Goal: Task Accomplishment & Management: Use online tool/utility

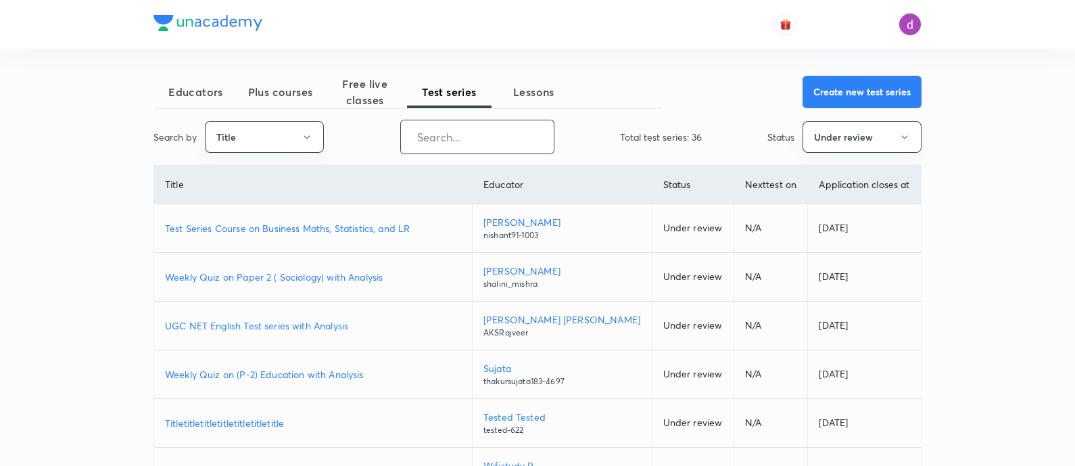
click at [505, 143] on input "text" at bounding box center [477, 137] width 153 height 34
paste input "Iconic Answer Writing Program (Learner's Choice)"
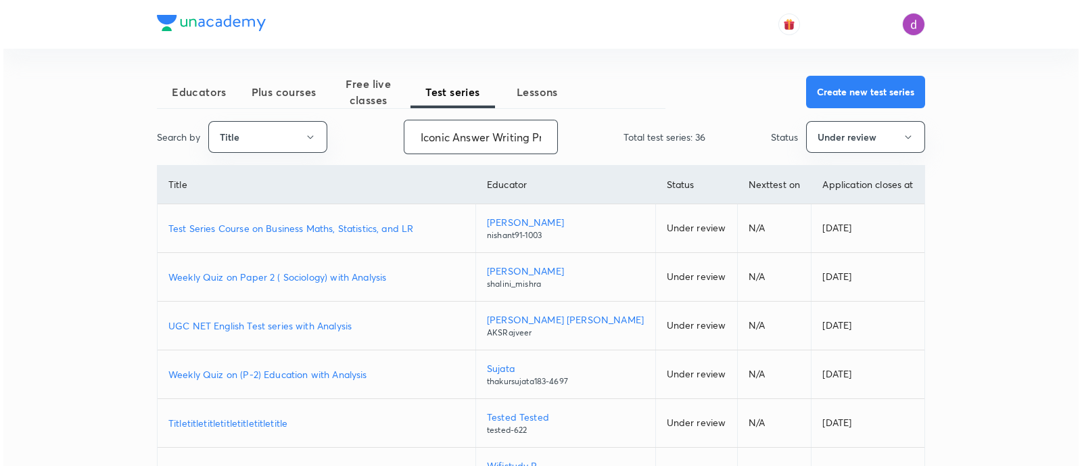
scroll to position [0, 131]
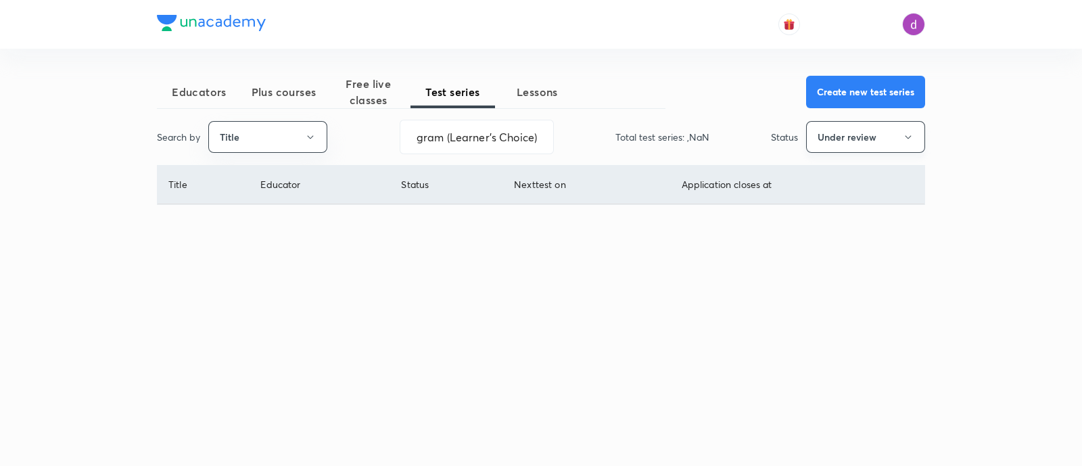
click at [898, 134] on button "Under review" at bounding box center [865, 137] width 119 height 32
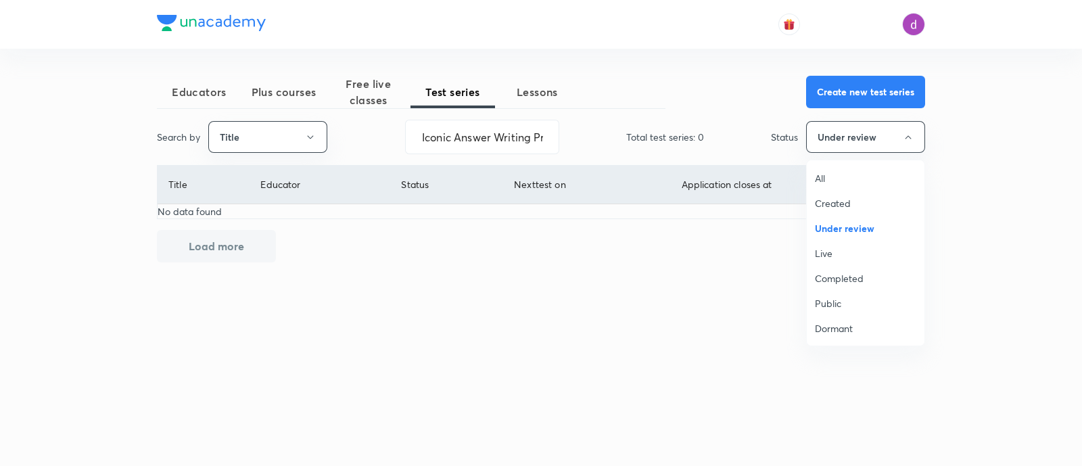
click at [820, 177] on span "All" at bounding box center [865, 178] width 101 height 14
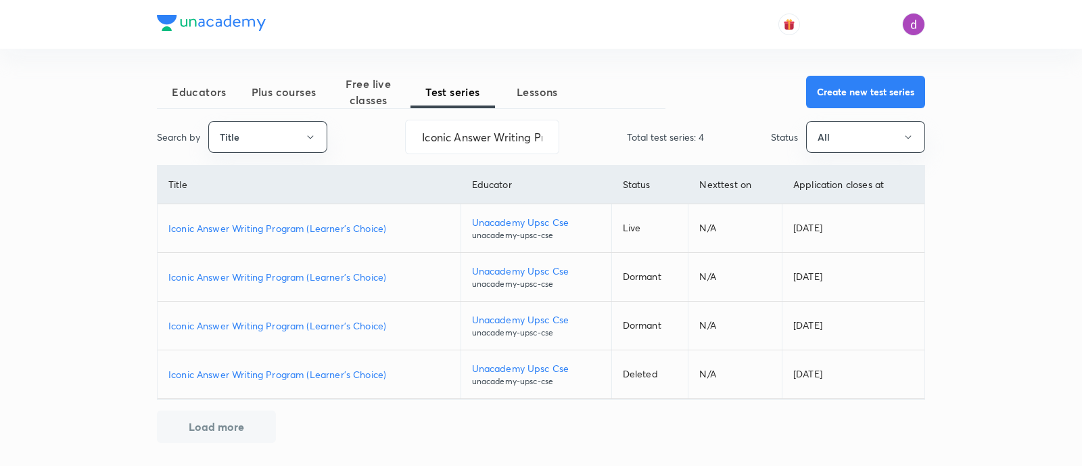
click at [277, 222] on p "Iconic Answer Writing Program (Learner's Choice)" at bounding box center [308, 228] width 281 height 14
click at [495, 137] on input "Iconic Answer Writing Program (Learner's Choice)" at bounding box center [482, 137] width 153 height 34
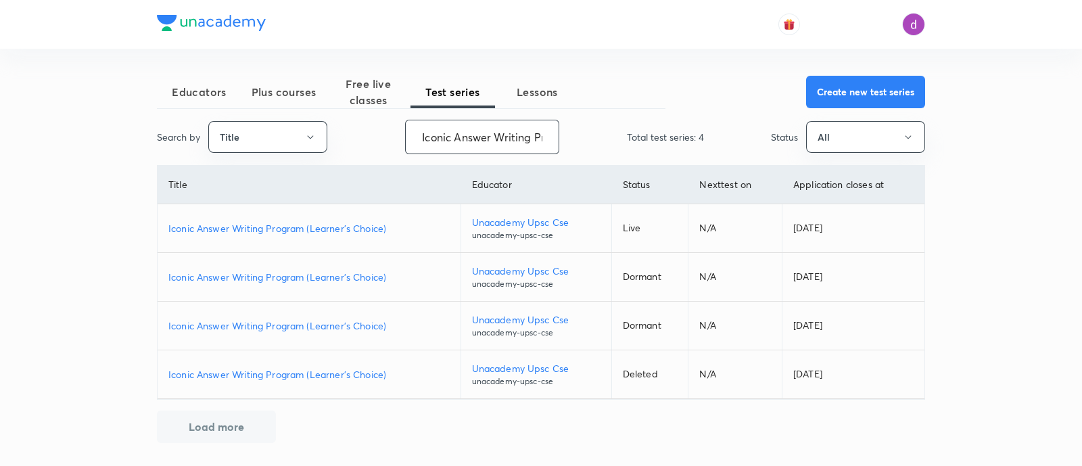
paste input "Daily GS Answer Writing Practice (Iconic"
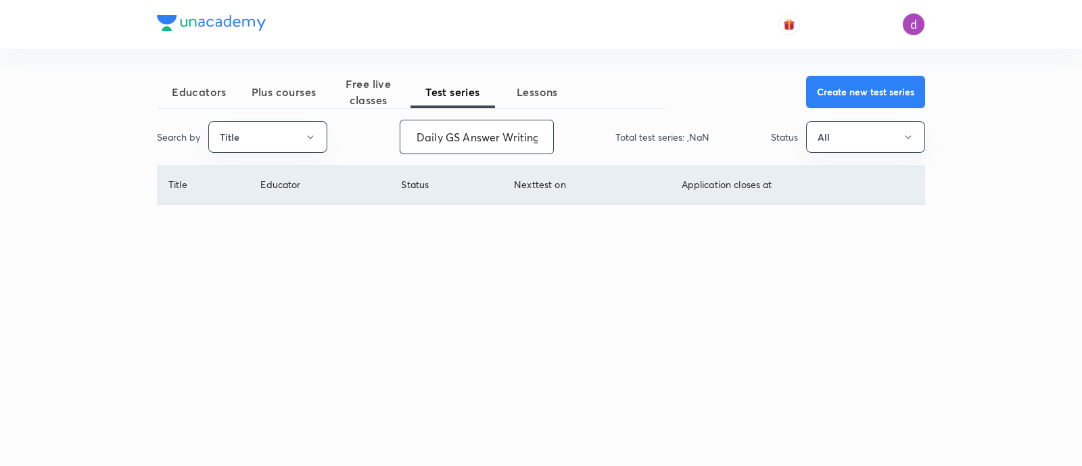
scroll to position [0, 88]
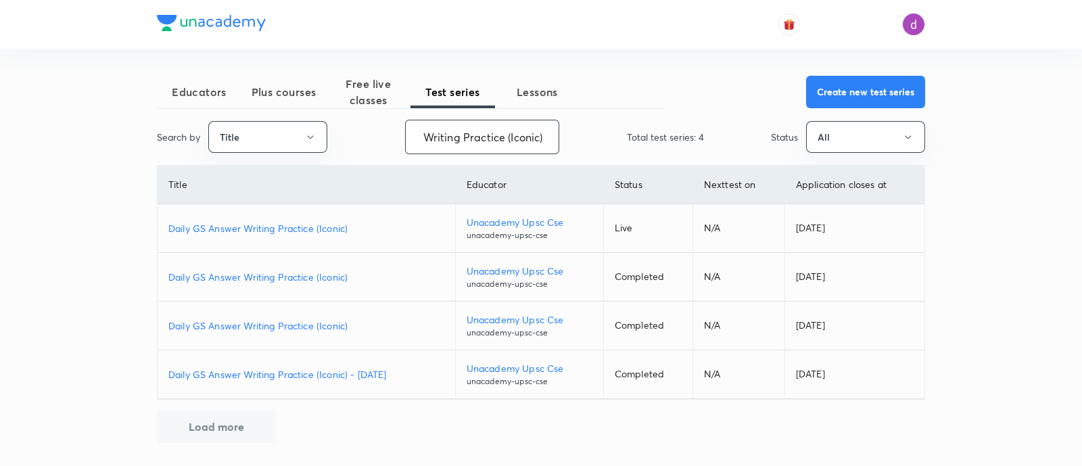
type input "Daily GS Answer Writing Practice (Iconic)"
click at [308, 221] on p "Daily GS Answer Writing Practice (Iconic)" at bounding box center [306, 228] width 276 height 14
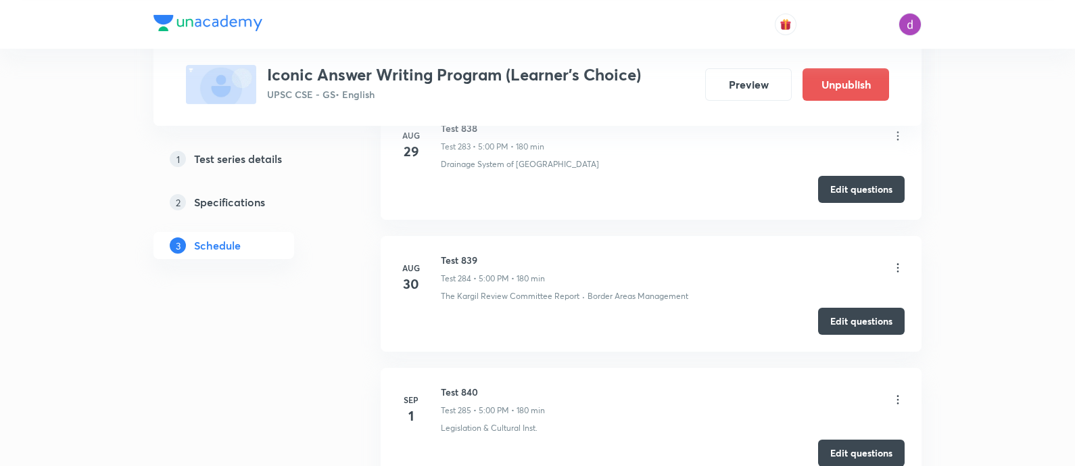
scroll to position [38046, 0]
click at [901, 394] on icon at bounding box center [898, 401] width 14 height 14
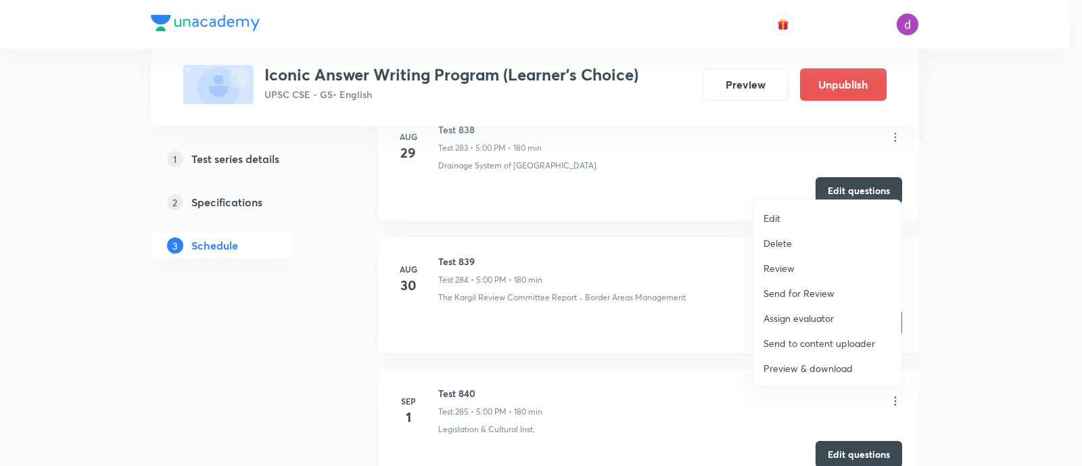
click at [801, 314] on p "Assign evaluator" at bounding box center [799, 318] width 70 height 14
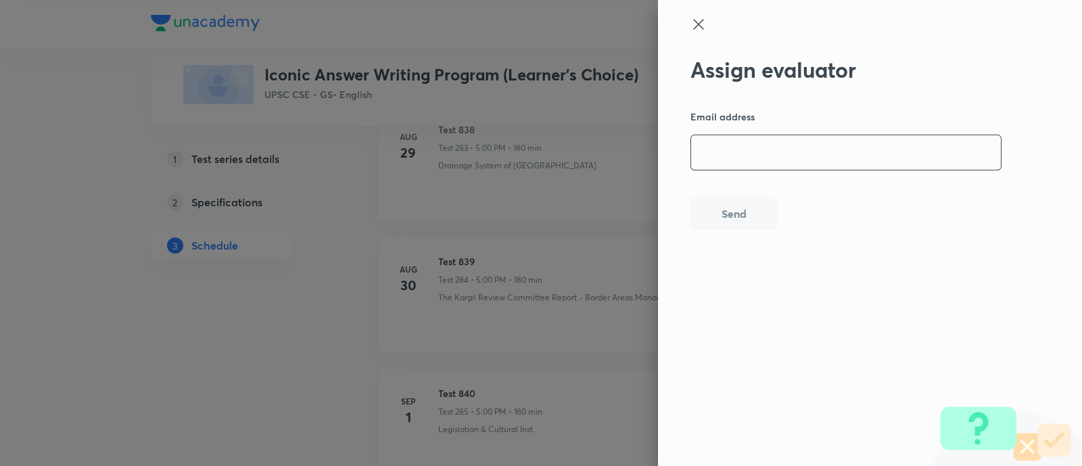
click at [789, 154] on input "email" at bounding box center [846, 152] width 310 height 34
paste input "[EMAIL_ADDRESS][DOMAIN_NAME]"
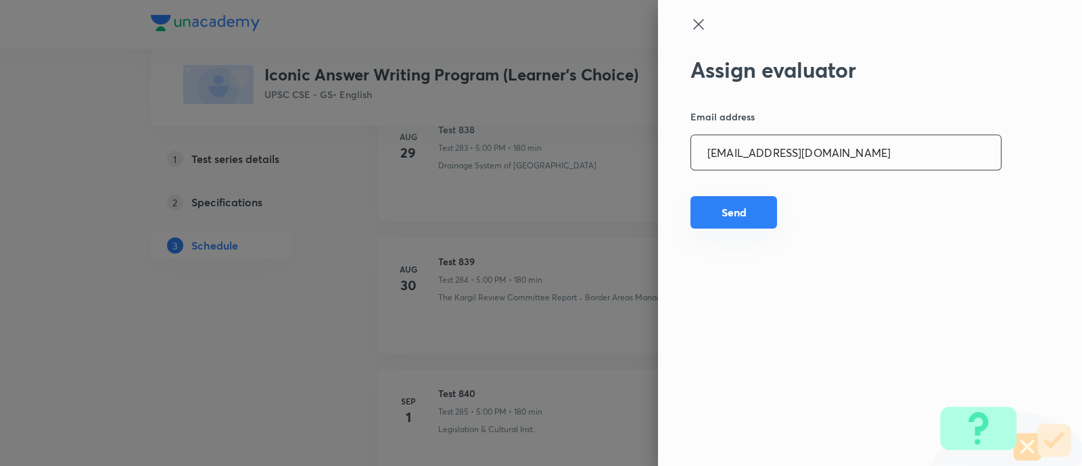
type input "[EMAIL_ADDRESS][DOMAIN_NAME]"
click at [736, 216] on button "Send" at bounding box center [734, 212] width 87 height 32
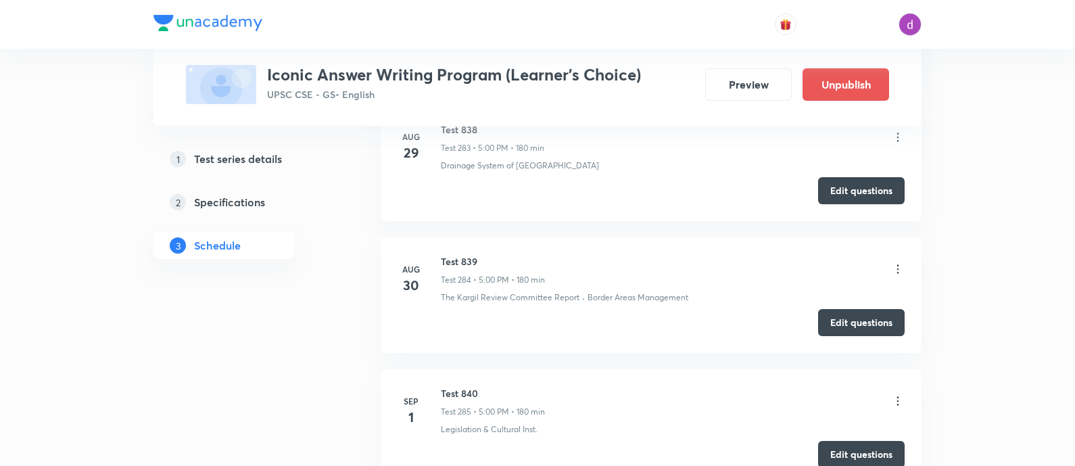
click at [895, 394] on icon at bounding box center [898, 401] width 14 height 14
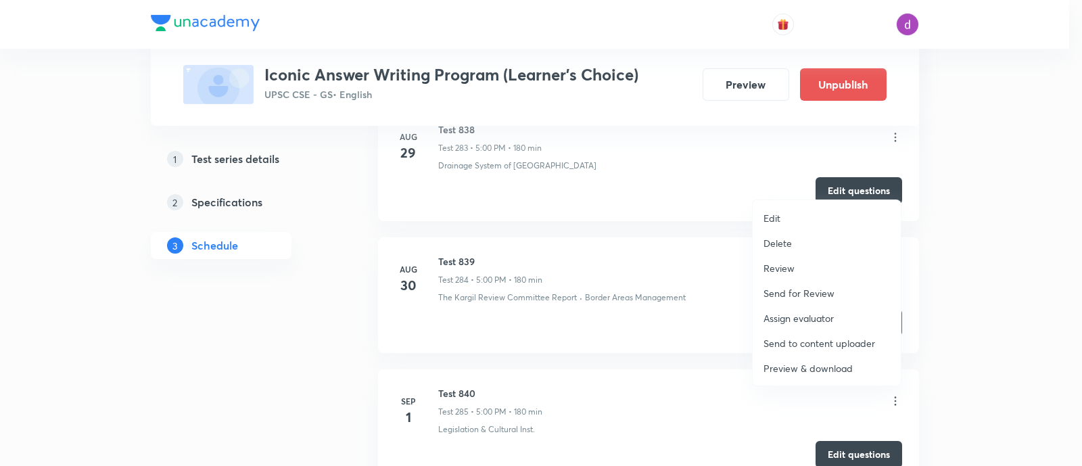
click at [802, 311] on p "Assign evaluator" at bounding box center [799, 318] width 70 height 14
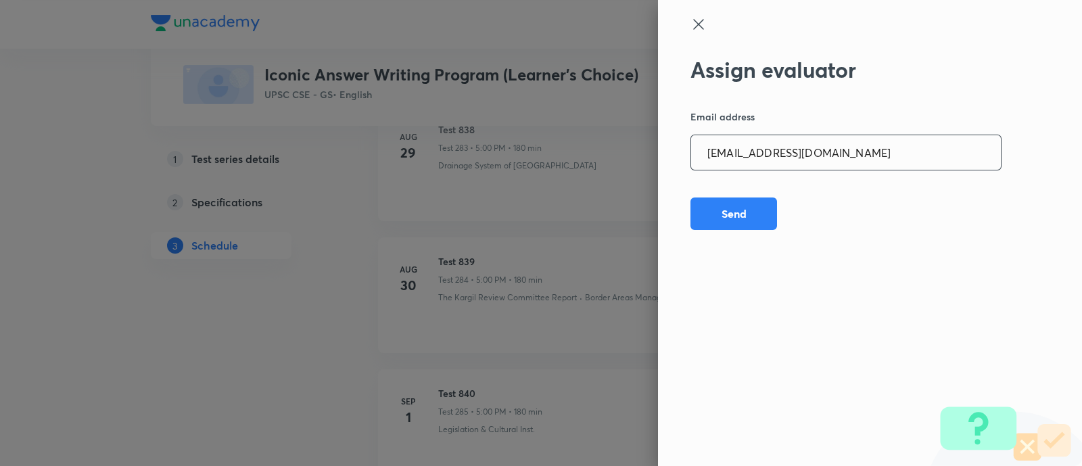
click at [861, 150] on input "[EMAIL_ADDRESS][DOMAIN_NAME]" at bounding box center [846, 152] width 310 height 34
paste input "adv.akash.kumar.pandey@g"
type input "[EMAIL_ADDRESS][DOMAIN_NAME]"
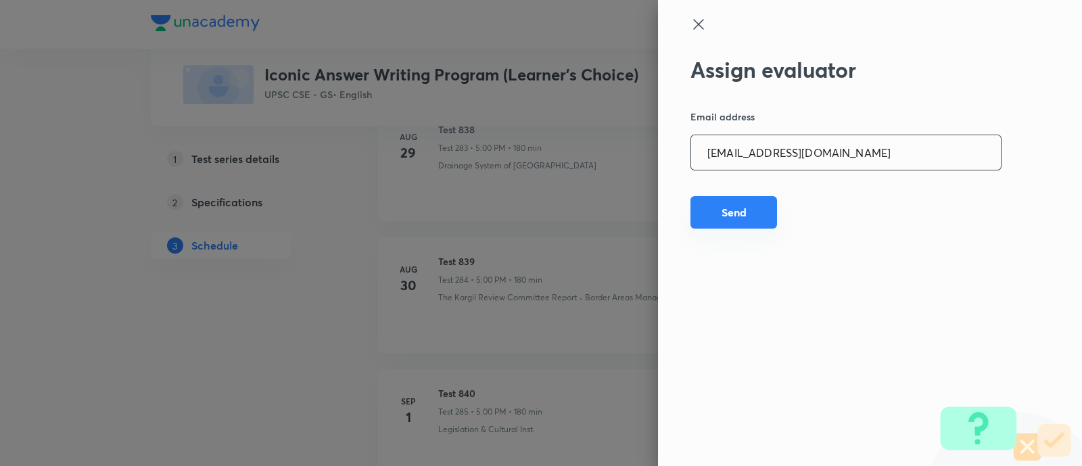
click at [750, 210] on button "Send" at bounding box center [734, 212] width 87 height 32
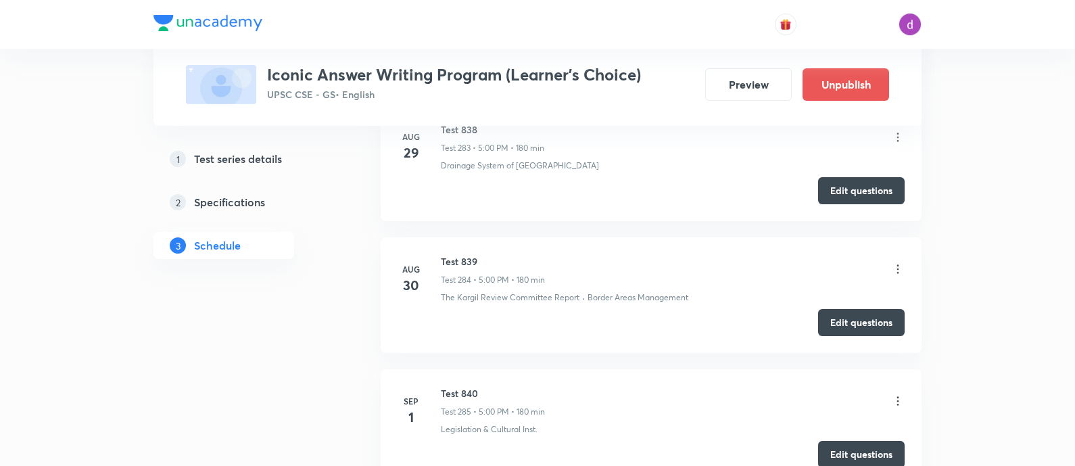
click at [899, 394] on icon at bounding box center [898, 401] width 14 height 14
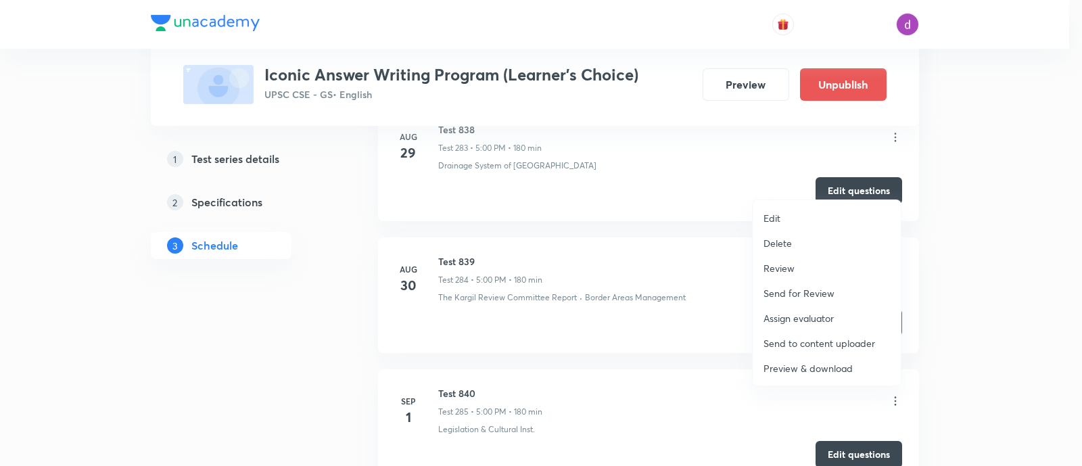
click at [801, 313] on p "Assign evaluator" at bounding box center [799, 318] width 70 height 14
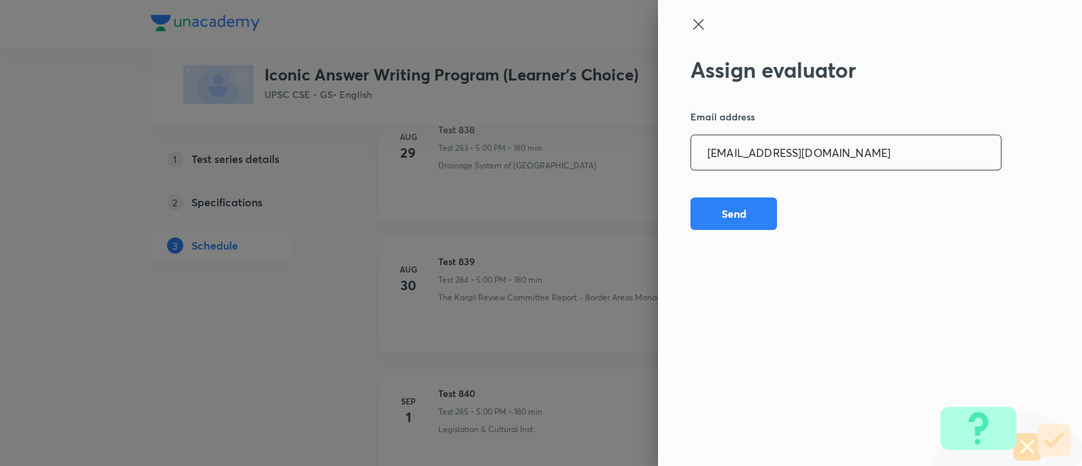
click at [873, 153] on input "[EMAIL_ADDRESS][DOMAIN_NAME]" at bounding box center [846, 152] width 310 height 34
paste input "[PERSON_NAME].ald17"
type input "[PERSON_NAME][EMAIL_ADDRESS][DOMAIN_NAME]"
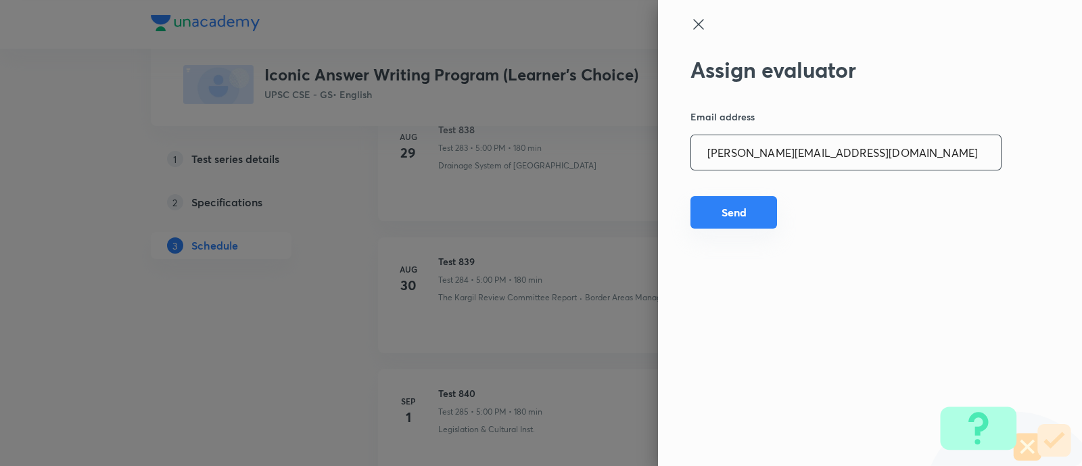
click at [733, 208] on button "Send" at bounding box center [734, 212] width 87 height 32
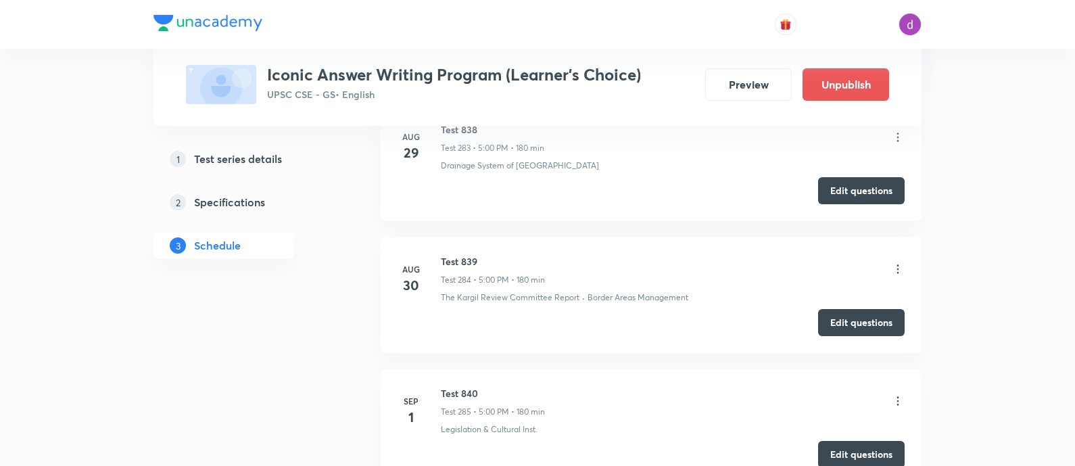
click at [899, 394] on icon at bounding box center [898, 401] width 14 height 14
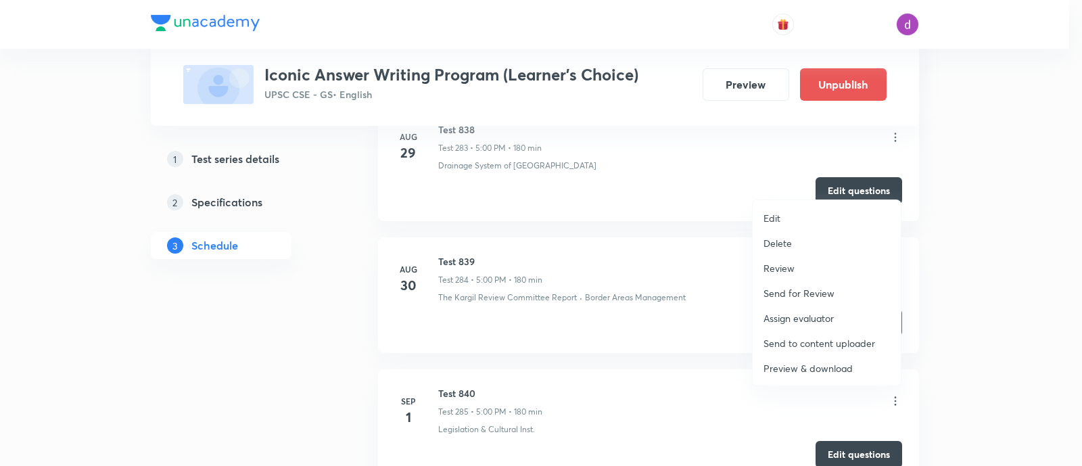
click at [822, 316] on p "Assign evaluator" at bounding box center [799, 318] width 70 height 14
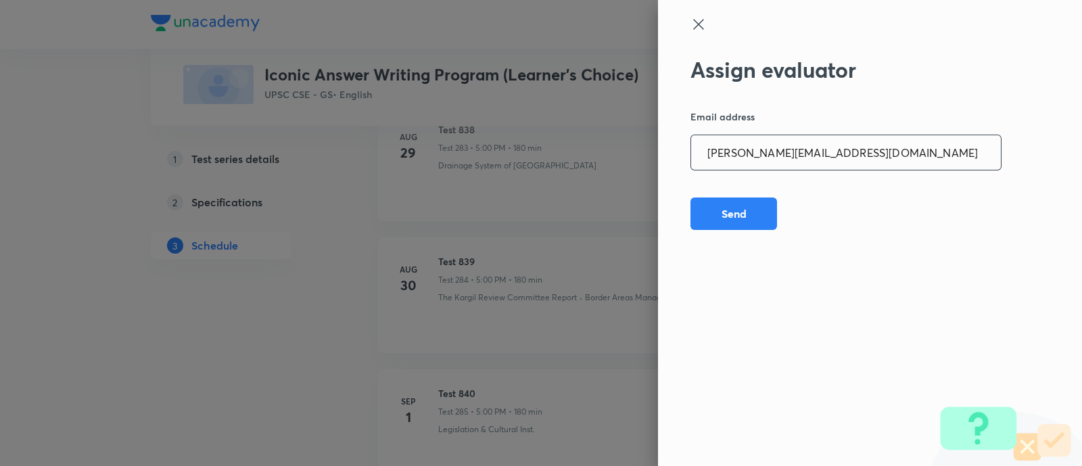
click at [843, 155] on input "[PERSON_NAME][EMAIL_ADDRESS][DOMAIN_NAME]" at bounding box center [846, 152] width 310 height 34
paste input "sagarhirave4"
type input "[EMAIL_ADDRESS][DOMAIN_NAME]"
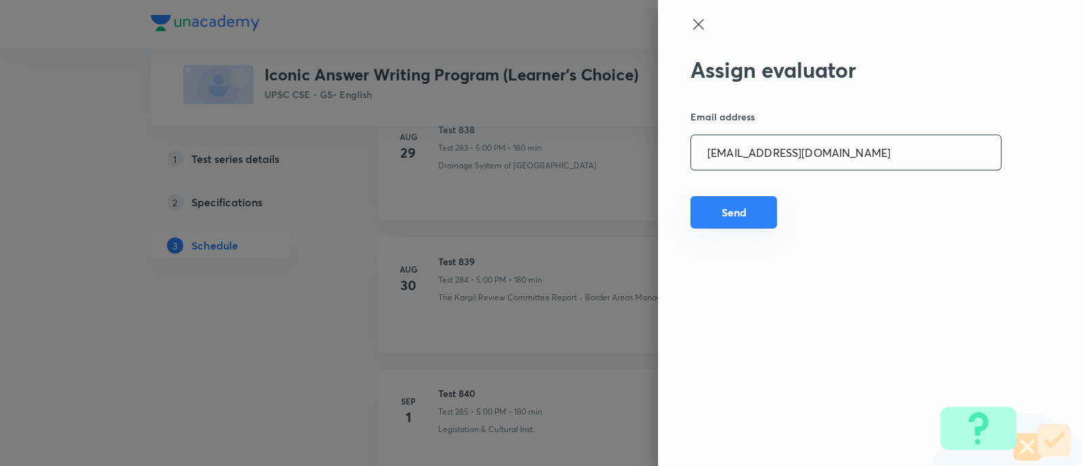
click at [739, 208] on button "Send" at bounding box center [734, 212] width 87 height 32
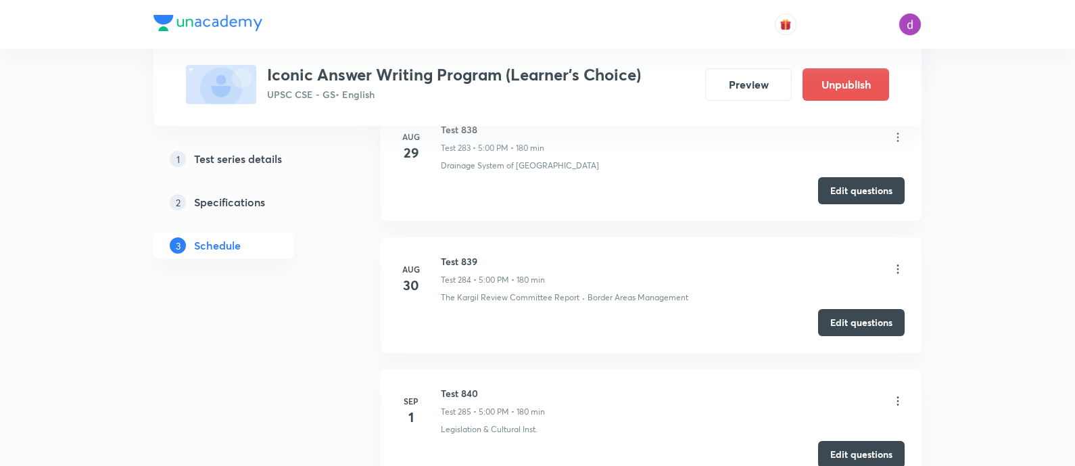
click at [899, 386] on div "Test 840 Test 285 • 5:00 PM • 180 min" at bounding box center [673, 402] width 464 height 32
click at [896, 394] on icon at bounding box center [898, 401] width 14 height 14
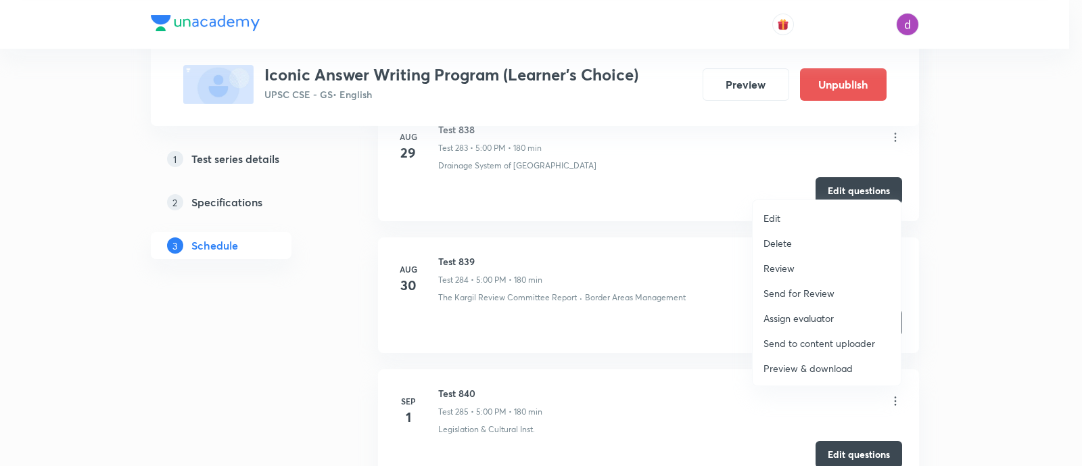
click at [808, 312] on p "Assign evaluator" at bounding box center [799, 318] width 70 height 14
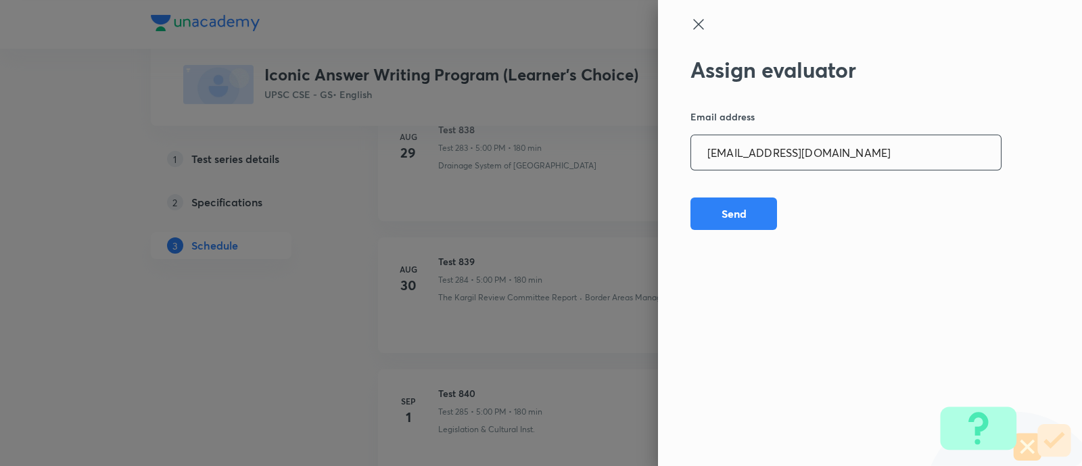
click at [849, 149] on input "[EMAIL_ADDRESS][DOMAIN_NAME]" at bounding box center [846, 152] width 310 height 34
paste input "kkshubham23"
type input "[EMAIL_ADDRESS][DOMAIN_NAME]"
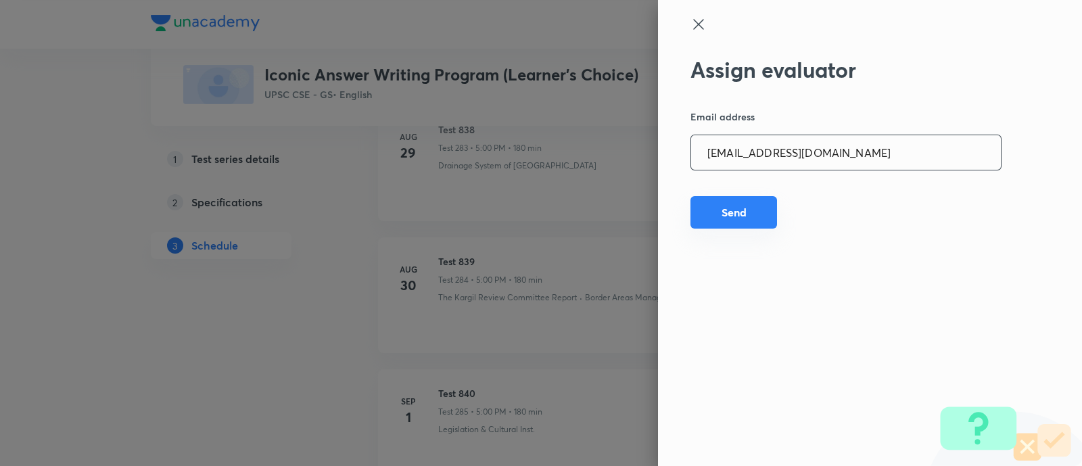
click at [739, 206] on button "Send" at bounding box center [734, 212] width 87 height 32
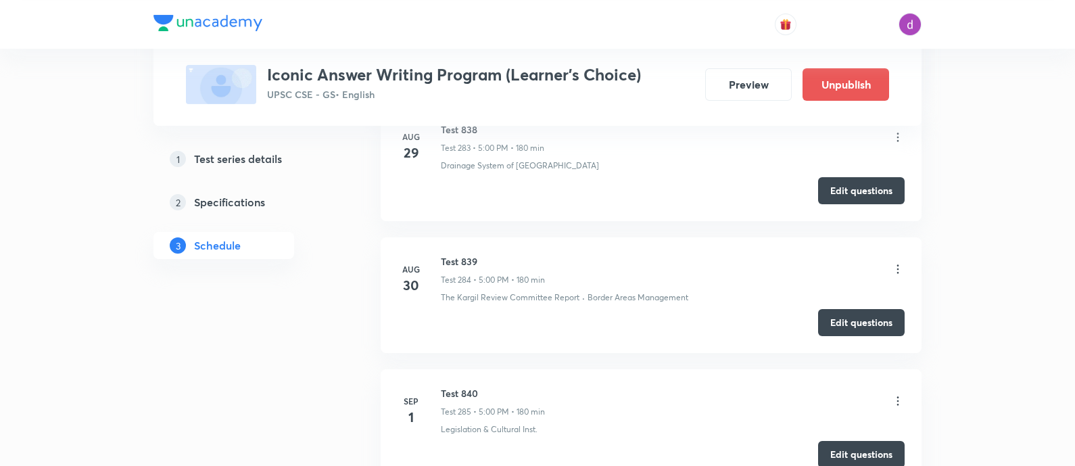
click at [898, 394] on icon at bounding box center [898, 401] width 14 height 14
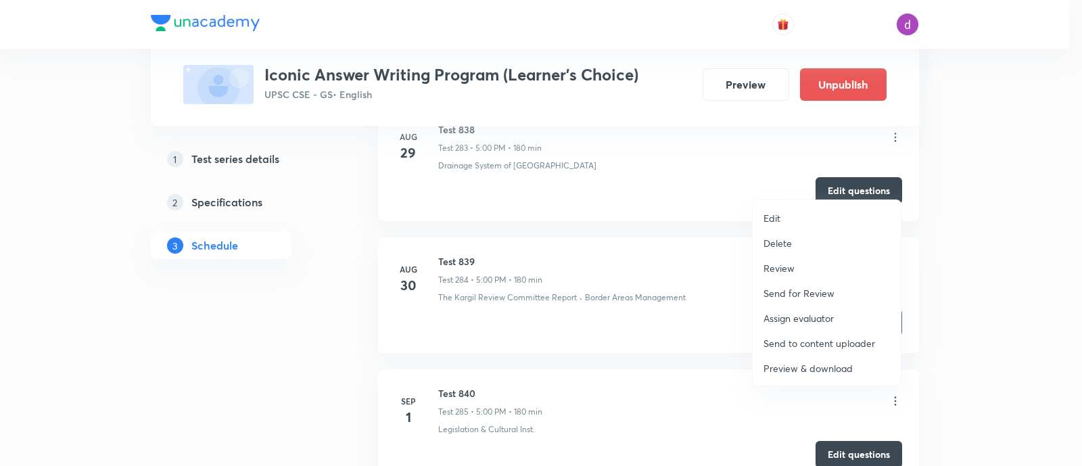
click at [799, 314] on p "Assign evaluator" at bounding box center [799, 318] width 70 height 14
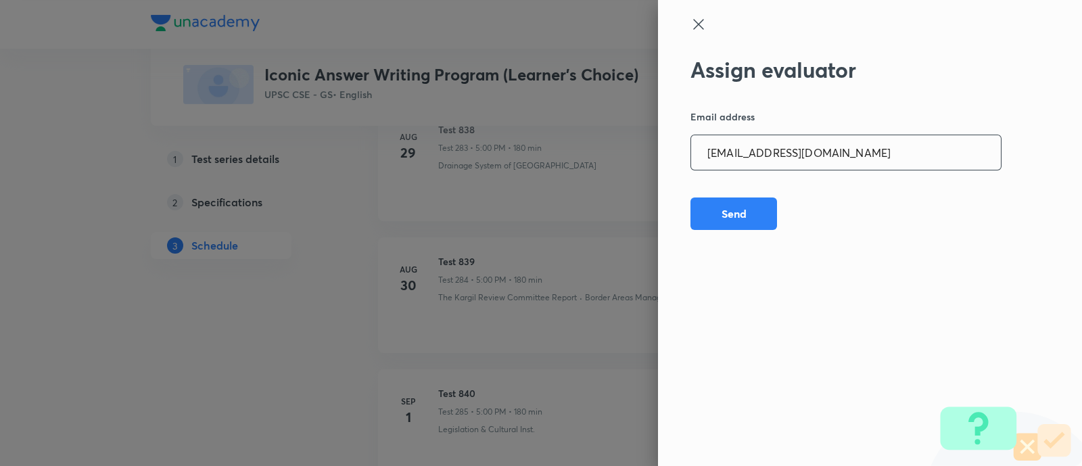
click at [832, 154] on input "[EMAIL_ADDRESS][DOMAIN_NAME]" at bounding box center [846, 152] width 310 height 34
paste input "opawar10"
type input "[EMAIL_ADDRESS][DOMAIN_NAME]"
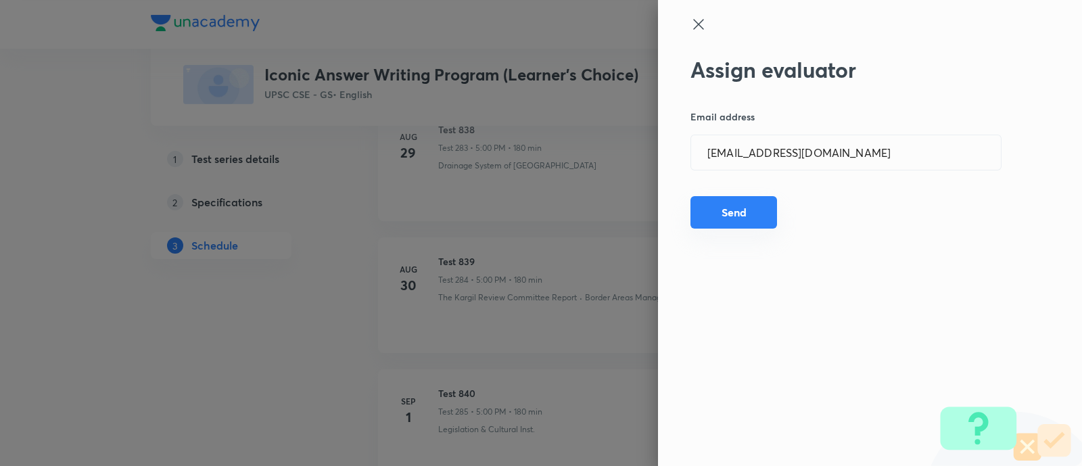
click at [741, 204] on button "Send" at bounding box center [734, 212] width 87 height 32
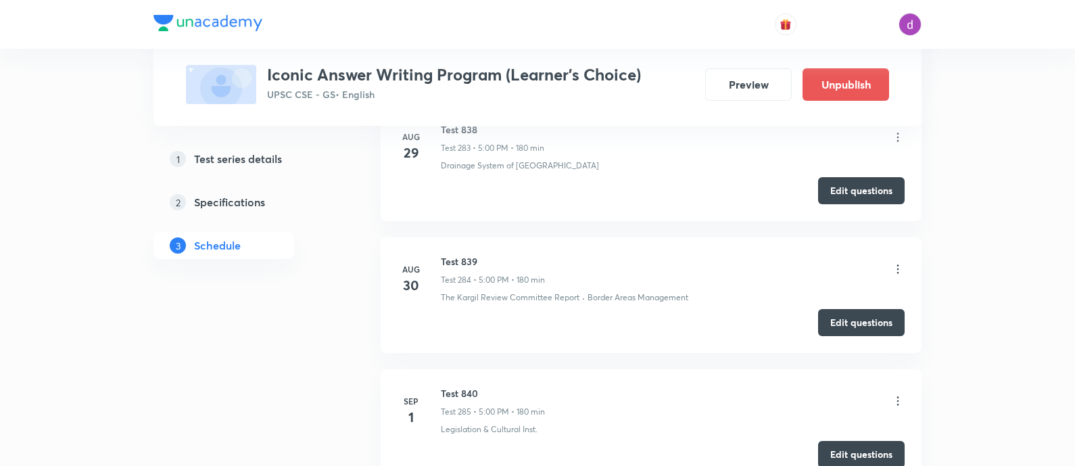
click at [898, 394] on icon at bounding box center [898, 401] width 14 height 14
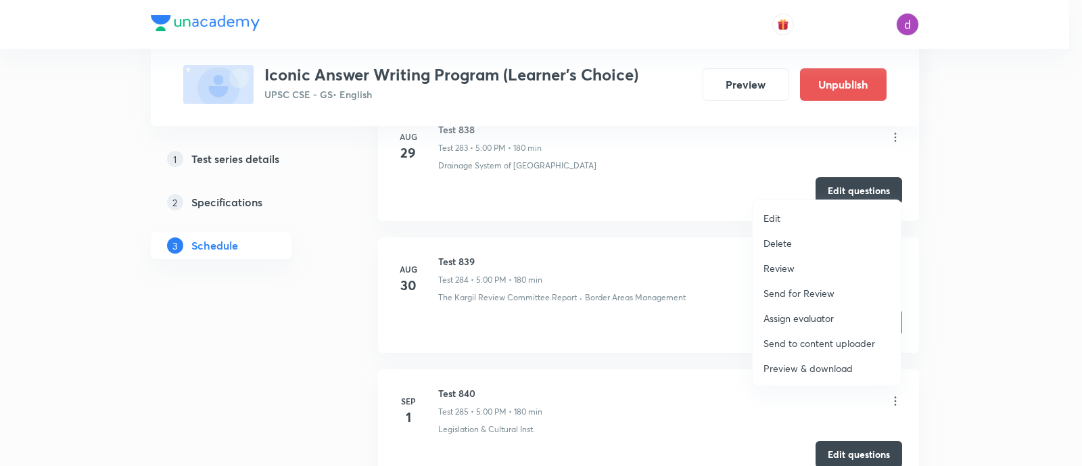
click at [818, 312] on p "Assign evaluator" at bounding box center [799, 318] width 70 height 14
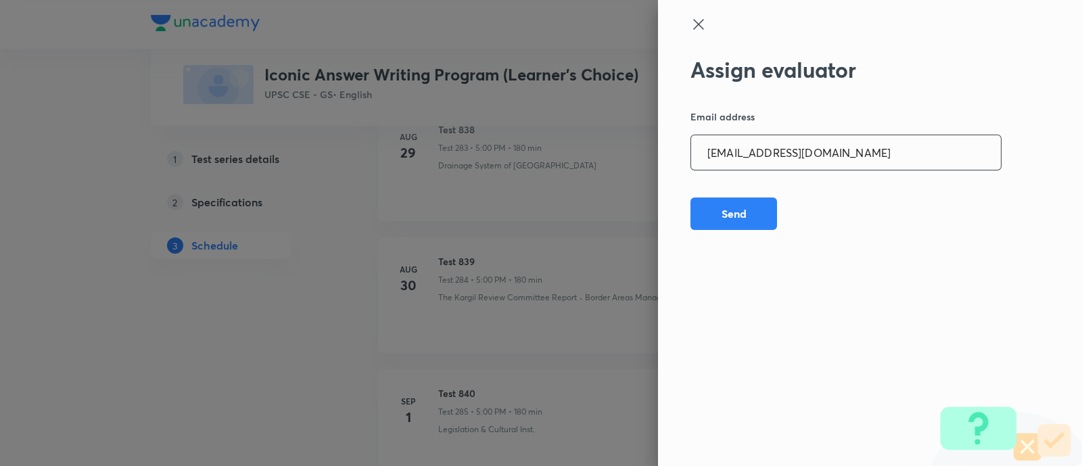
click at [838, 151] on input "[EMAIL_ADDRESS][DOMAIN_NAME]" at bounding box center [846, 152] width 310 height 34
paste input "garimasaharan21"
type input "[EMAIL_ADDRESS][DOMAIN_NAME]"
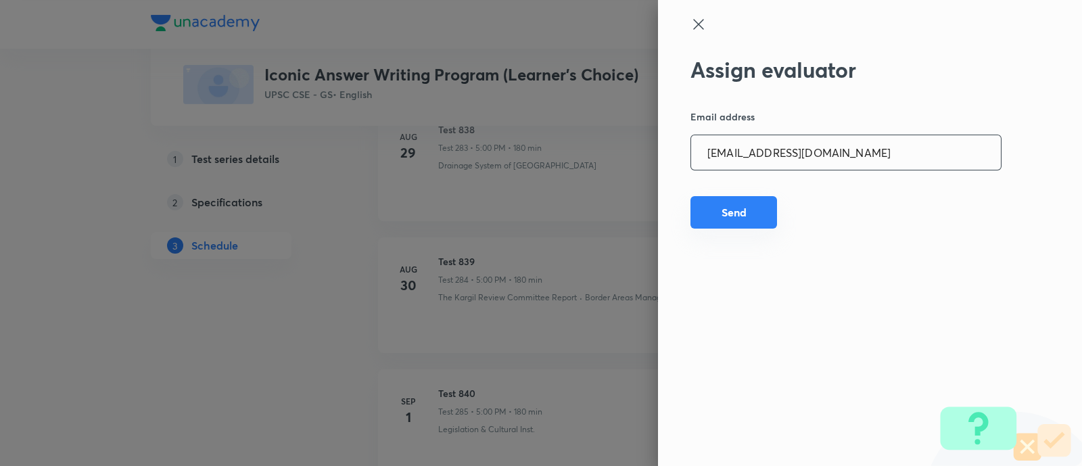
click at [713, 210] on button "Send" at bounding box center [734, 212] width 87 height 32
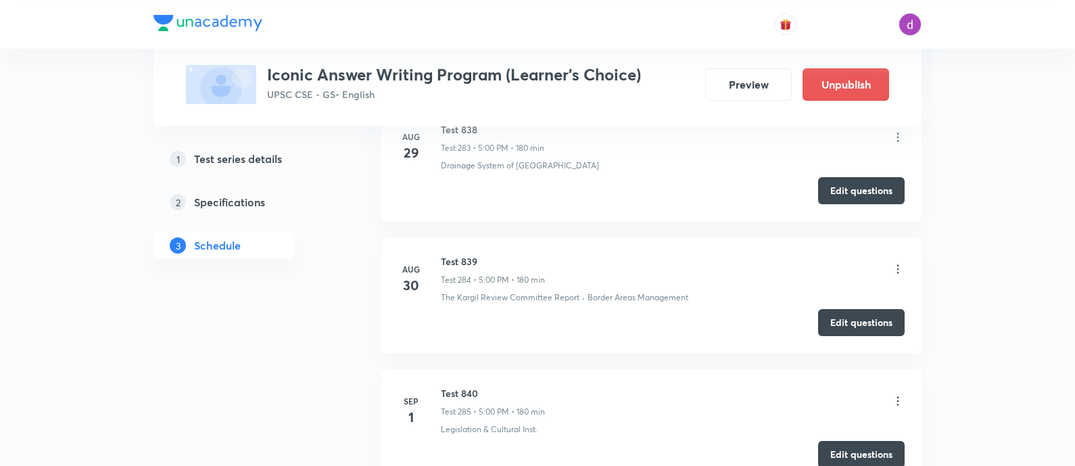
click at [896, 394] on icon at bounding box center [898, 401] width 14 height 14
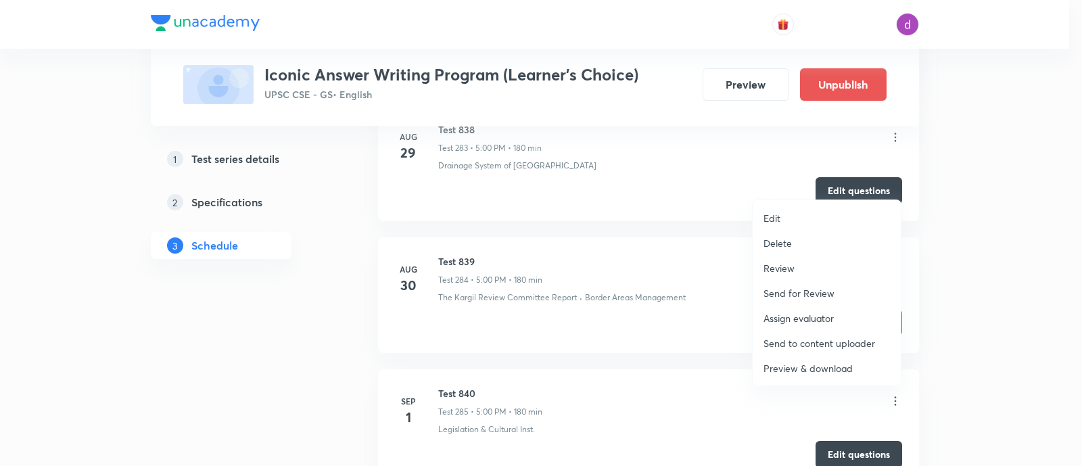
click at [779, 315] on p "Assign evaluator" at bounding box center [799, 318] width 70 height 14
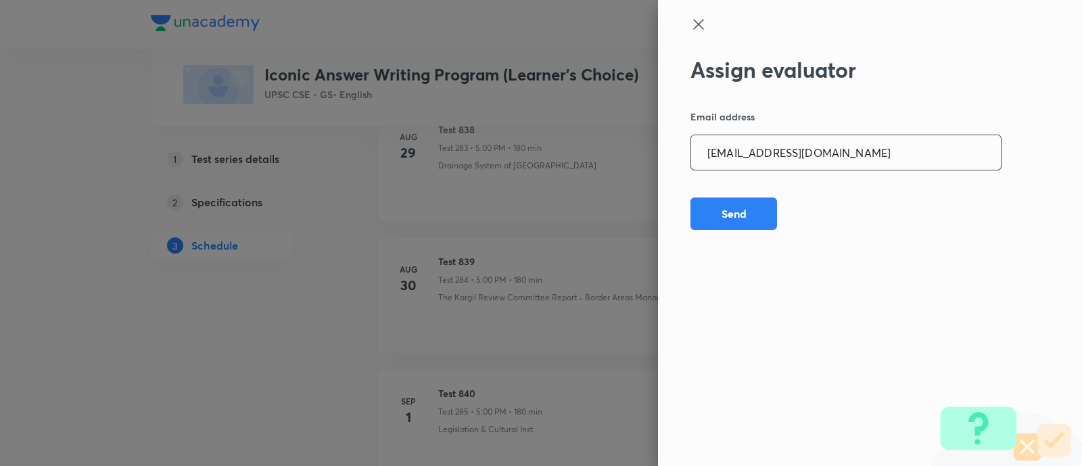
click at [866, 147] on input "[EMAIL_ADDRESS][DOMAIN_NAME]" at bounding box center [846, 152] width 310 height 34
paste input "amrimaji97"
type input "[EMAIL_ADDRESS][DOMAIN_NAME]"
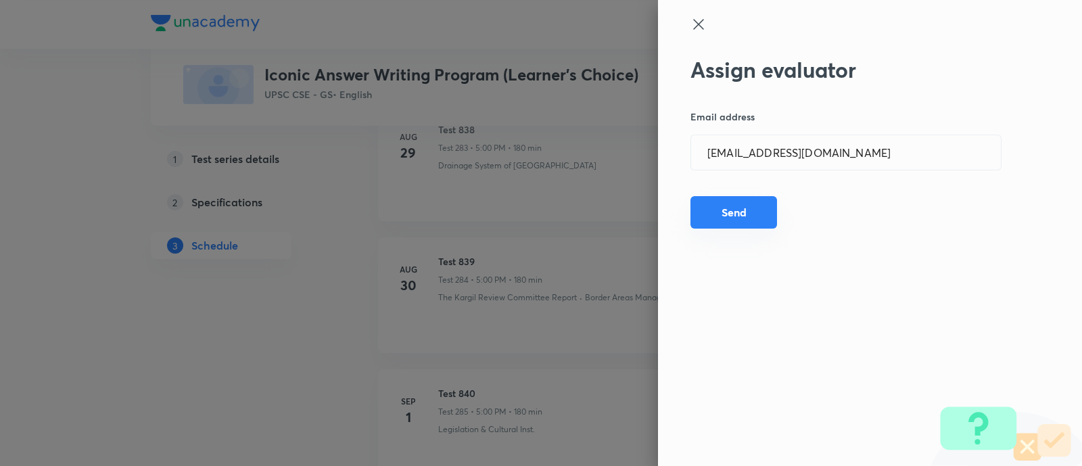
click at [743, 210] on button "Send" at bounding box center [734, 212] width 87 height 32
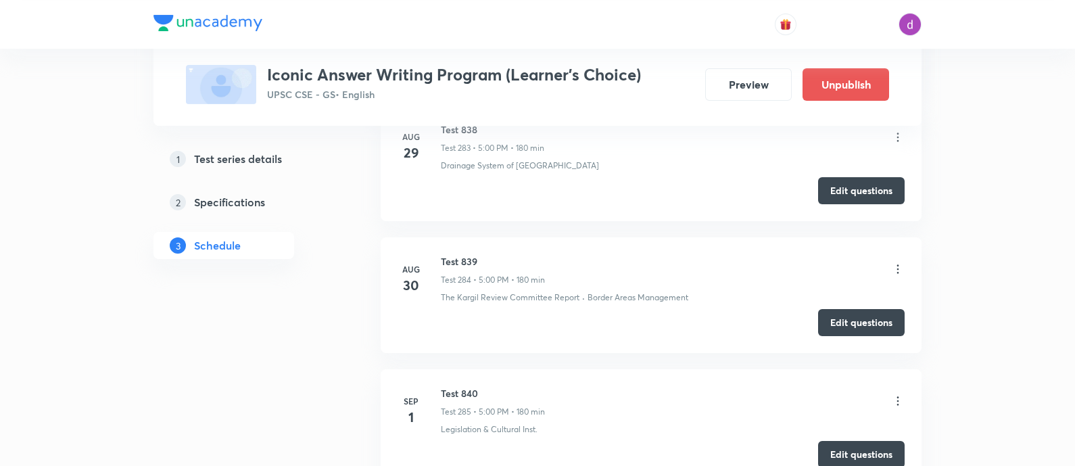
click at [900, 394] on icon at bounding box center [898, 401] width 14 height 14
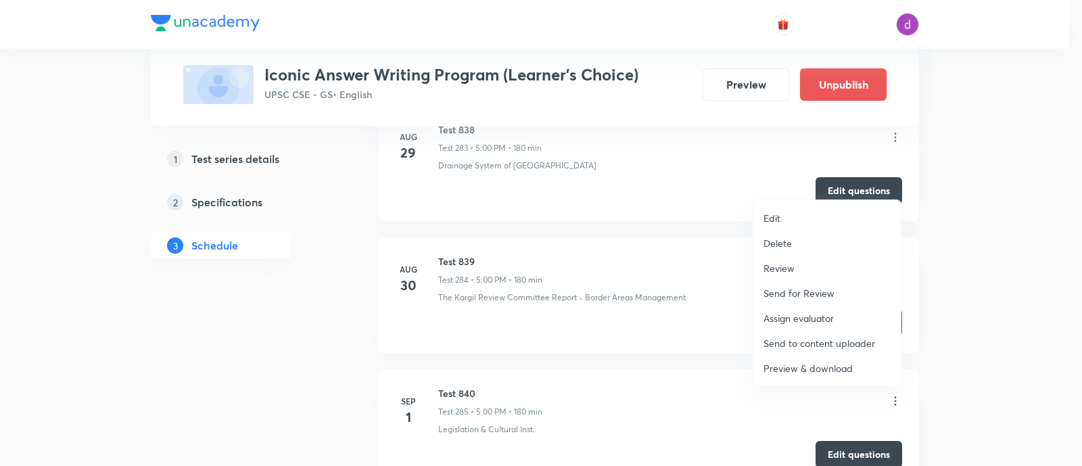
click at [801, 310] on li "Assign evaluator" at bounding box center [827, 318] width 148 height 25
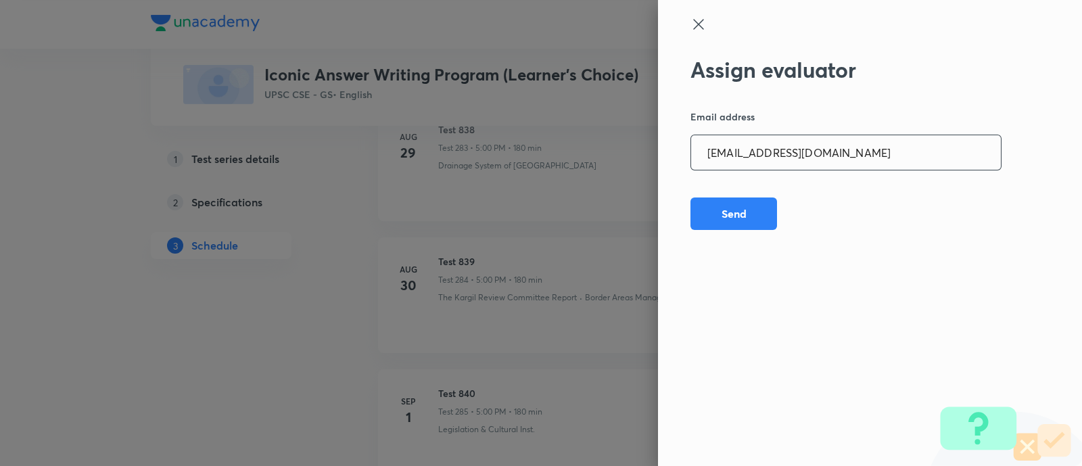
click at [834, 151] on input "[EMAIL_ADDRESS][DOMAIN_NAME]" at bounding box center [846, 152] width 310 height 34
paste input "sanjivkumarbagree"
type input "[EMAIL_ADDRESS][DOMAIN_NAME]"
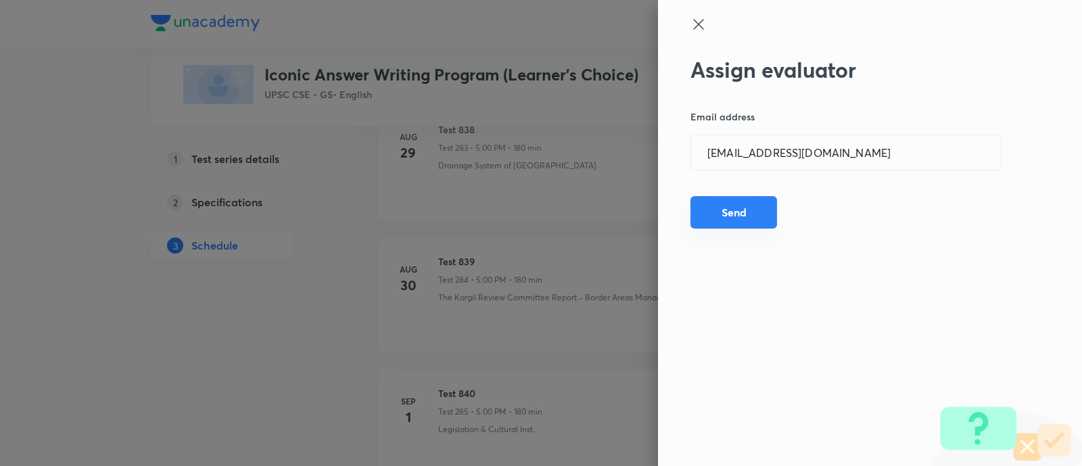
click at [720, 210] on button "Send" at bounding box center [734, 212] width 87 height 32
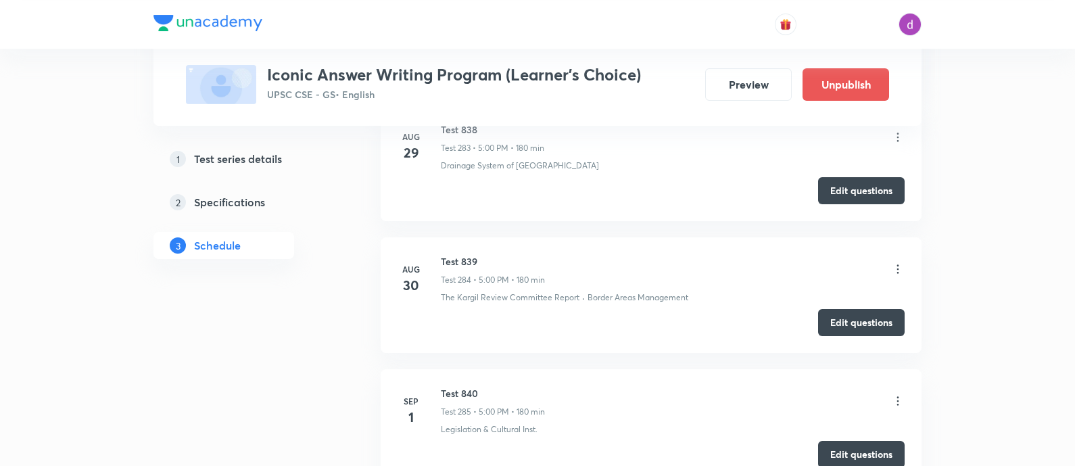
click at [895, 394] on icon at bounding box center [898, 401] width 14 height 14
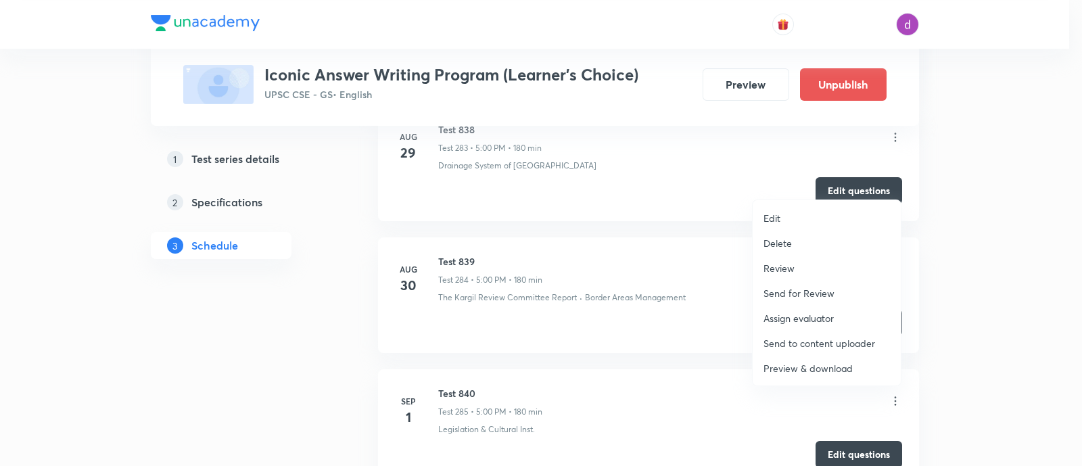
click at [778, 315] on p "Assign evaluator" at bounding box center [799, 318] width 70 height 14
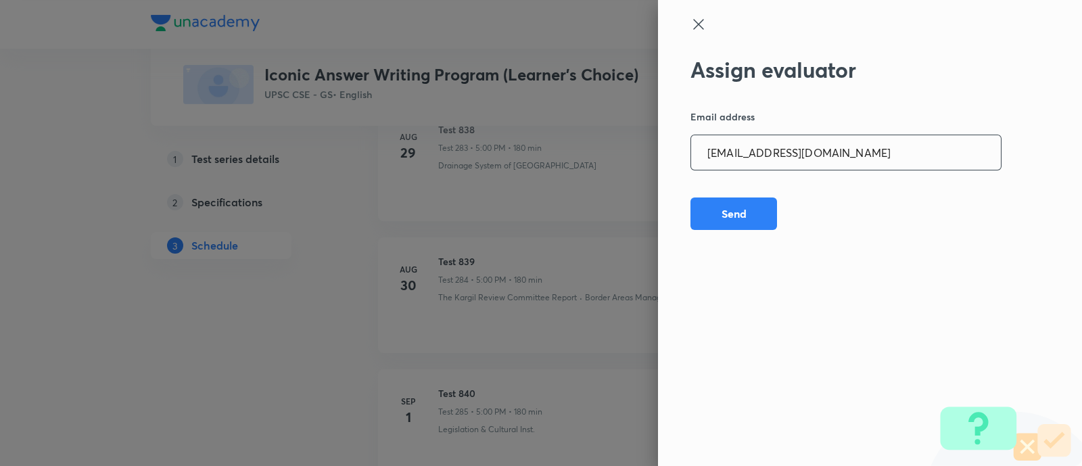
click at [856, 151] on input "[EMAIL_ADDRESS][DOMAIN_NAME]" at bounding box center [846, 152] width 310 height 34
paste input "preethihs1999"
type input "[EMAIL_ADDRESS][DOMAIN_NAME]"
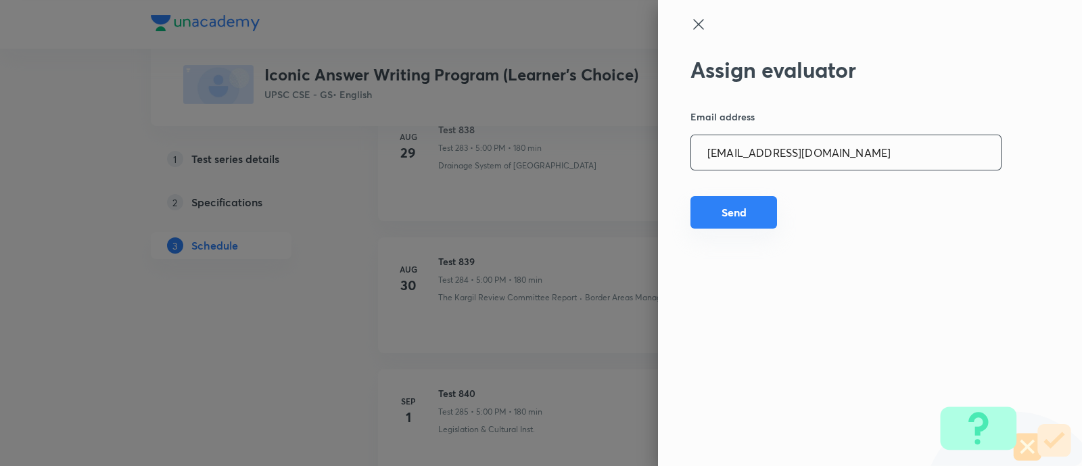
click at [747, 208] on button "Send" at bounding box center [734, 212] width 87 height 32
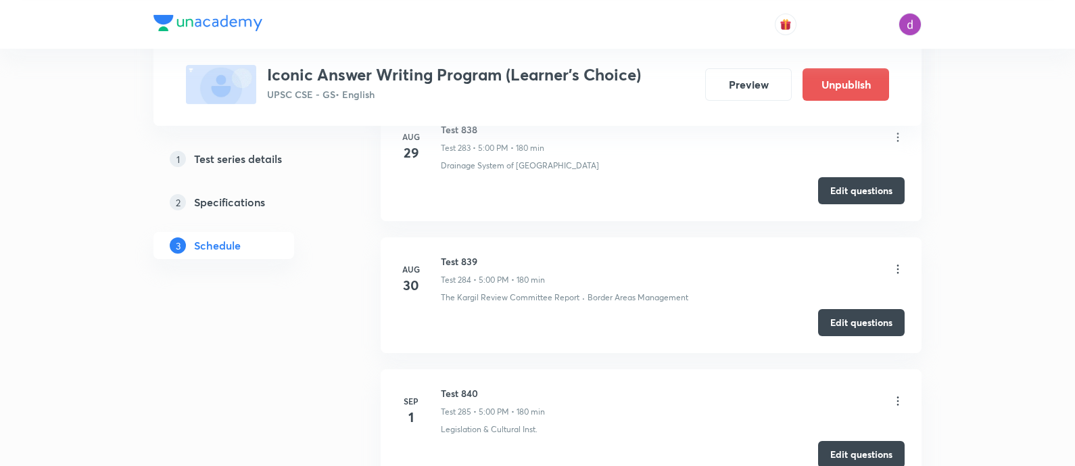
click at [899, 394] on icon at bounding box center [898, 401] width 14 height 14
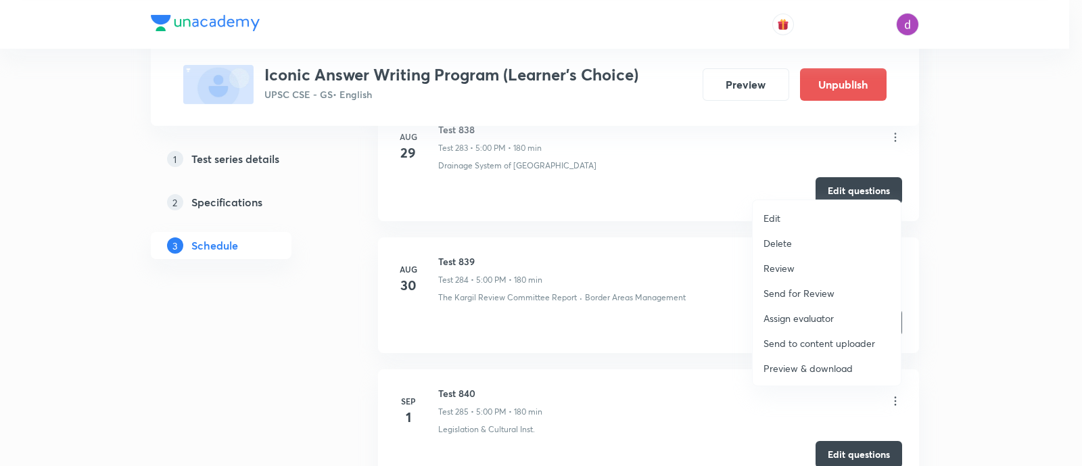
click at [818, 313] on p "Assign evaluator" at bounding box center [799, 318] width 70 height 14
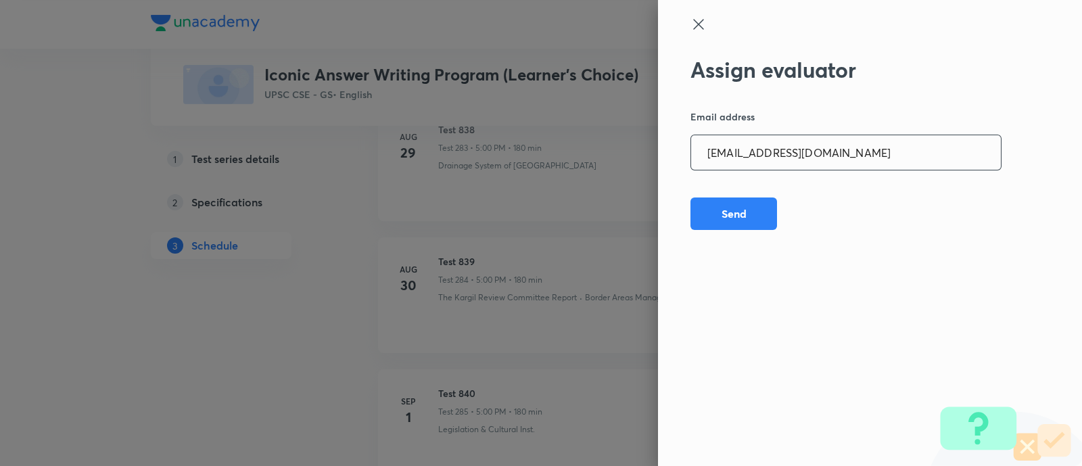
click at [860, 149] on input "[EMAIL_ADDRESS][DOMAIN_NAME]" at bounding box center [846, 152] width 310 height 34
paste input "madhusharma26506"
type input "[EMAIL_ADDRESS][DOMAIN_NAME]"
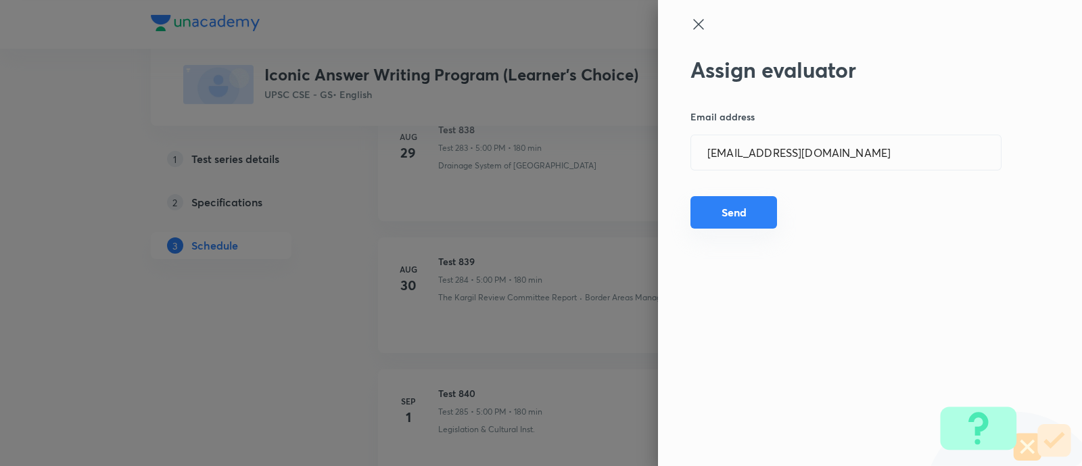
click at [739, 210] on button "Send" at bounding box center [734, 212] width 87 height 32
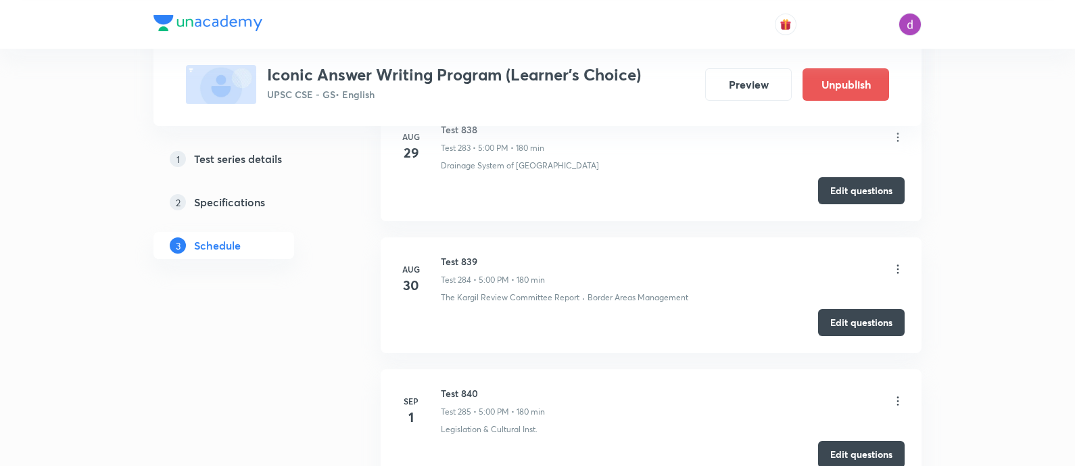
click at [899, 394] on icon at bounding box center [898, 401] width 14 height 14
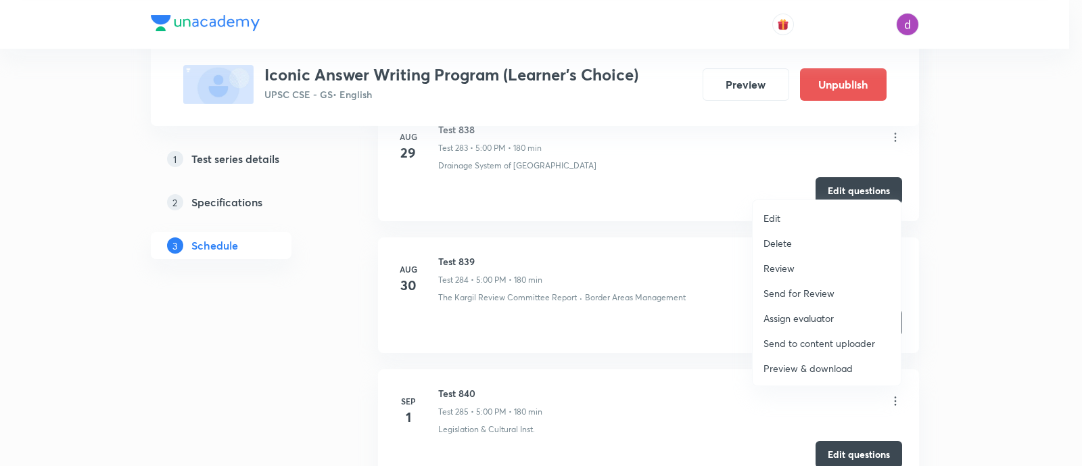
click at [793, 315] on p "Assign evaluator" at bounding box center [799, 318] width 70 height 14
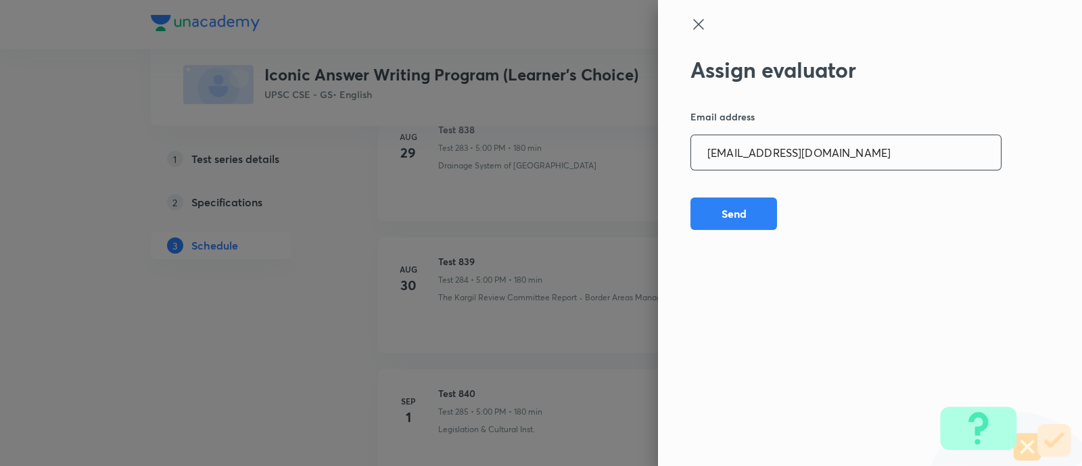
click at [877, 145] on input "[EMAIL_ADDRESS][DOMAIN_NAME]" at bounding box center [846, 152] width 310 height 34
paste input "niharikasinghchauhan125"
type input "[EMAIL_ADDRESS][DOMAIN_NAME]"
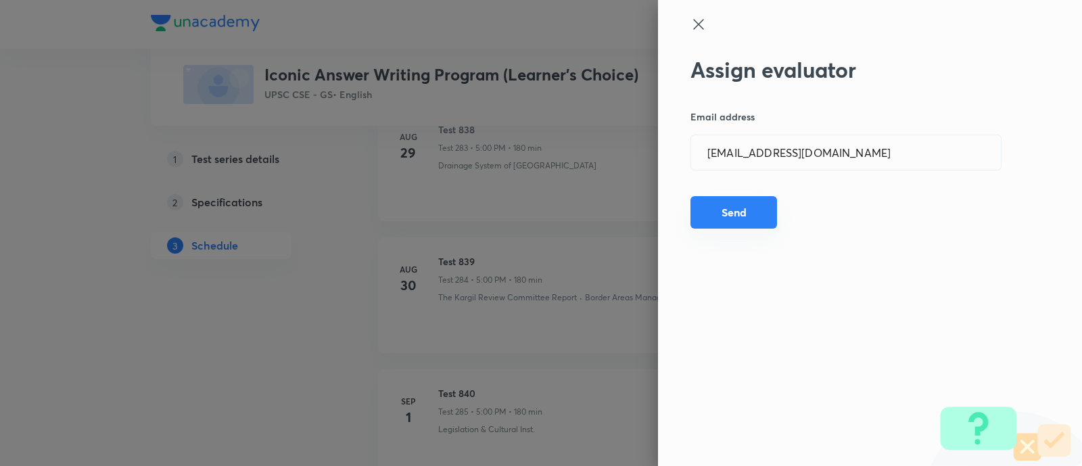
click at [753, 208] on button "Send" at bounding box center [734, 212] width 87 height 32
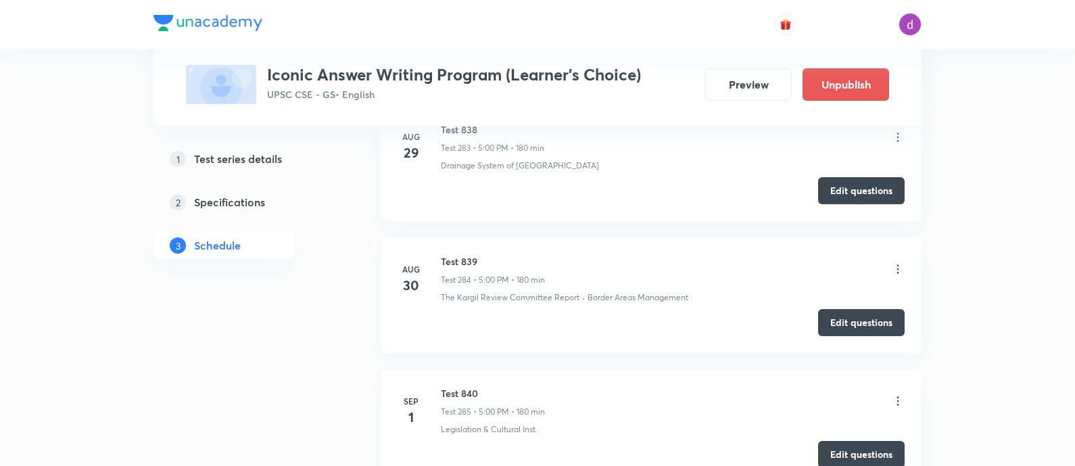
click at [899, 394] on icon at bounding box center [898, 401] width 14 height 14
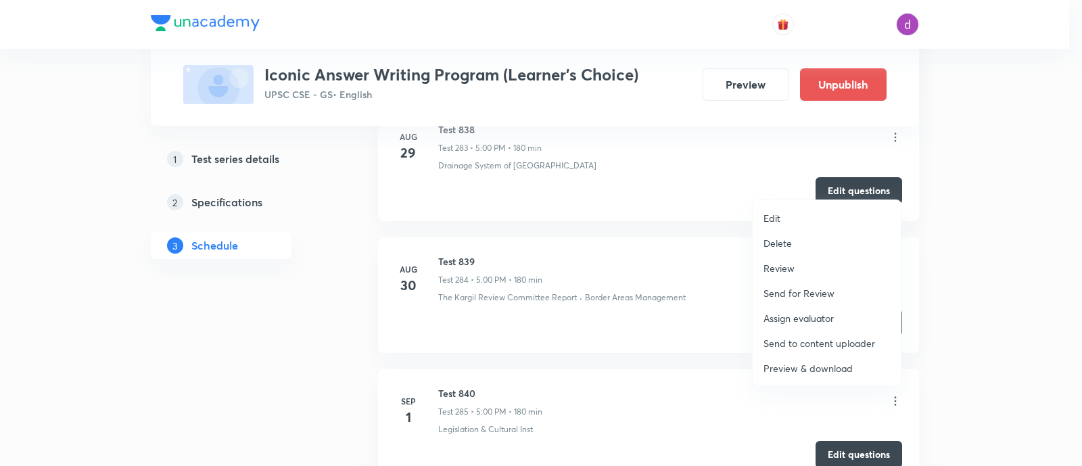
click at [801, 318] on p "Assign evaluator" at bounding box center [799, 318] width 70 height 14
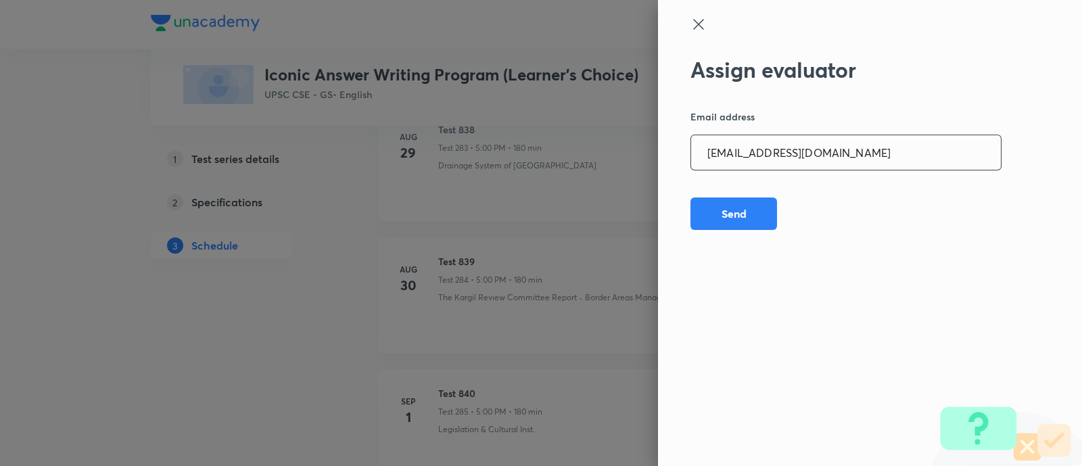
click at [895, 151] on input "[EMAIL_ADDRESS][DOMAIN_NAME]" at bounding box center [846, 152] width 310 height 34
paste input "sheetalbhambhu"
type input "[EMAIL_ADDRESS][DOMAIN_NAME]"
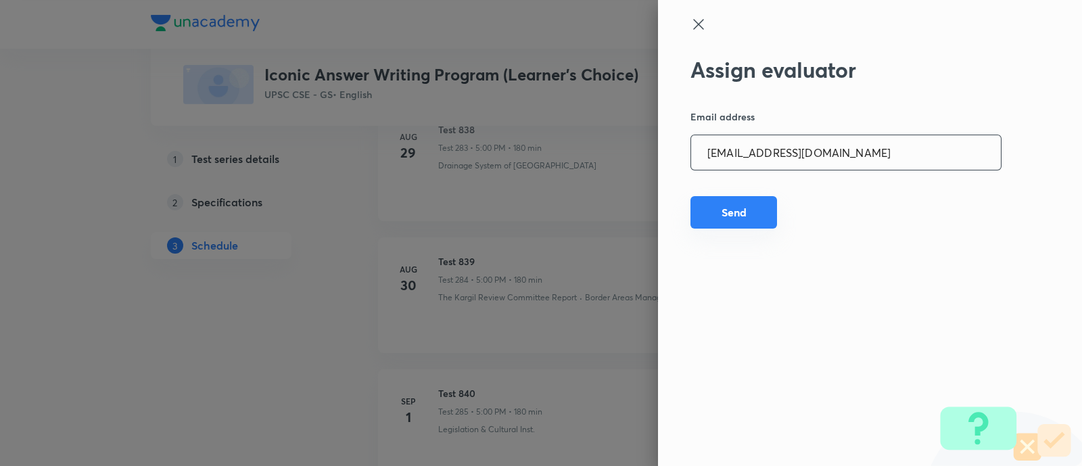
click at [753, 202] on button "Send" at bounding box center [734, 212] width 87 height 32
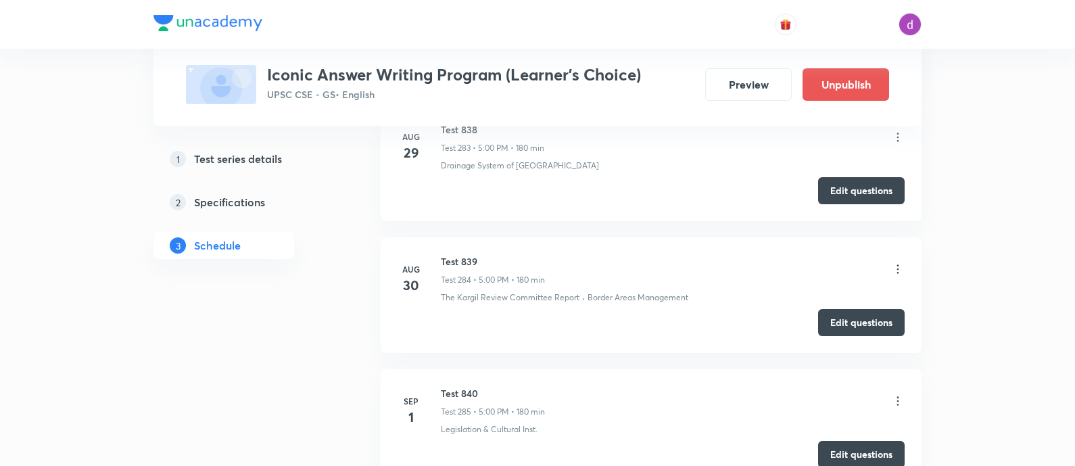
click at [897, 396] on icon at bounding box center [898, 400] width 2 height 9
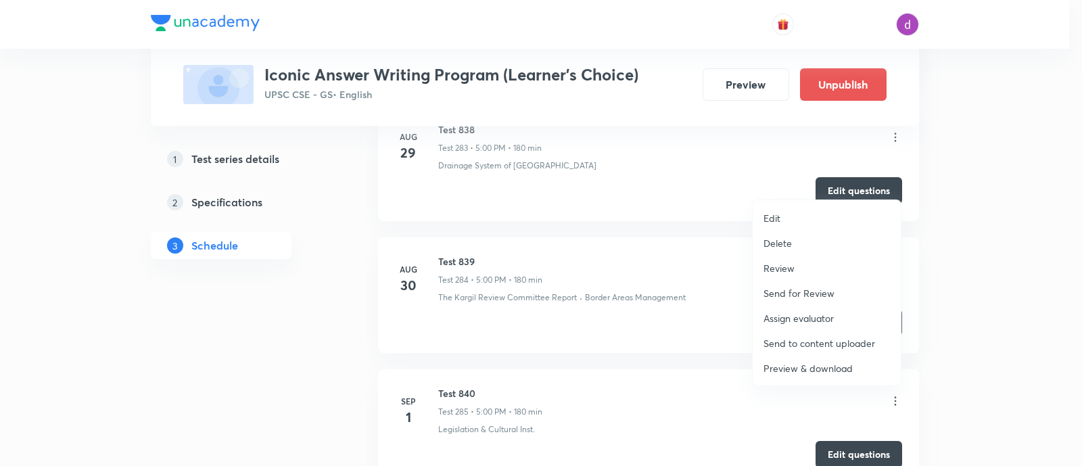
click at [816, 315] on p "Assign evaluator" at bounding box center [799, 318] width 70 height 14
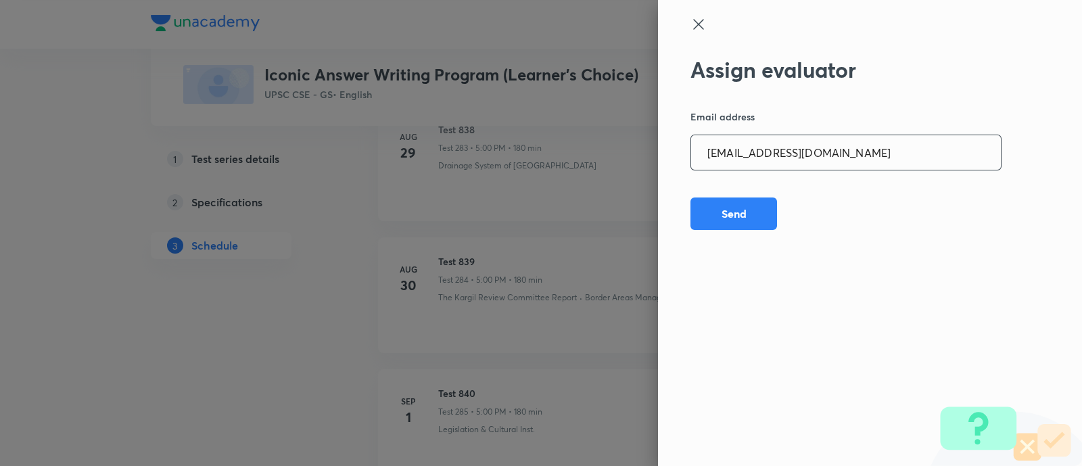
click at [885, 145] on input "[EMAIL_ADDRESS][DOMAIN_NAME]" at bounding box center [846, 152] width 310 height 34
paste input "rahulagrawal23476"
type input "[EMAIL_ADDRESS][DOMAIN_NAME]"
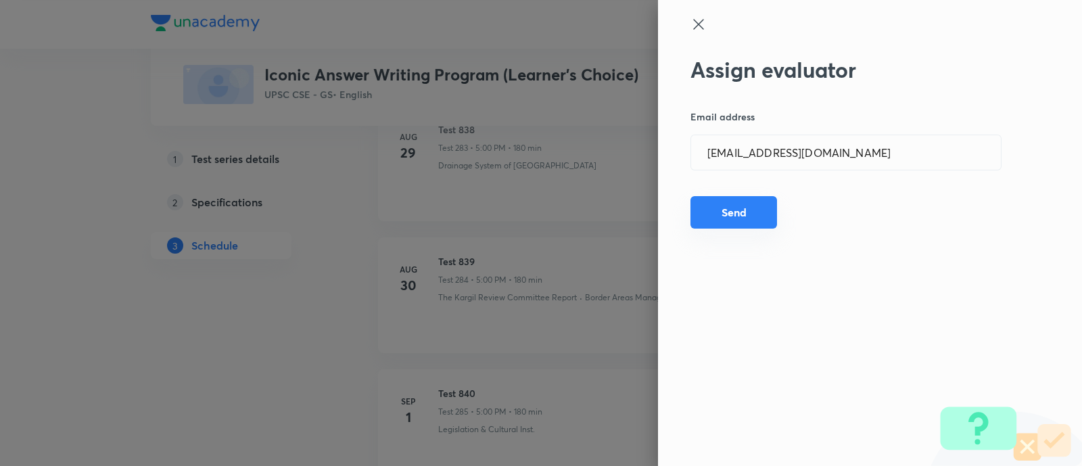
click at [757, 202] on button "Send" at bounding box center [734, 212] width 87 height 32
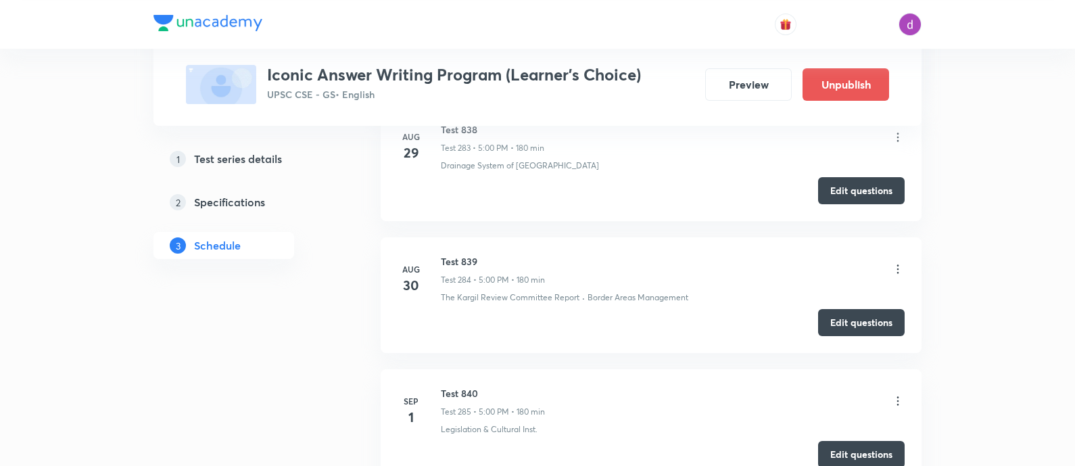
click at [893, 394] on icon at bounding box center [898, 401] width 14 height 14
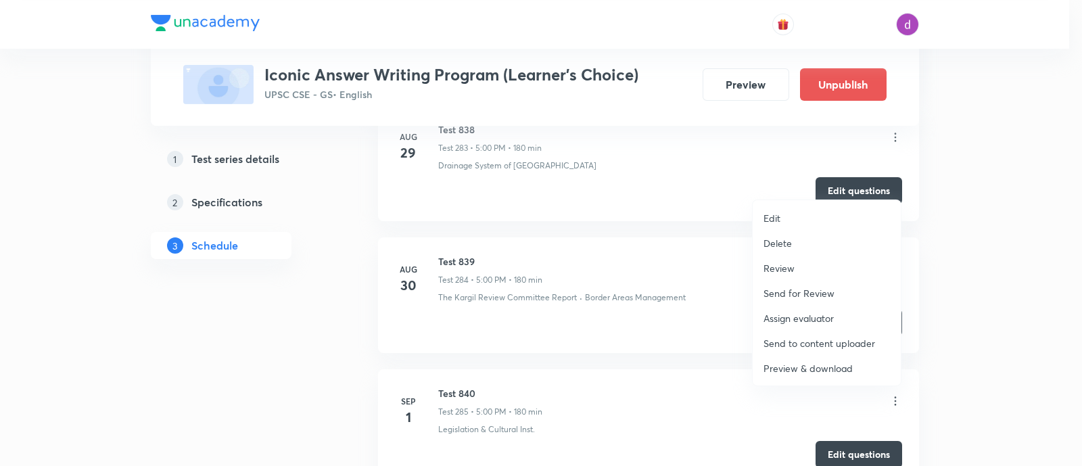
click at [780, 315] on p "Assign evaluator" at bounding box center [799, 318] width 70 height 14
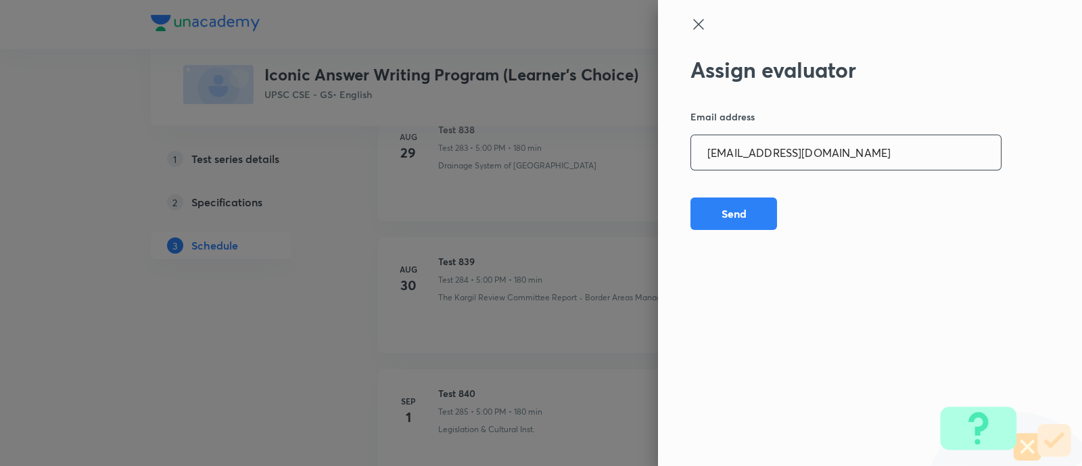
click at [858, 155] on input "[EMAIL_ADDRESS][DOMAIN_NAME]" at bounding box center [846, 152] width 310 height 34
paste input "npmainsevaluation"
type input "[EMAIL_ADDRESS][DOMAIN_NAME]"
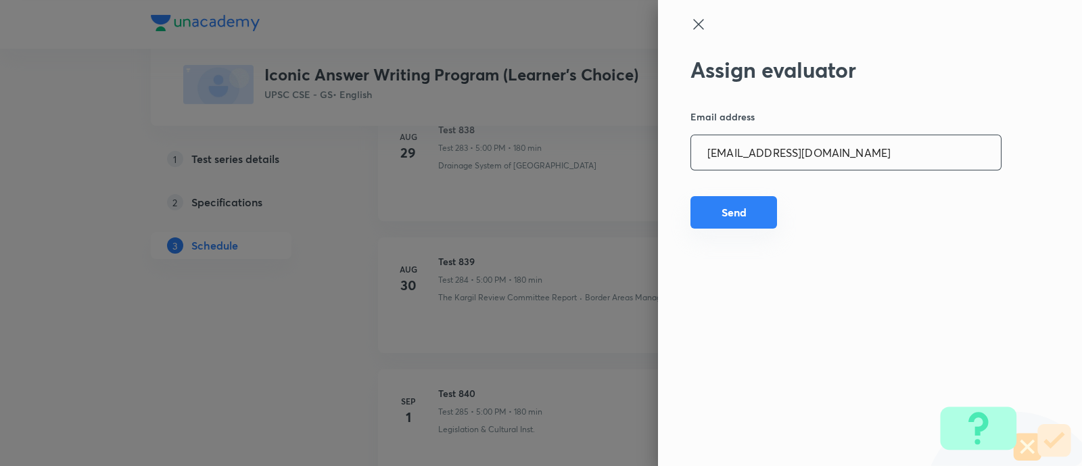
click at [741, 214] on button "Send" at bounding box center [734, 212] width 87 height 32
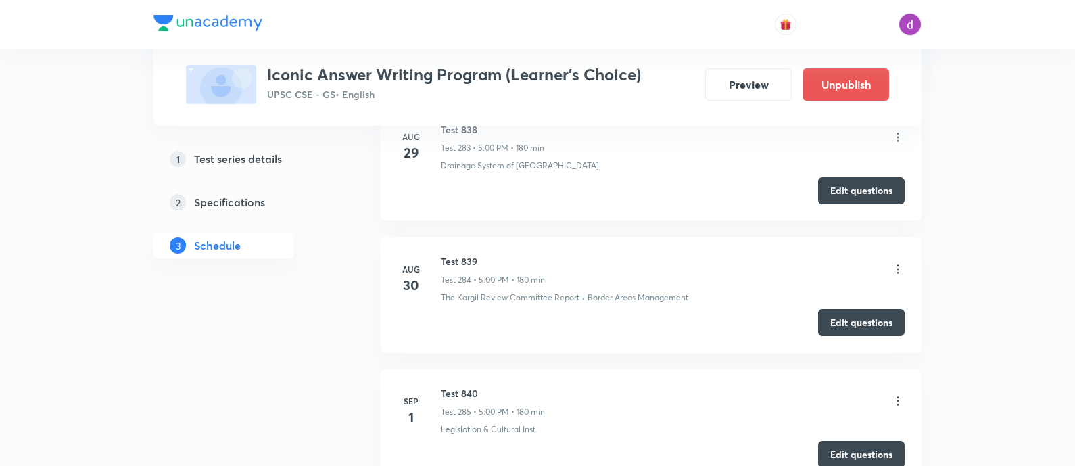
click at [897, 394] on icon at bounding box center [898, 401] width 14 height 14
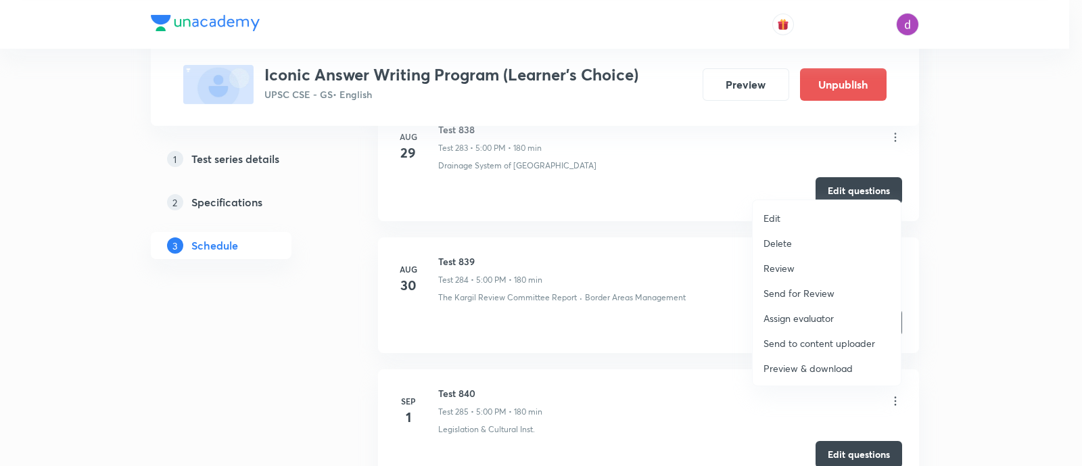
click at [791, 309] on li "Assign evaluator" at bounding box center [827, 318] width 148 height 25
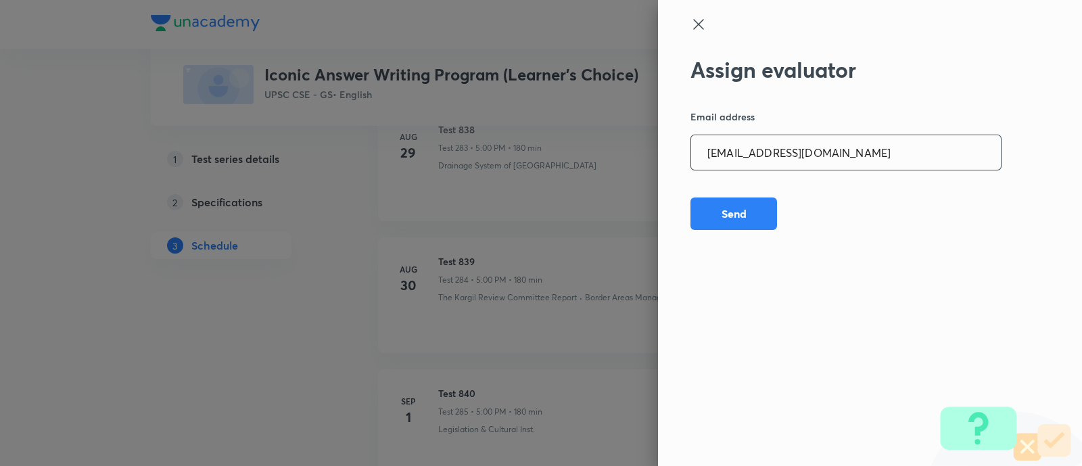
click at [903, 153] on input "[EMAIL_ADDRESS][DOMAIN_NAME]" at bounding box center [846, 152] width 310 height 34
paste input "sharuyadavias2021"
type input "[EMAIL_ADDRESS][DOMAIN_NAME]"
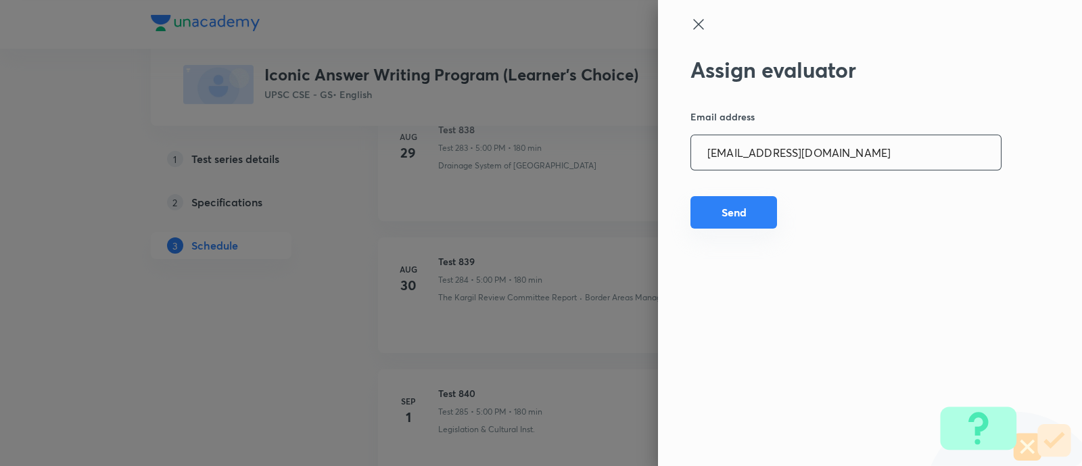
click at [721, 210] on button "Send" at bounding box center [734, 212] width 87 height 32
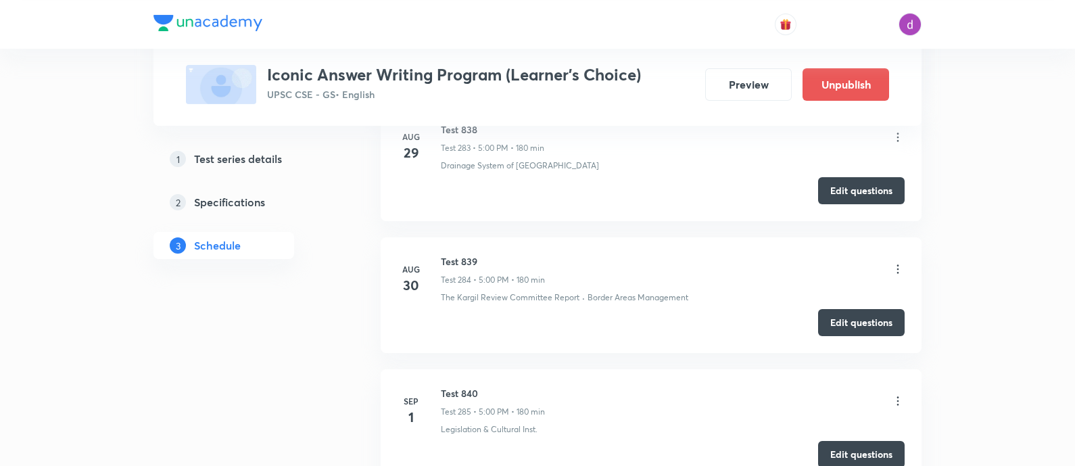
click at [891, 394] on icon at bounding box center [898, 401] width 14 height 14
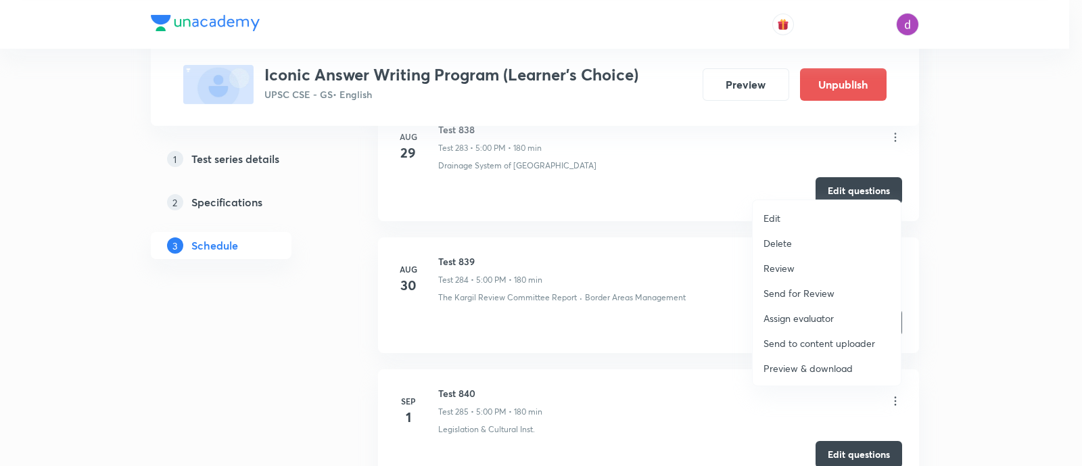
click at [796, 315] on p "Assign evaluator" at bounding box center [799, 318] width 70 height 14
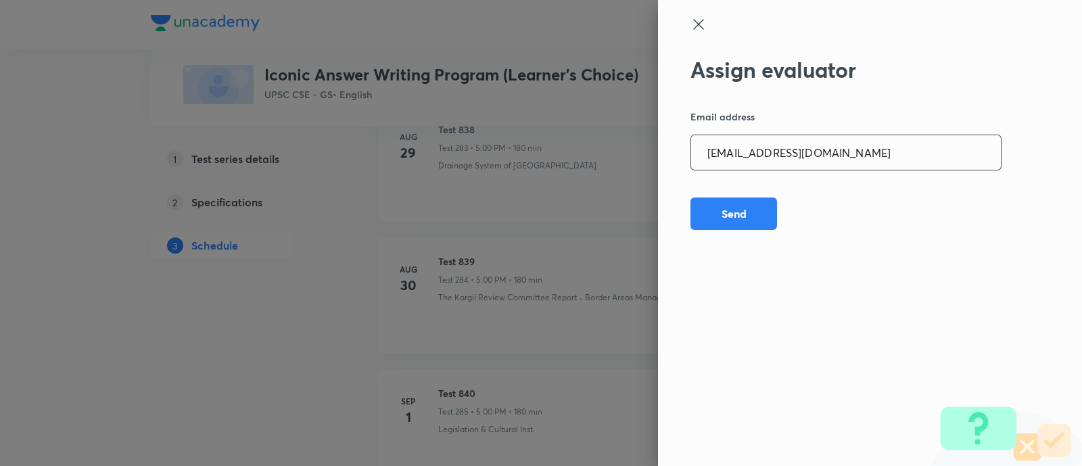
click at [869, 154] on input "[EMAIL_ADDRESS][DOMAIN_NAME]" at bounding box center [846, 152] width 310 height 34
paste input "adarshkraao"
type input "[EMAIL_ADDRESS][DOMAIN_NAME]"
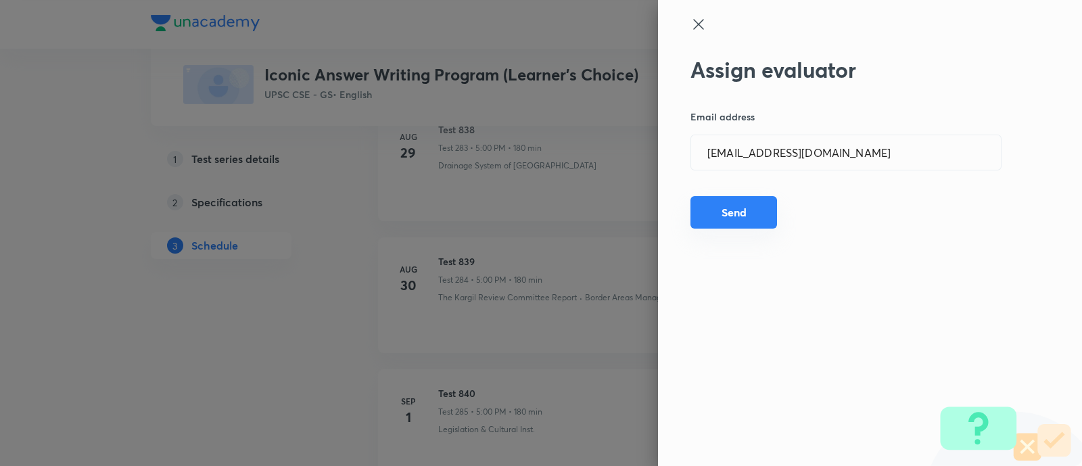
click at [734, 204] on button "Send" at bounding box center [734, 212] width 87 height 32
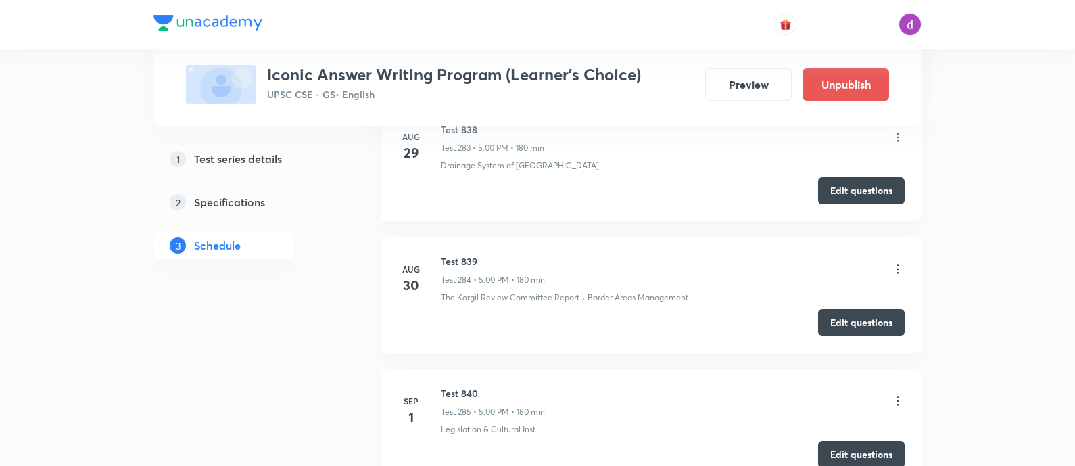
click at [895, 394] on icon at bounding box center [898, 401] width 14 height 14
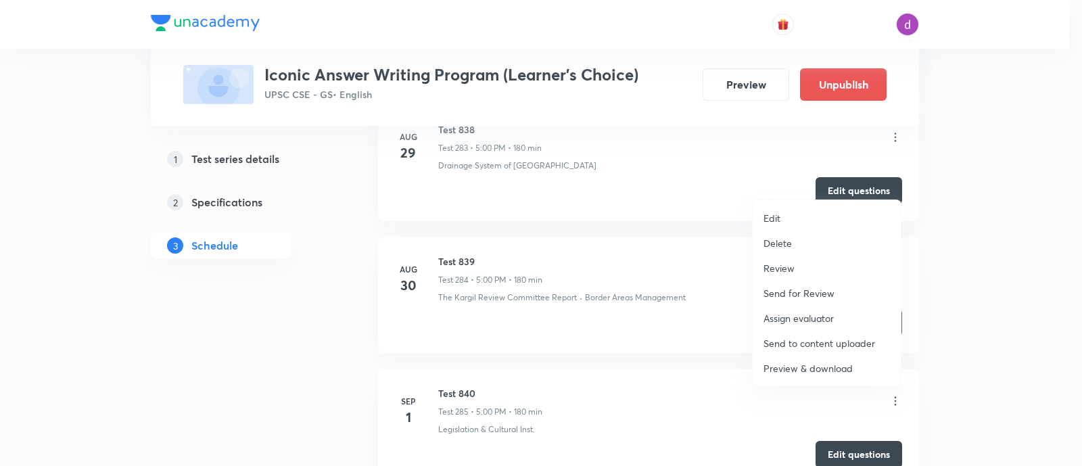
click at [798, 314] on p "Assign evaluator" at bounding box center [799, 318] width 70 height 14
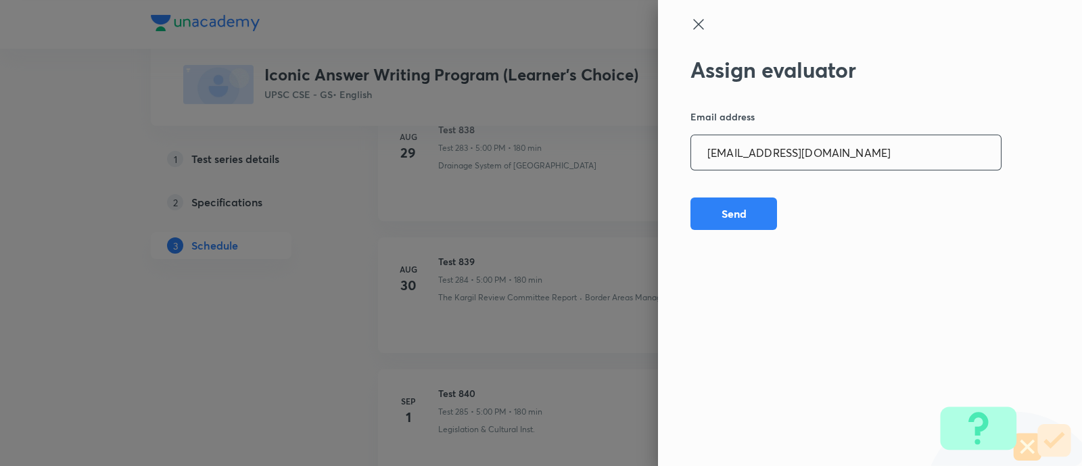
click at [865, 143] on input "[EMAIL_ADDRESS][DOMAIN_NAME]" at bounding box center [846, 152] width 310 height 34
paste input "Mailspratyush"
type input "[EMAIL_ADDRESS][DOMAIN_NAME]"
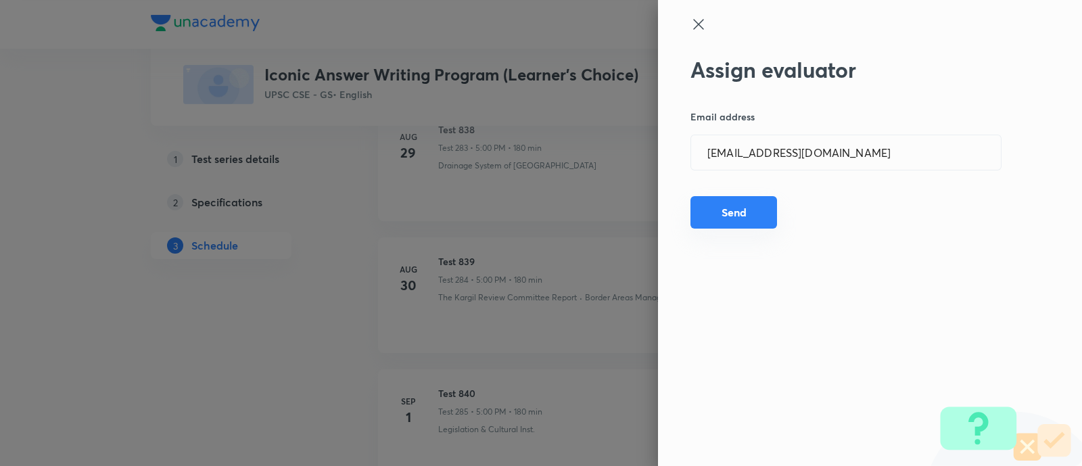
click at [736, 204] on button "Send" at bounding box center [734, 212] width 87 height 32
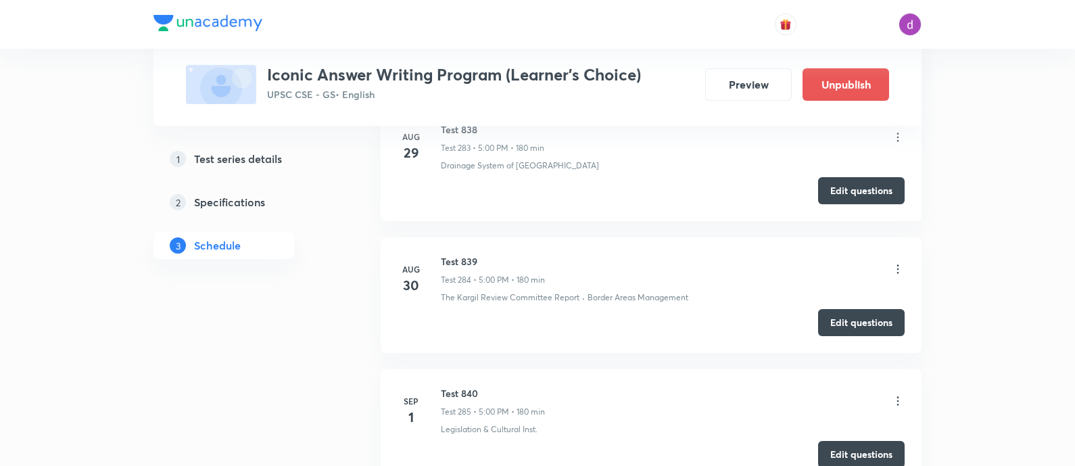
click at [447, 386] on h6 "Test 840" at bounding box center [493, 393] width 104 height 14
copy h6 "Test 840"
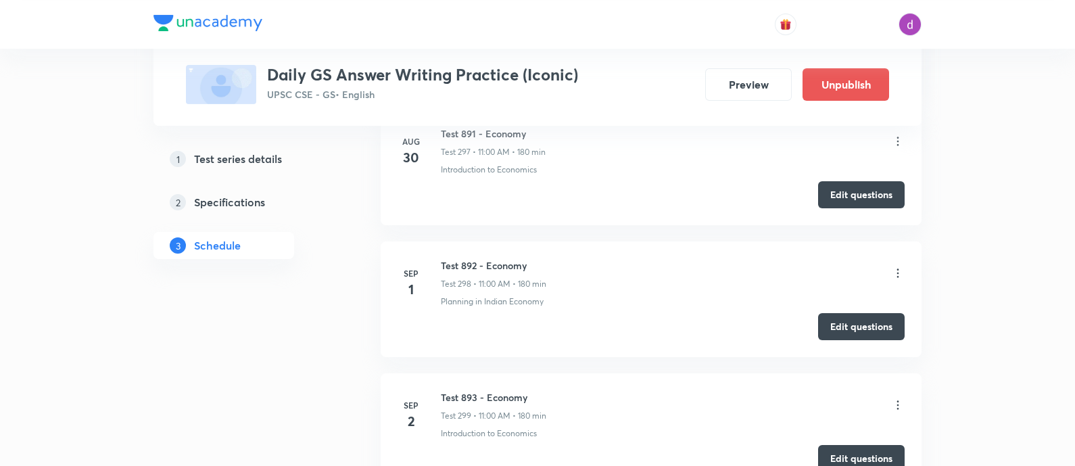
scroll to position [39725, 0]
click at [899, 267] on icon at bounding box center [898, 274] width 14 height 14
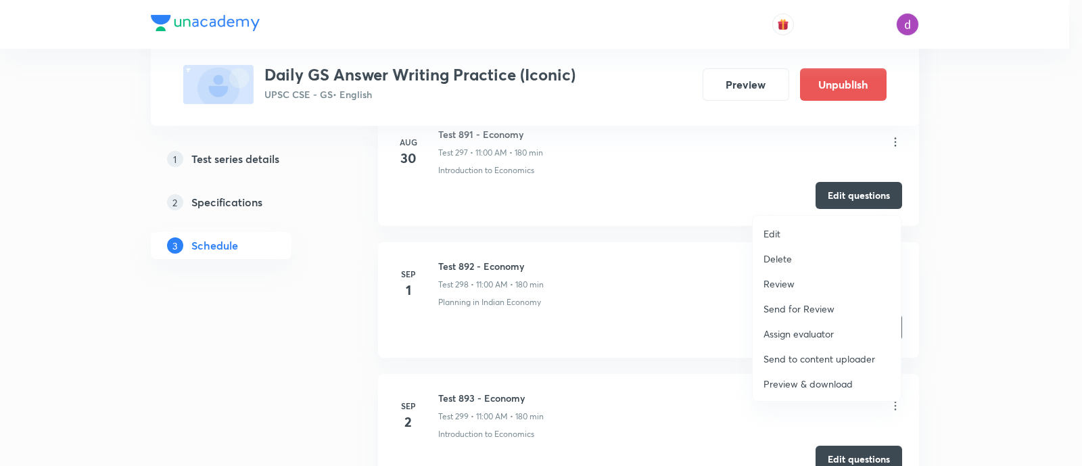
click at [776, 327] on p "Assign evaluator" at bounding box center [799, 334] width 70 height 14
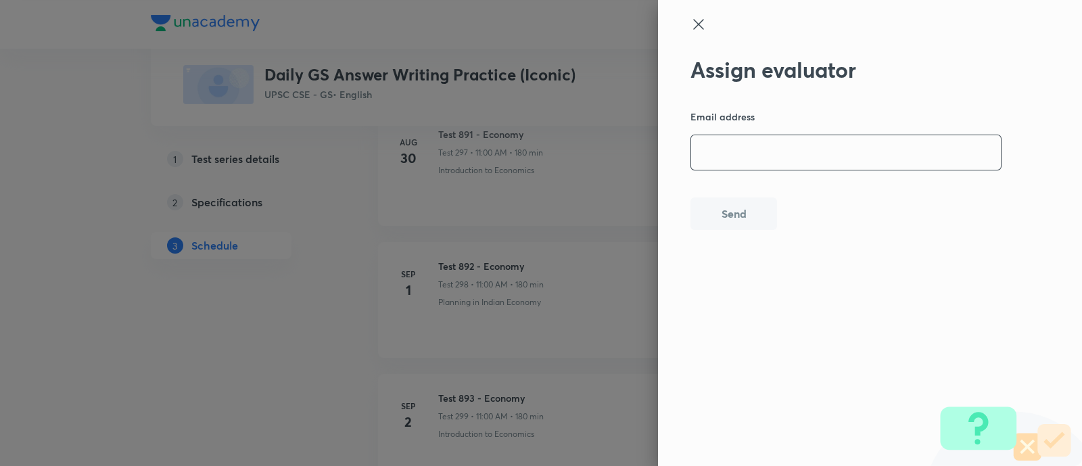
click at [749, 147] on input "email" at bounding box center [846, 152] width 310 height 34
paste input "[EMAIL_ADDRESS][DOMAIN_NAME]"
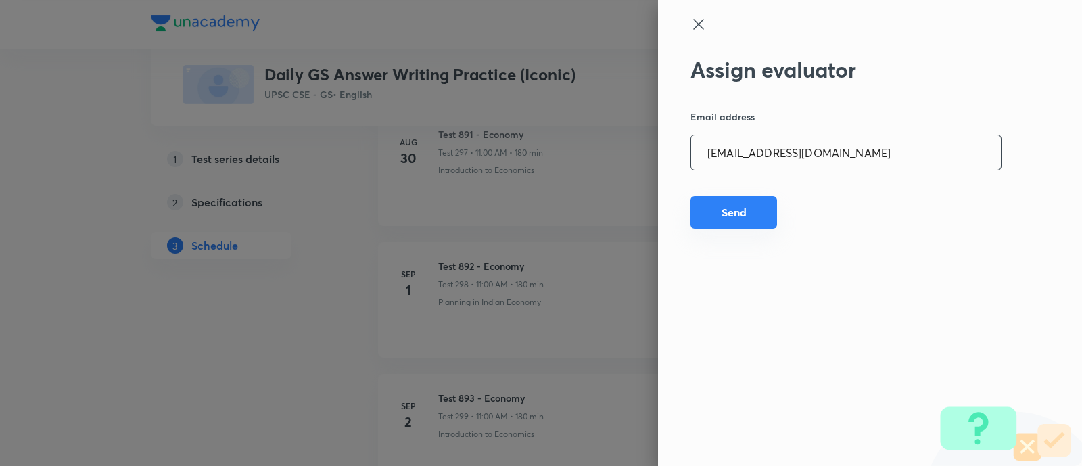
type input "[EMAIL_ADDRESS][DOMAIN_NAME]"
click at [719, 214] on button "Send" at bounding box center [734, 212] width 87 height 32
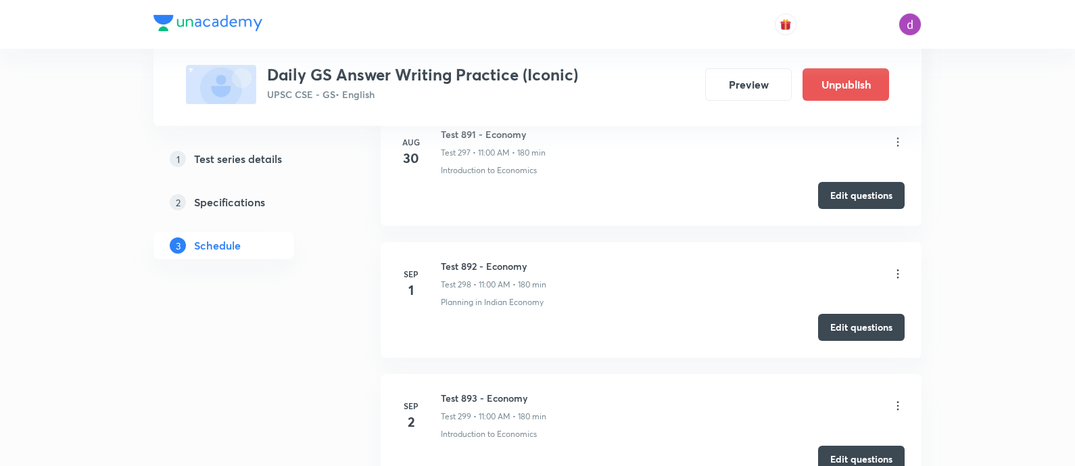
click at [896, 267] on icon at bounding box center [898, 274] width 14 height 14
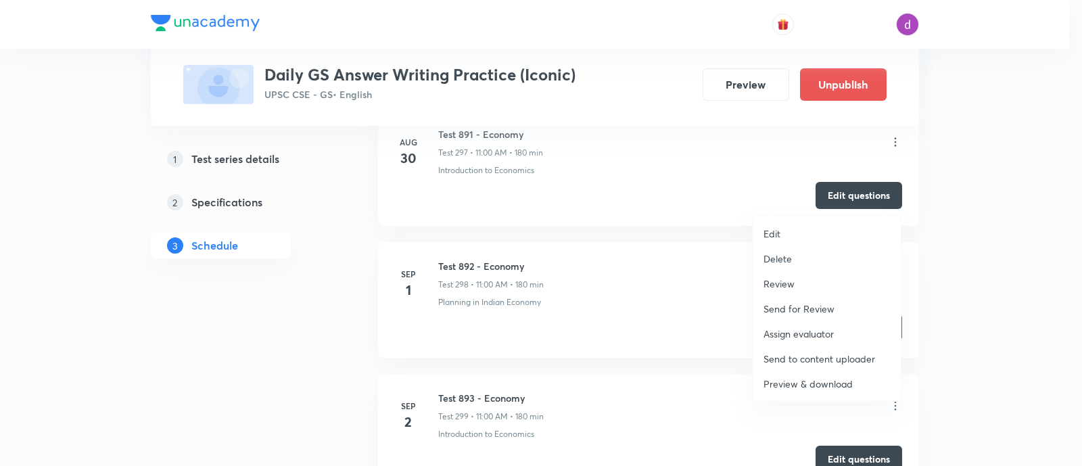
click at [785, 329] on p "Assign evaluator" at bounding box center [799, 334] width 70 height 14
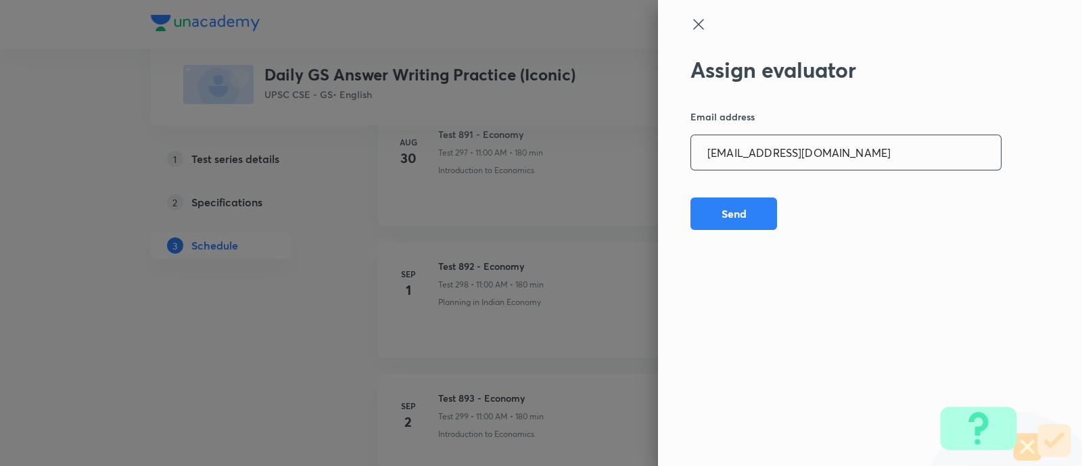
click at [874, 158] on input "[EMAIL_ADDRESS][DOMAIN_NAME]" at bounding box center [846, 152] width 310 height 34
paste input "adv.akash.kumar.pandey@g"
type input "[EMAIL_ADDRESS][DOMAIN_NAME]"
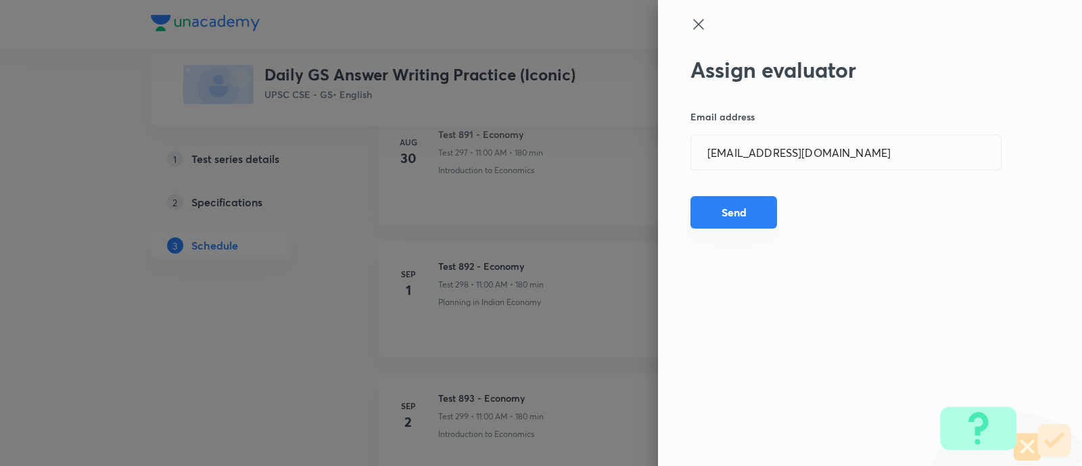
click at [745, 214] on button "Send" at bounding box center [734, 212] width 87 height 32
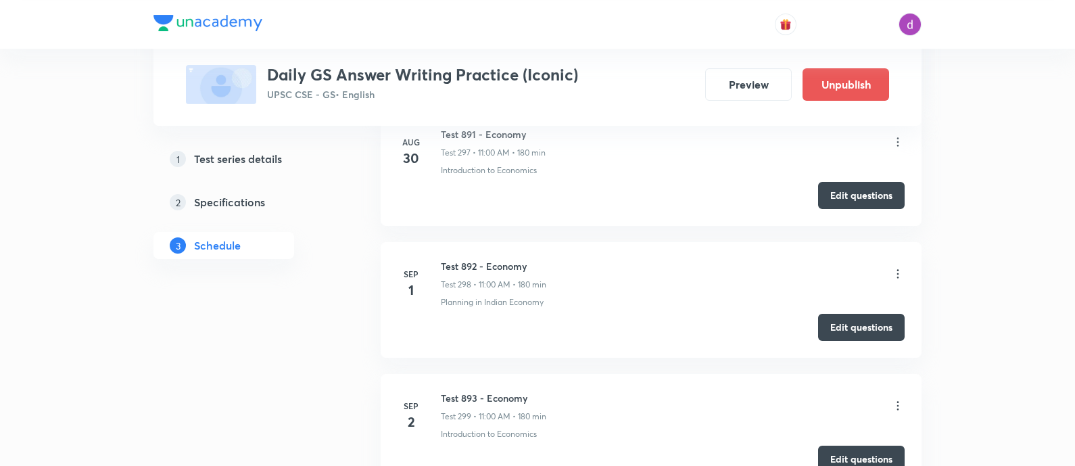
click at [899, 267] on icon at bounding box center [898, 274] width 14 height 14
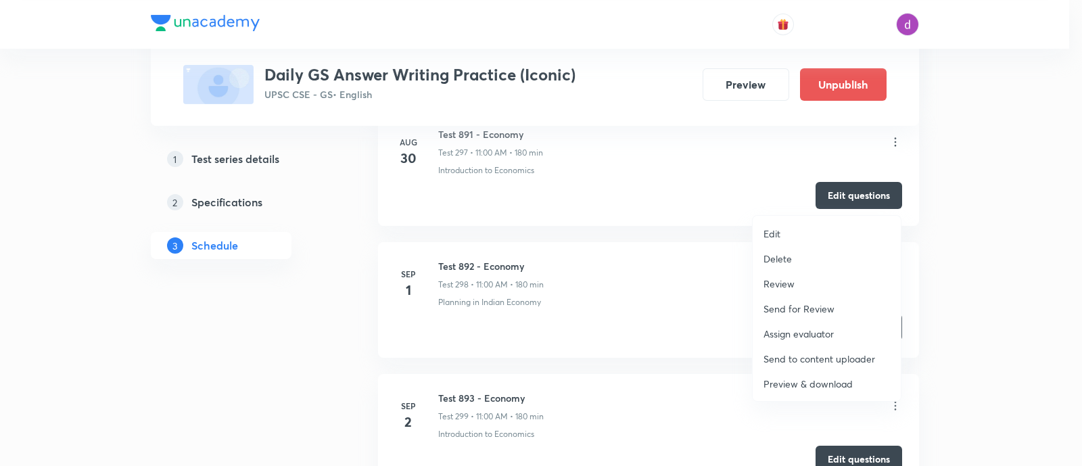
click at [797, 331] on p "Assign evaluator" at bounding box center [799, 334] width 70 height 14
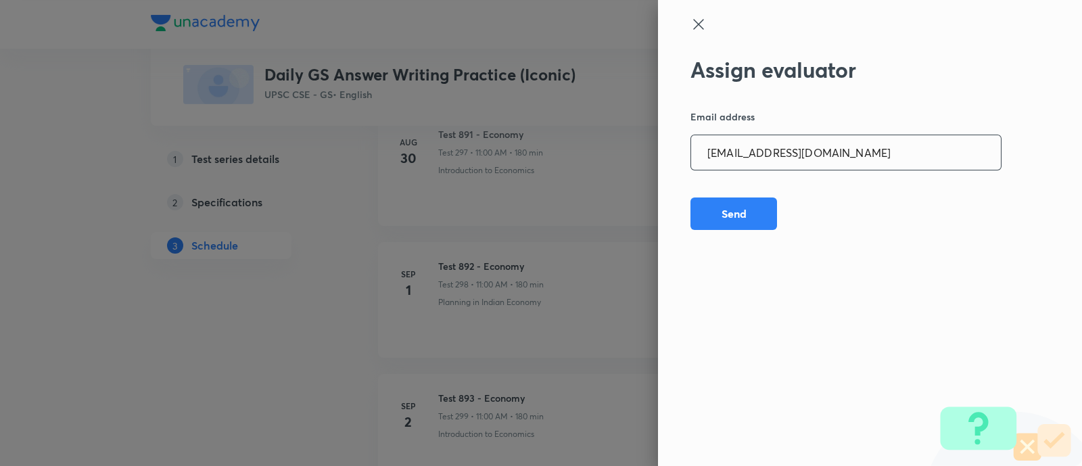
click at [875, 148] on input "[EMAIL_ADDRESS][DOMAIN_NAME]" at bounding box center [846, 152] width 310 height 34
paste input "[PERSON_NAME].ald17"
type input "[PERSON_NAME][EMAIL_ADDRESS][DOMAIN_NAME]"
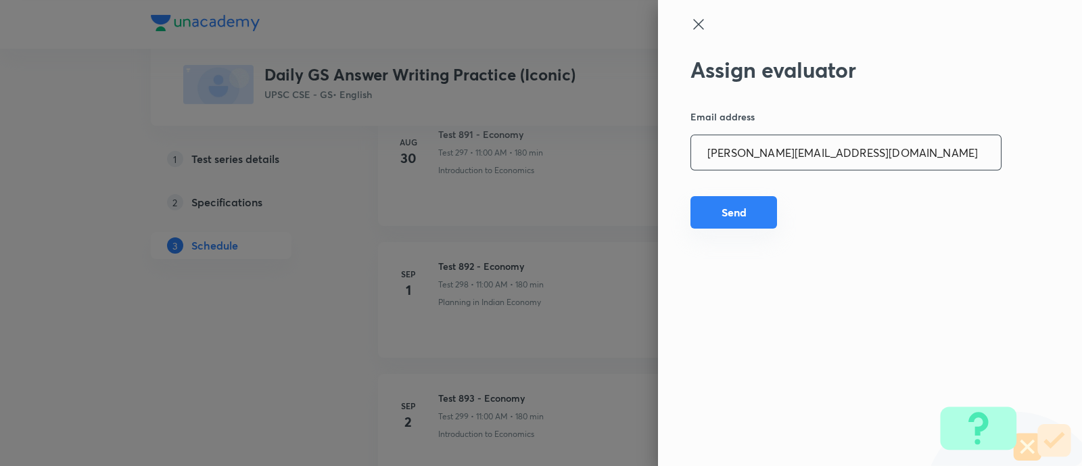
click at [741, 210] on button "Send" at bounding box center [734, 212] width 87 height 32
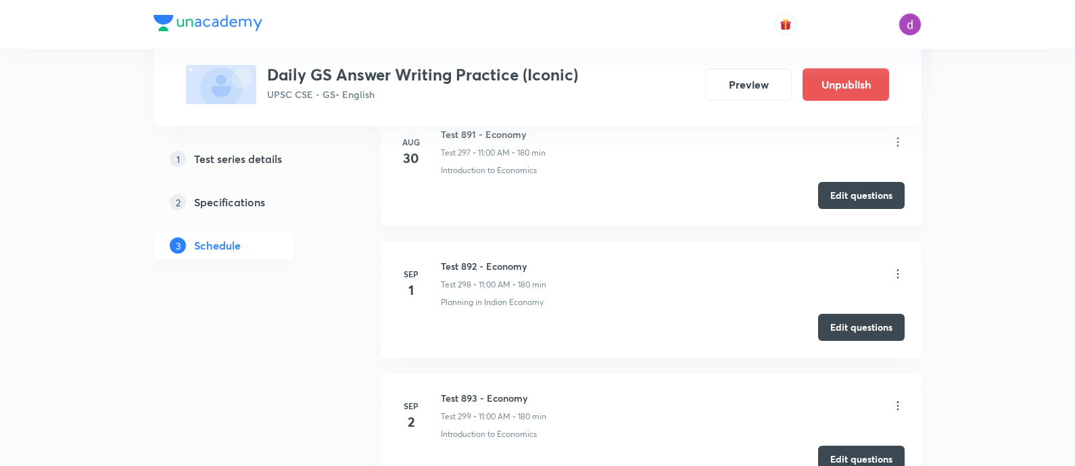
click at [895, 267] on icon at bounding box center [898, 274] width 14 height 14
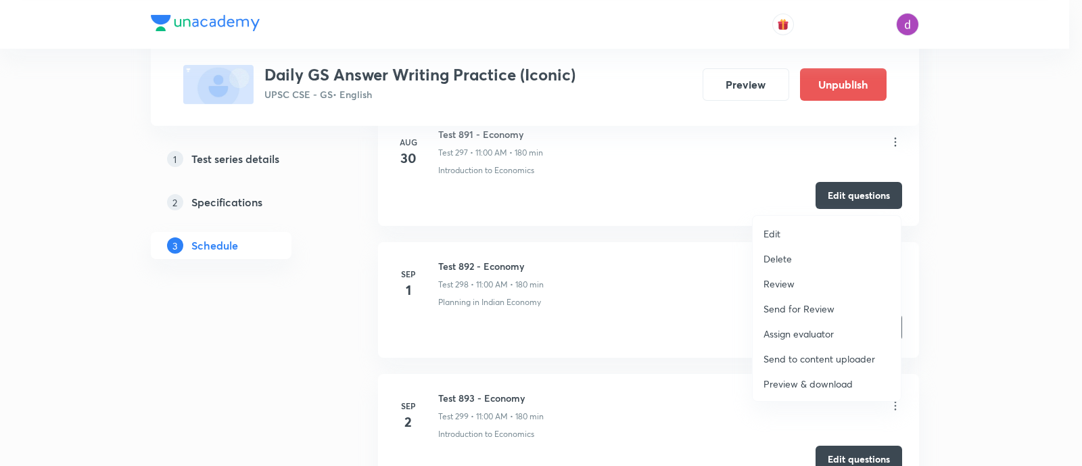
click at [791, 330] on p "Assign evaluator" at bounding box center [799, 334] width 70 height 14
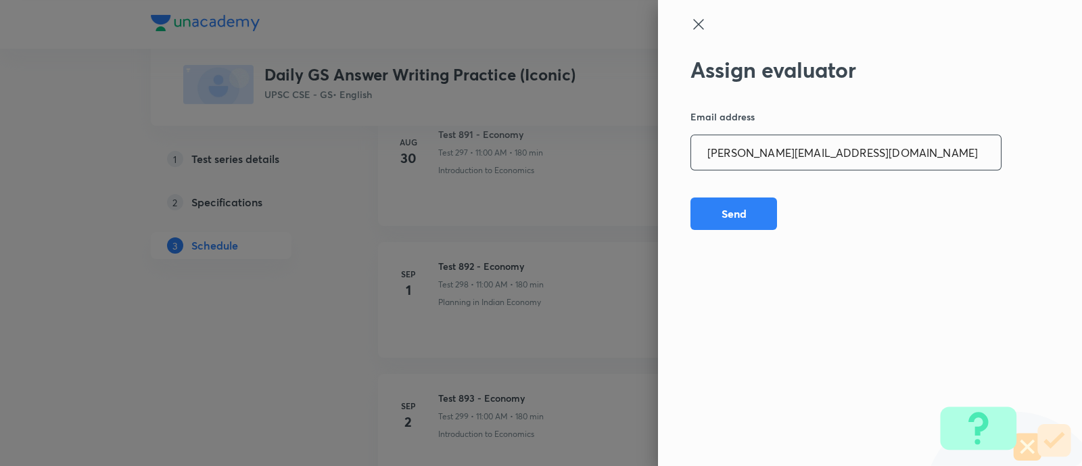
click at [858, 155] on input "[PERSON_NAME][EMAIL_ADDRESS][DOMAIN_NAME]" at bounding box center [846, 152] width 310 height 34
paste input "sagarhirave4"
type input "[EMAIL_ADDRESS][DOMAIN_NAME]"
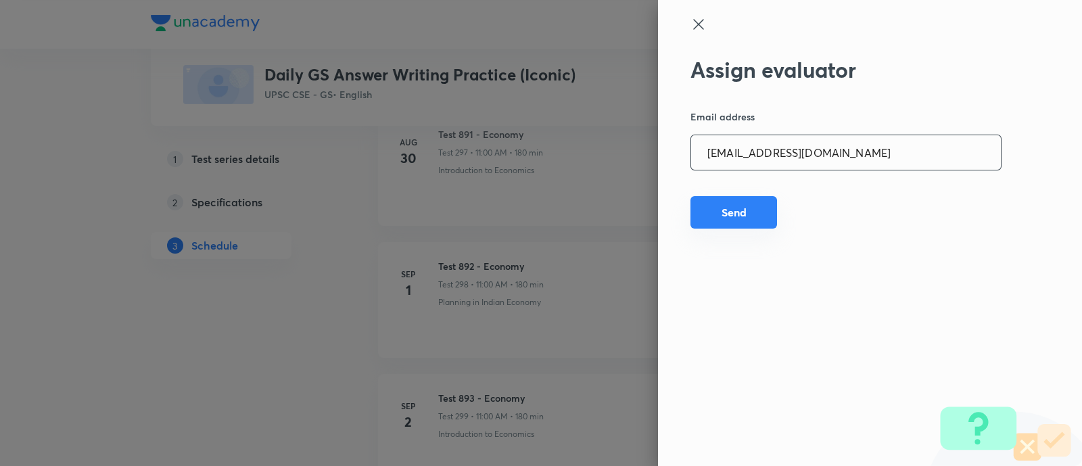
click at [749, 211] on button "Send" at bounding box center [734, 212] width 87 height 32
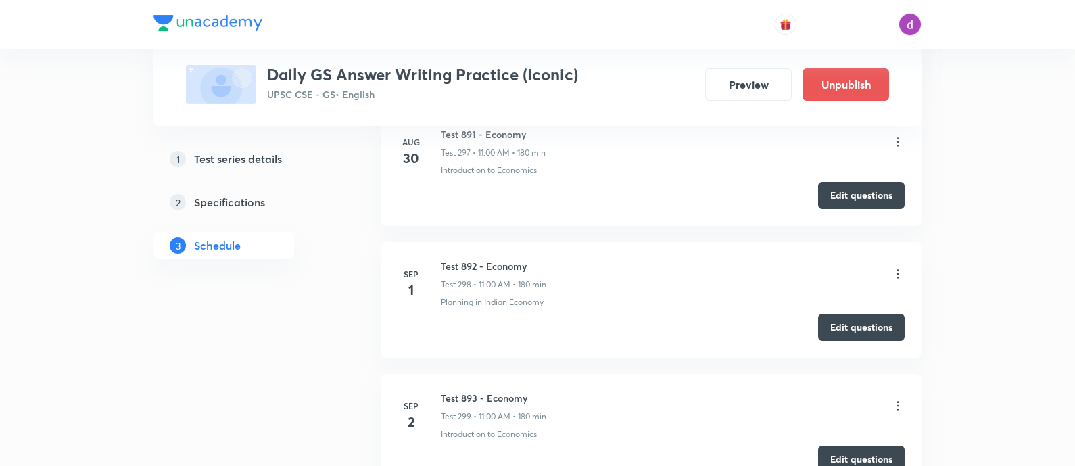
click at [890, 259] on div "Test 892 - Economy Test 298 • 11:00 AM • 180 min" at bounding box center [673, 275] width 464 height 32
click at [896, 267] on icon at bounding box center [898, 274] width 14 height 14
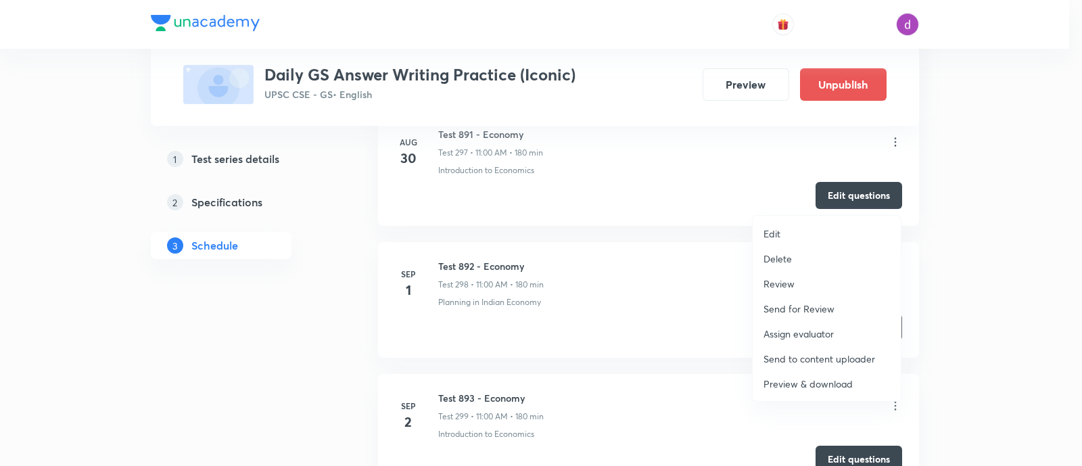
click at [801, 329] on p "Assign evaluator" at bounding box center [799, 334] width 70 height 14
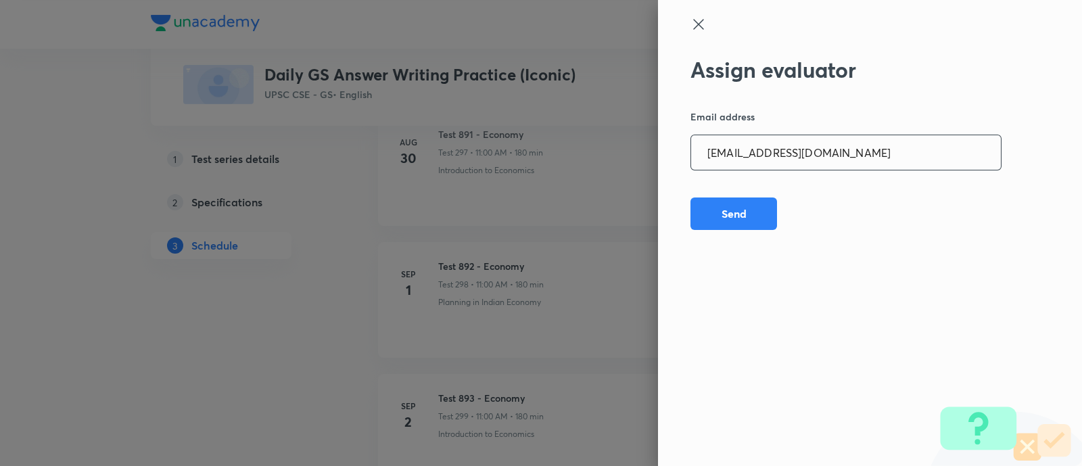
click at [839, 158] on input "[EMAIL_ADDRESS][DOMAIN_NAME]" at bounding box center [846, 152] width 310 height 34
paste input "kkshubham23"
type input "[EMAIL_ADDRESS][DOMAIN_NAME]"
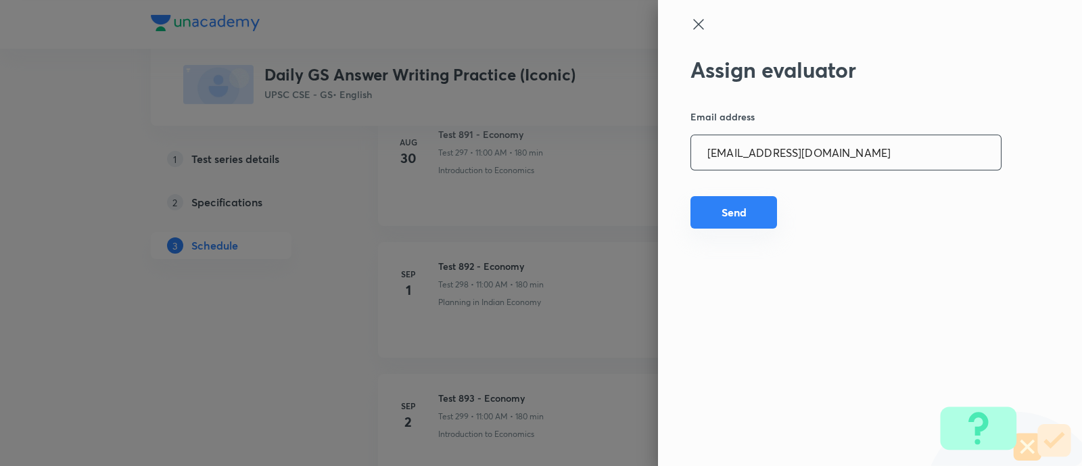
click at [720, 206] on button "Send" at bounding box center [734, 212] width 87 height 32
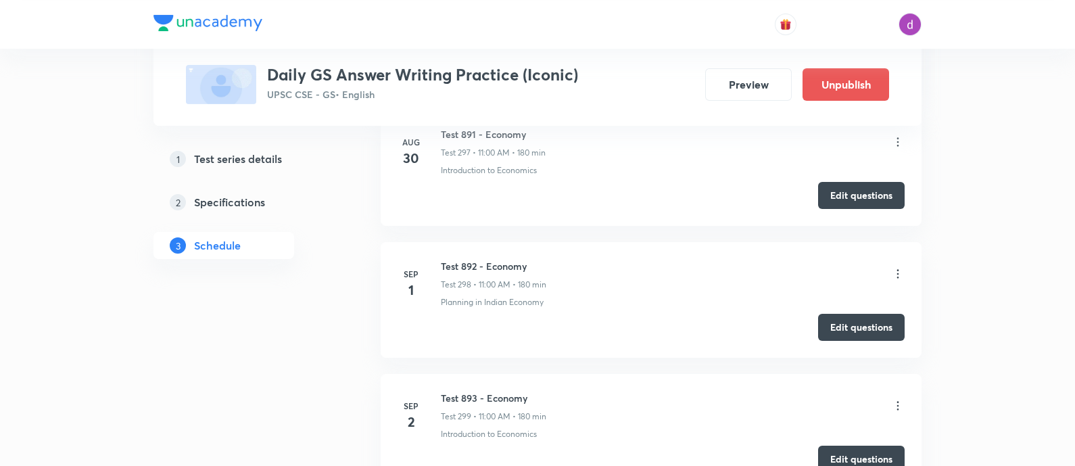
click at [899, 267] on icon at bounding box center [898, 274] width 14 height 14
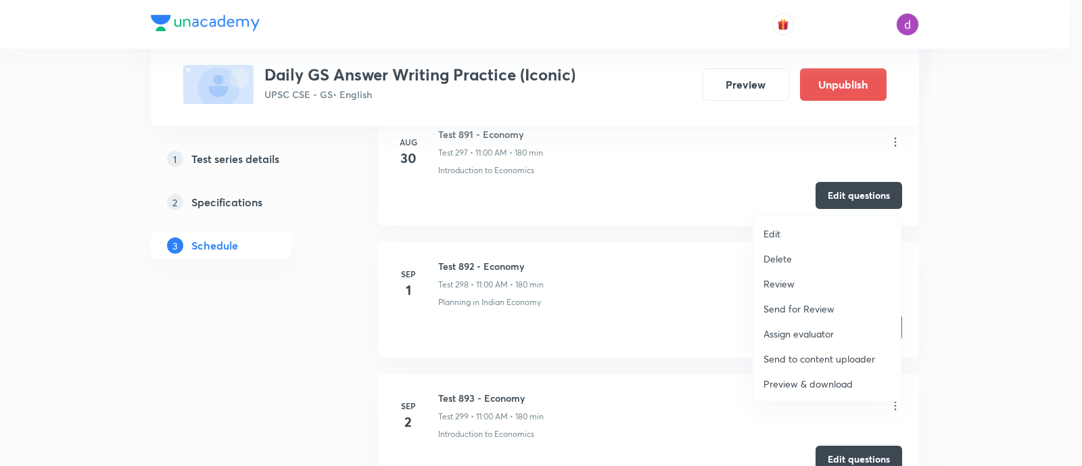
click at [824, 329] on p "Assign evaluator" at bounding box center [799, 334] width 70 height 14
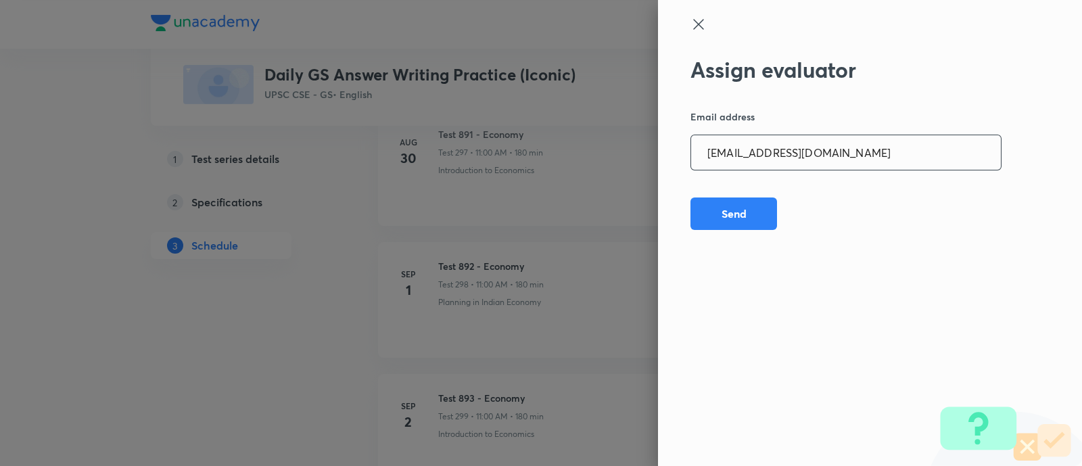
click at [841, 160] on input "[EMAIL_ADDRESS][DOMAIN_NAME]" at bounding box center [846, 152] width 310 height 34
paste input "opawar10"
type input "[EMAIL_ADDRESS][DOMAIN_NAME]"
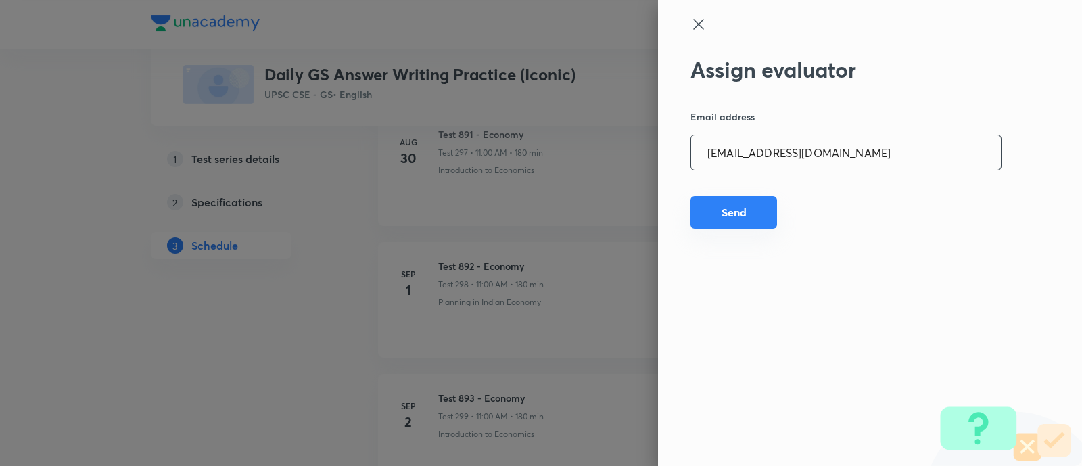
click at [733, 211] on button "Send" at bounding box center [734, 212] width 87 height 32
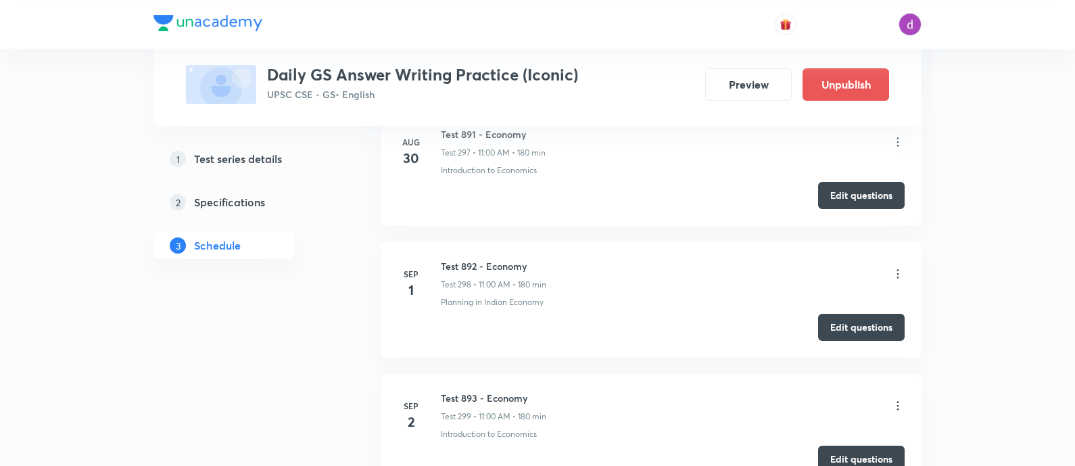
click at [896, 267] on icon at bounding box center [898, 274] width 14 height 14
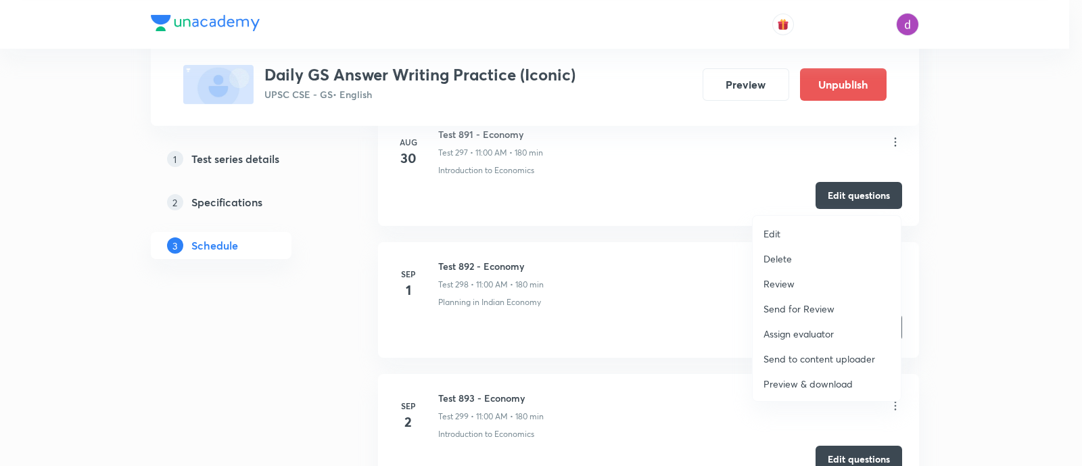
click at [778, 327] on p "Assign evaluator" at bounding box center [799, 334] width 70 height 14
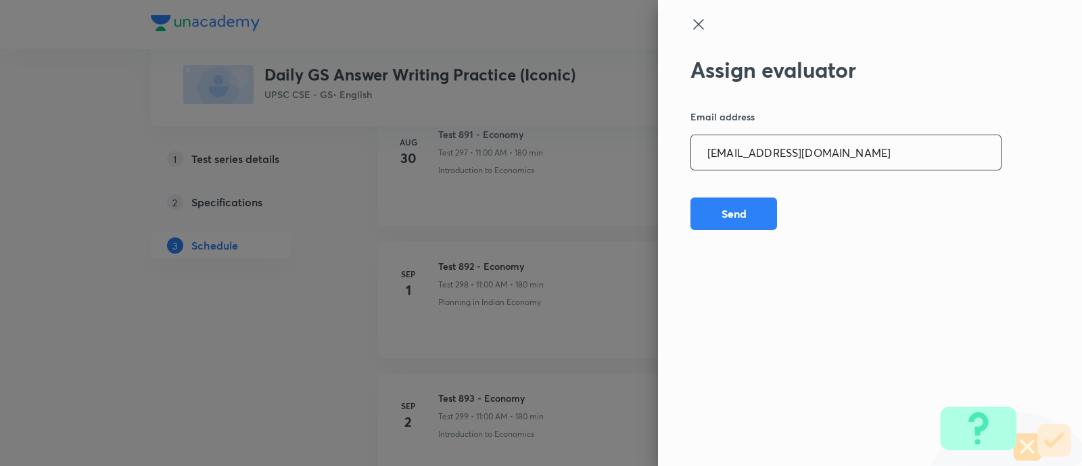
click at [839, 163] on input "[EMAIL_ADDRESS][DOMAIN_NAME]" at bounding box center [846, 152] width 310 height 34
paste input "garimasaharan21"
type input "[EMAIL_ADDRESS][DOMAIN_NAME]"
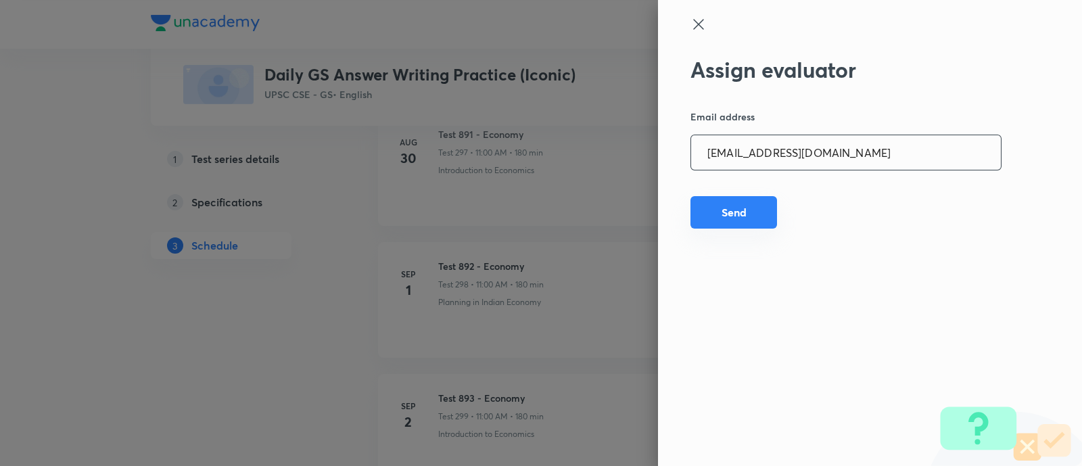
click at [730, 208] on button "Send" at bounding box center [734, 212] width 87 height 32
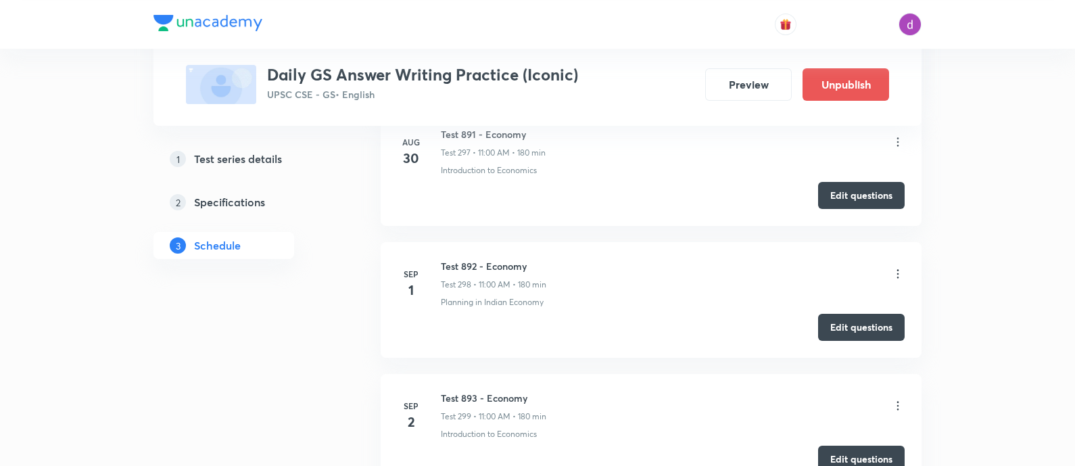
click at [898, 267] on icon at bounding box center [898, 274] width 14 height 14
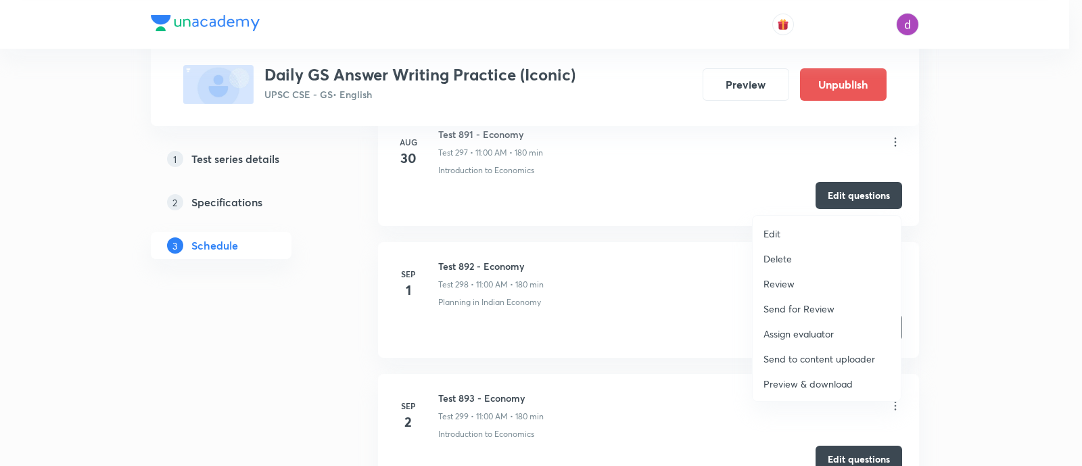
click at [807, 329] on p "Assign evaluator" at bounding box center [799, 334] width 70 height 14
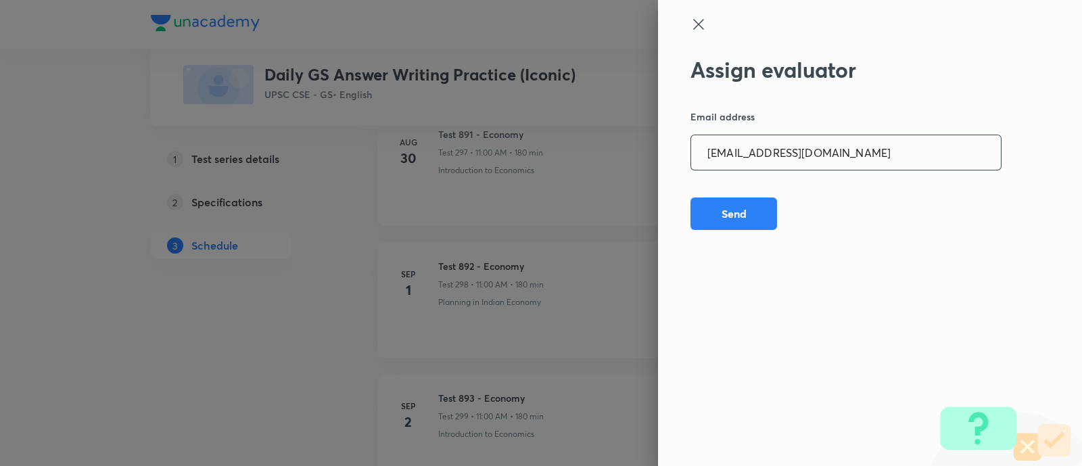
click at [875, 157] on input "[EMAIL_ADDRESS][DOMAIN_NAME]" at bounding box center [846, 152] width 310 height 34
paste input "amrimaji97"
type input "[EMAIL_ADDRESS][DOMAIN_NAME]"
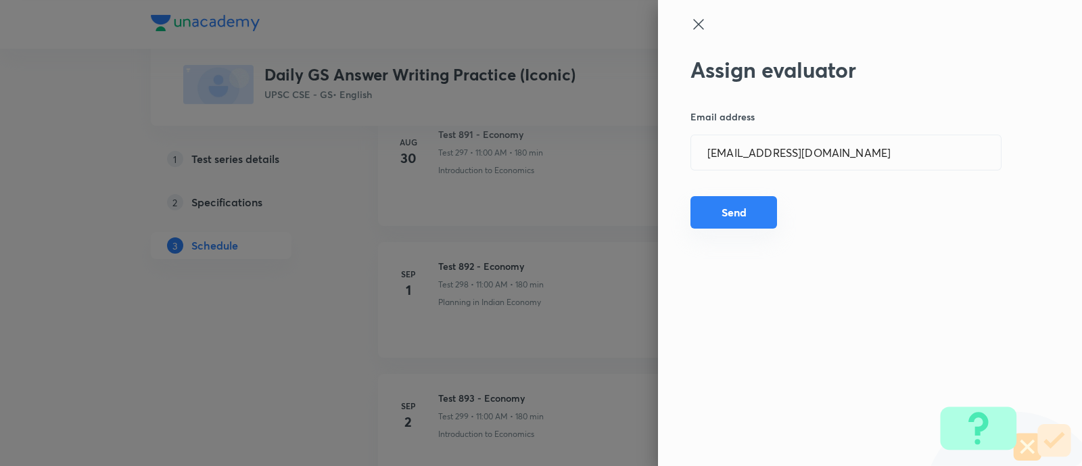
click at [729, 208] on button "Send" at bounding box center [734, 212] width 87 height 32
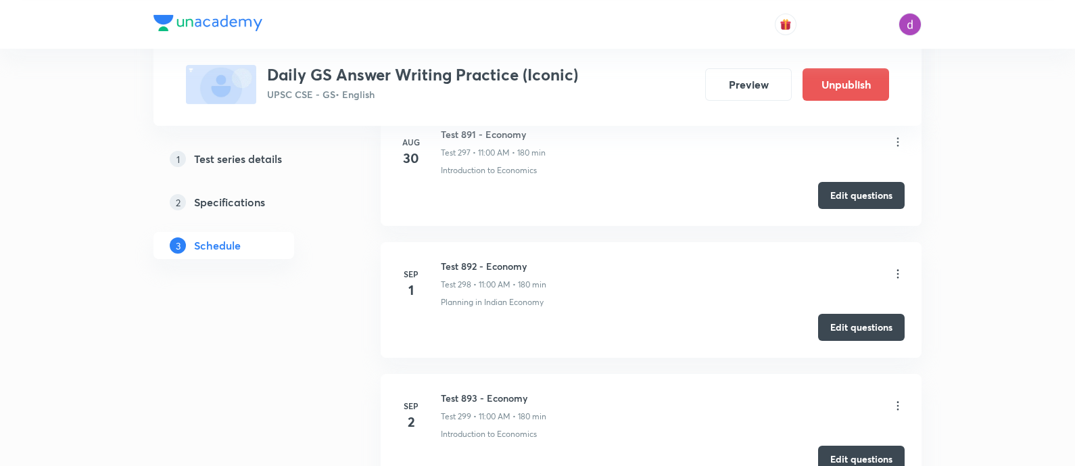
click at [897, 267] on icon at bounding box center [898, 274] width 14 height 14
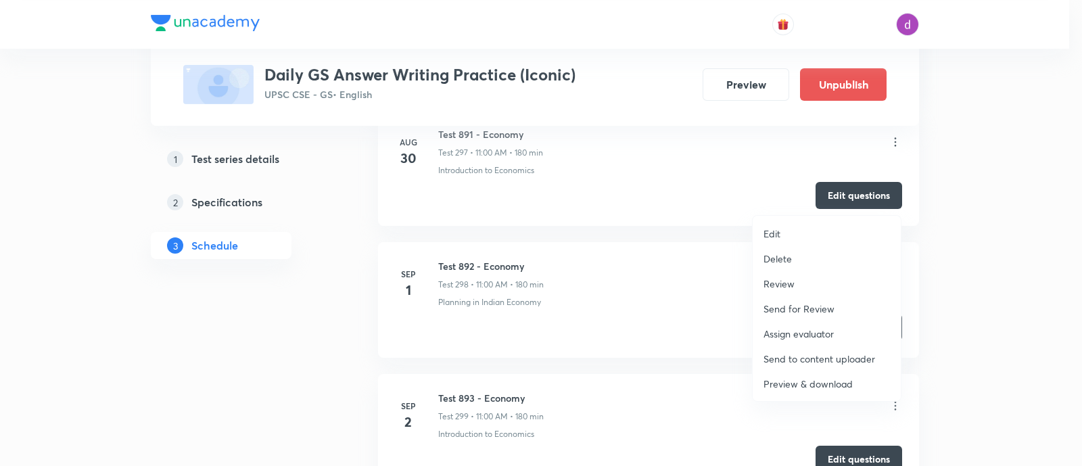
click at [785, 327] on p "Assign evaluator" at bounding box center [799, 334] width 70 height 14
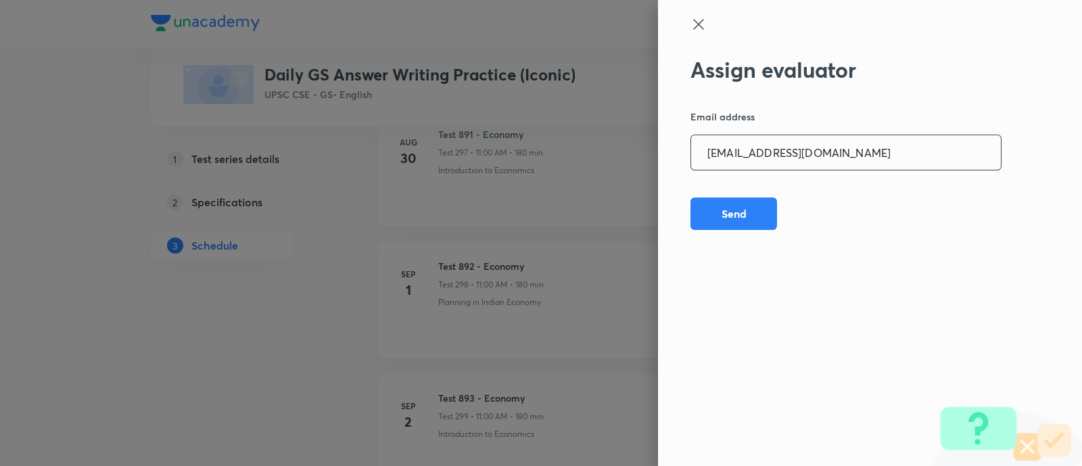
click at [846, 145] on input "[EMAIL_ADDRESS][DOMAIN_NAME]" at bounding box center [846, 152] width 310 height 34
paste input "sanjivkumarbagree"
type input "[EMAIL_ADDRESS][DOMAIN_NAME]"
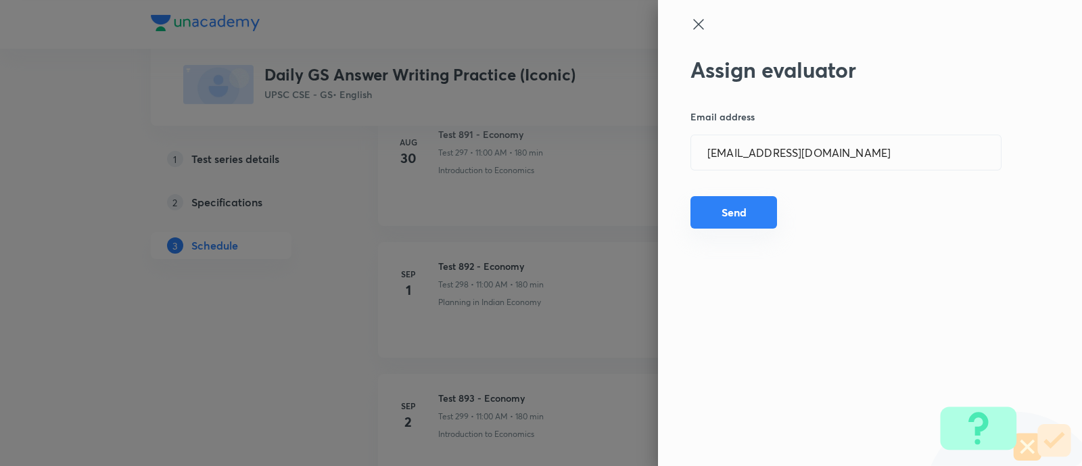
click at [740, 208] on button "Send" at bounding box center [734, 212] width 87 height 32
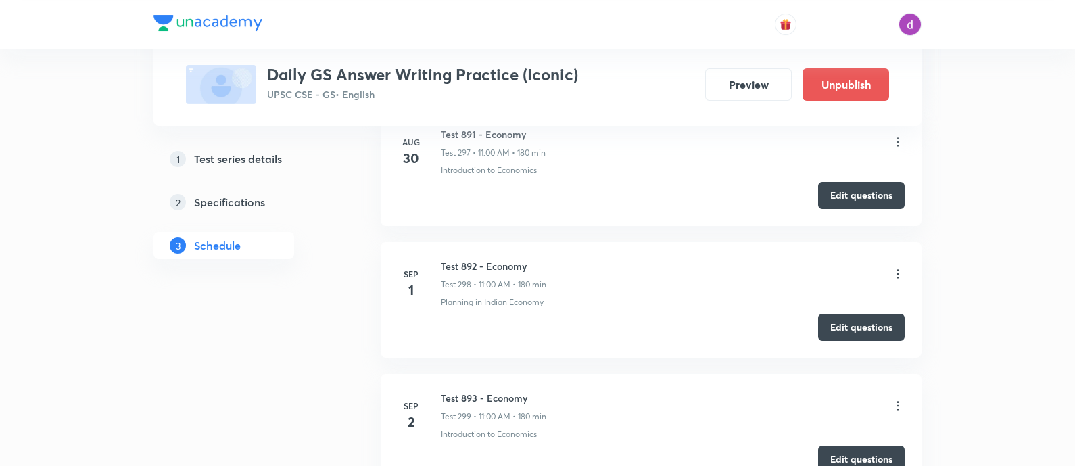
click at [898, 270] on icon at bounding box center [898, 274] width 2 height 9
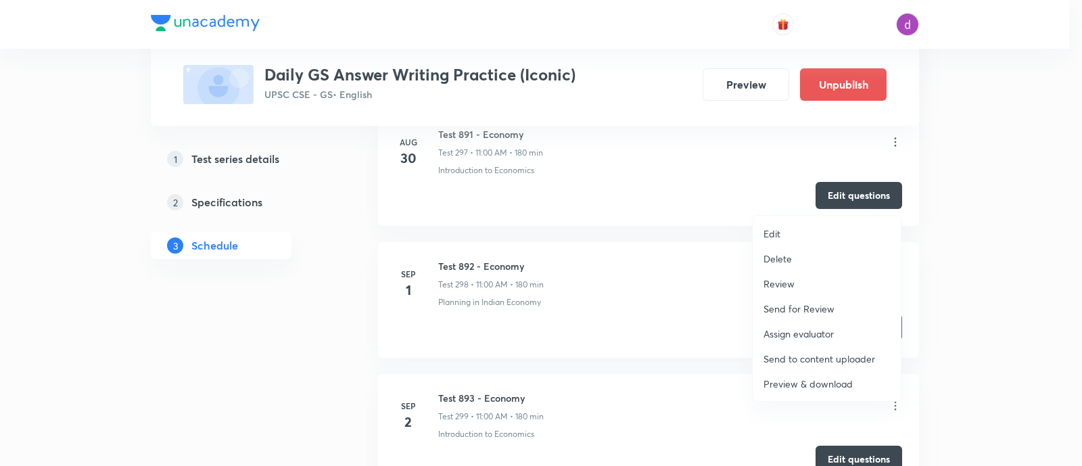
click at [822, 331] on p "Assign evaluator" at bounding box center [799, 334] width 70 height 14
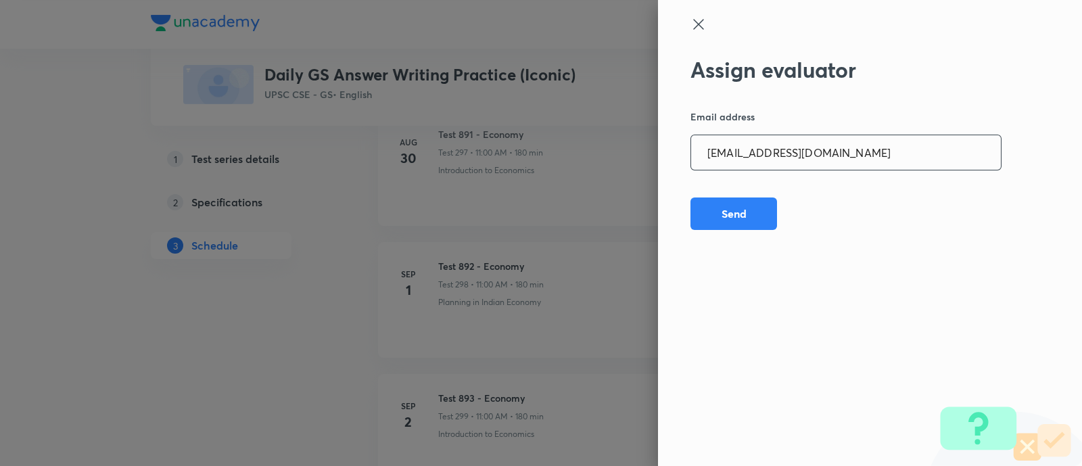
click at [879, 160] on input "[EMAIL_ADDRESS][DOMAIN_NAME]" at bounding box center [846, 152] width 310 height 34
paste input "preethihs1999"
type input "[EMAIL_ADDRESS][DOMAIN_NAME]"
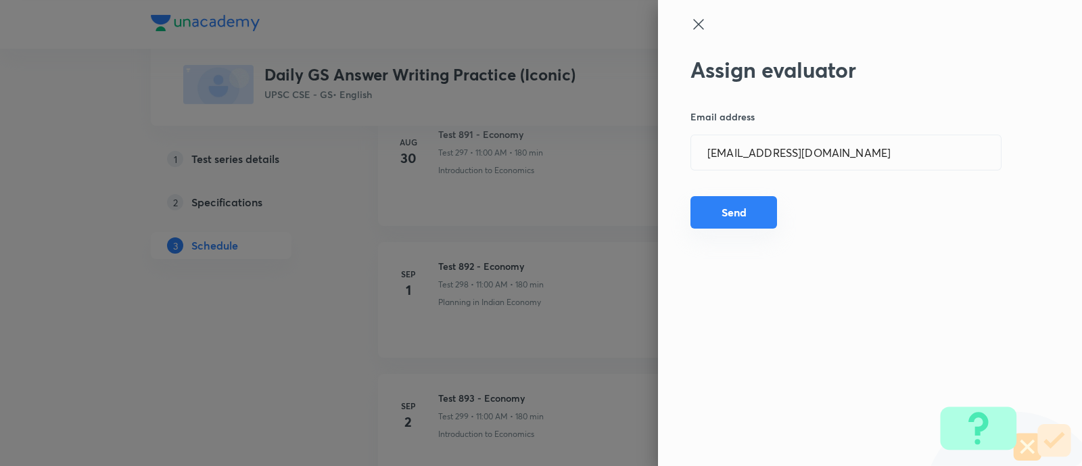
click at [727, 206] on button "Send" at bounding box center [734, 212] width 87 height 32
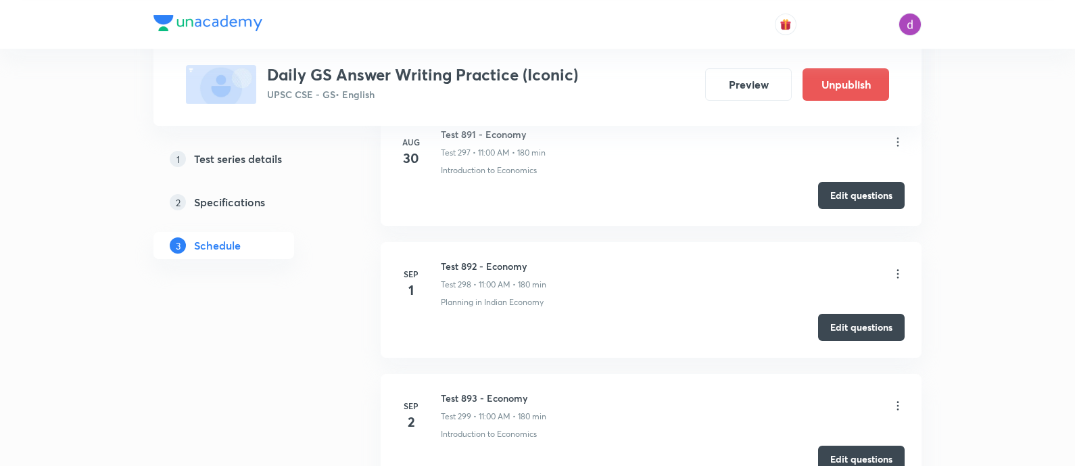
click at [897, 267] on icon at bounding box center [898, 274] width 14 height 14
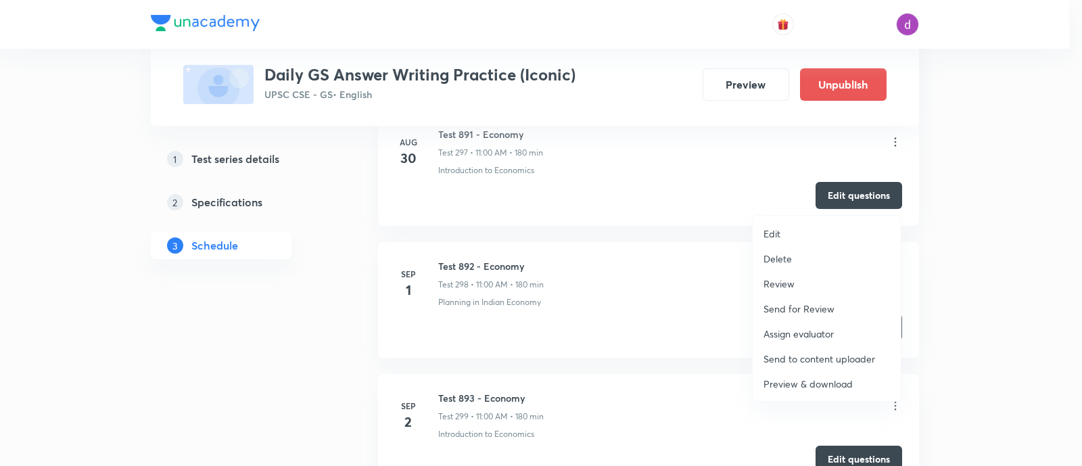
click at [801, 329] on p "Assign evaluator" at bounding box center [799, 334] width 70 height 14
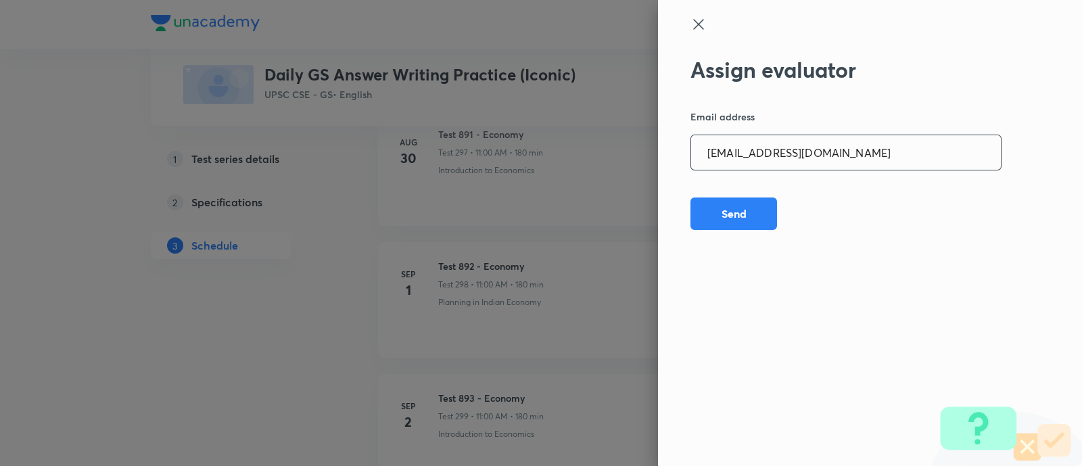
click at [868, 149] on input "[EMAIL_ADDRESS][DOMAIN_NAME]" at bounding box center [846, 152] width 310 height 34
paste input "madhusharma26506"
type input "[EMAIL_ADDRESS][DOMAIN_NAME]"
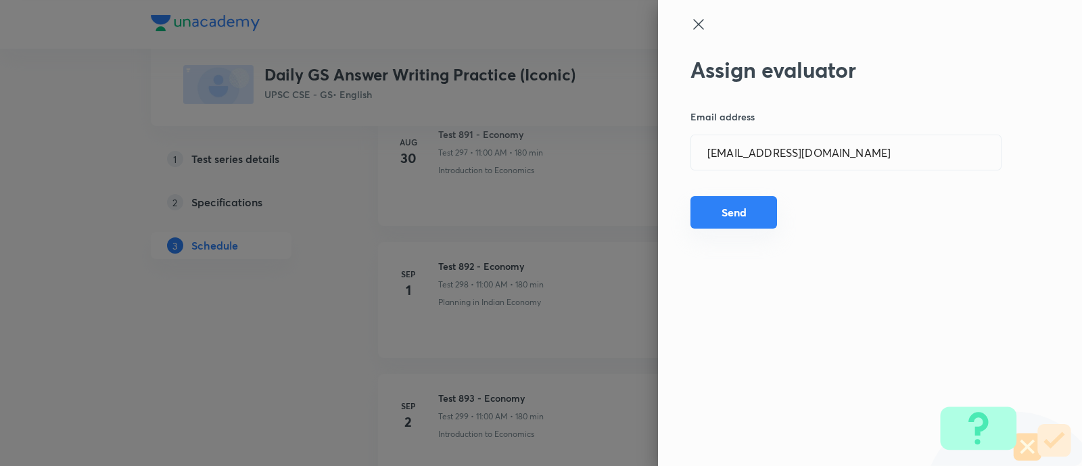
click at [730, 208] on button "Send" at bounding box center [734, 212] width 87 height 32
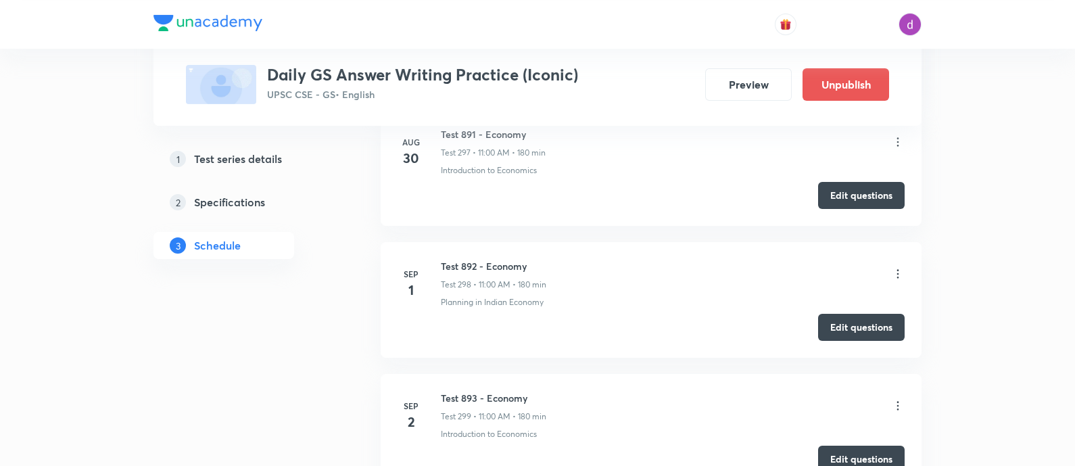
click at [893, 267] on icon at bounding box center [898, 274] width 14 height 14
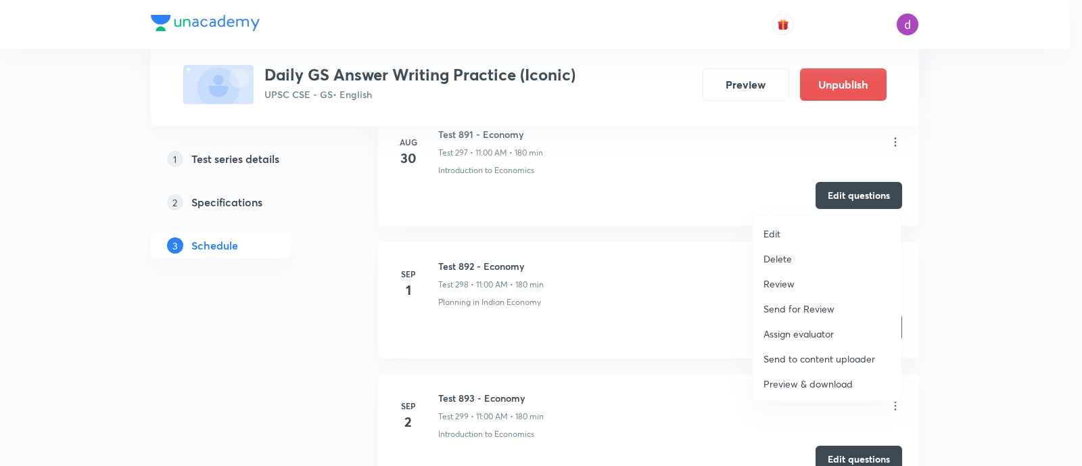
click at [805, 328] on p "Assign evaluator" at bounding box center [799, 334] width 70 height 14
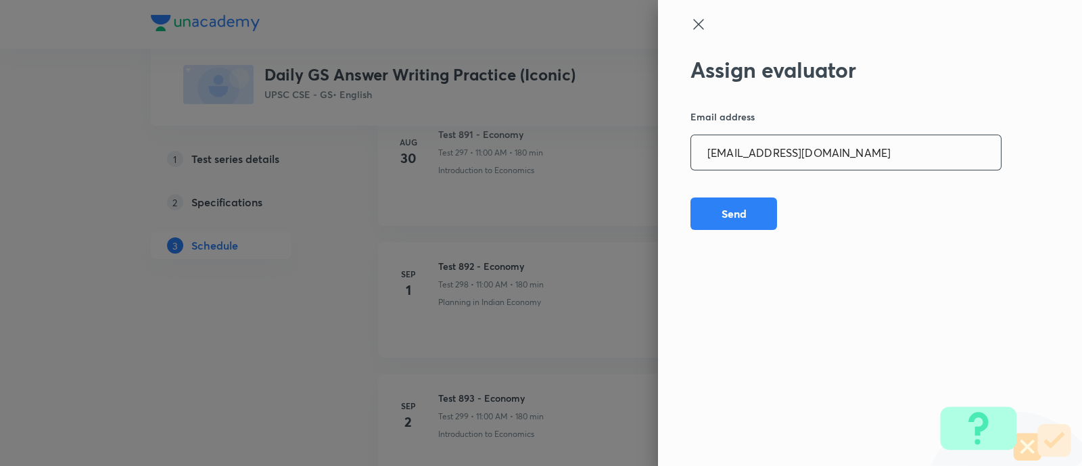
click at [853, 155] on input "[EMAIL_ADDRESS][DOMAIN_NAME]" at bounding box center [846, 152] width 310 height 34
paste input "niharikasinghchauhan125"
type input "[EMAIL_ADDRESS][DOMAIN_NAME]"
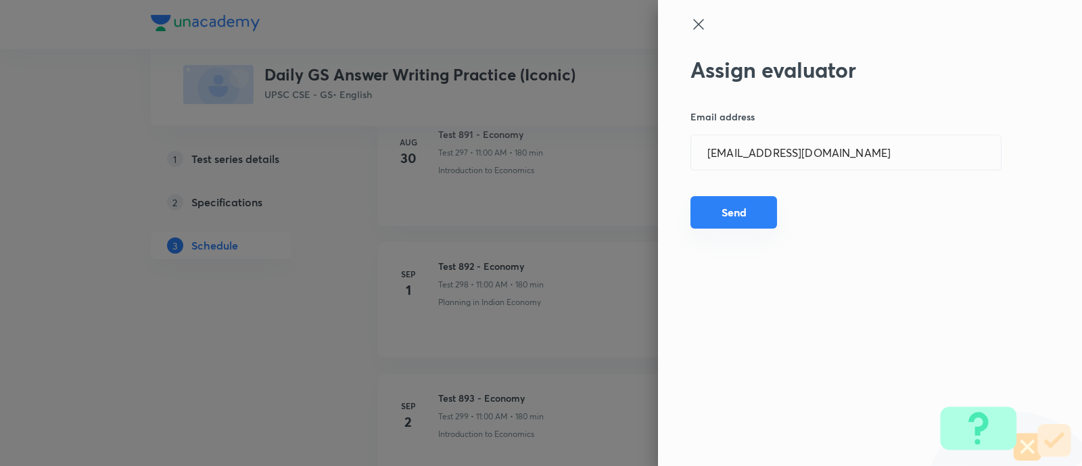
click at [733, 213] on button "Send" at bounding box center [734, 212] width 87 height 32
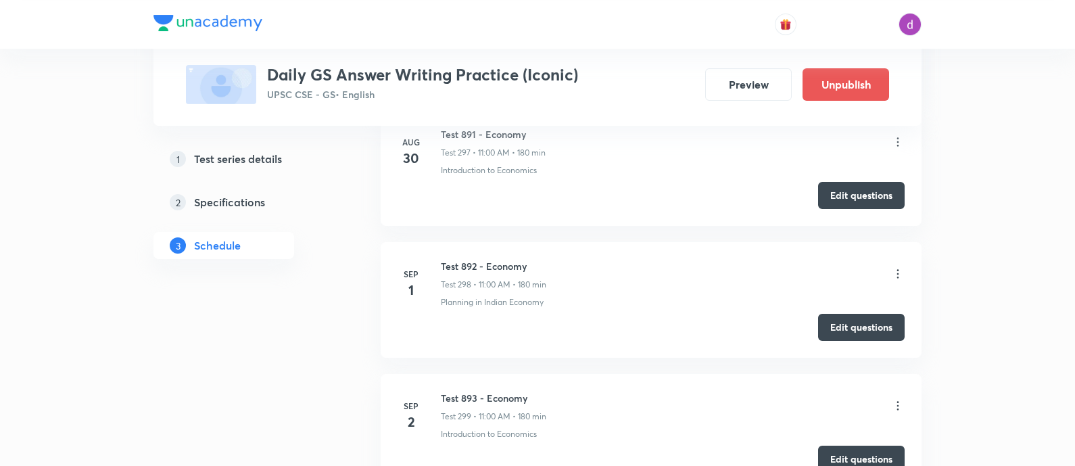
click at [902, 267] on icon at bounding box center [898, 274] width 14 height 14
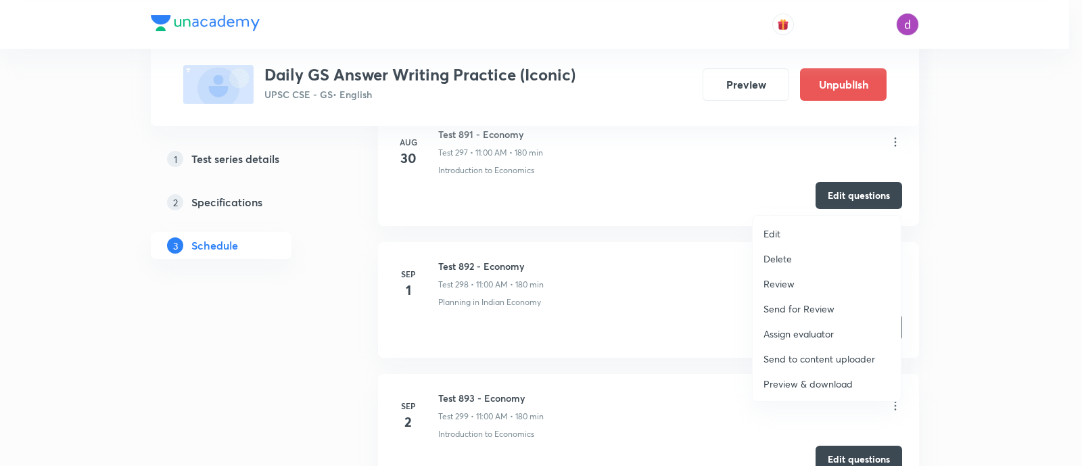
click at [818, 327] on p "Assign evaluator" at bounding box center [799, 334] width 70 height 14
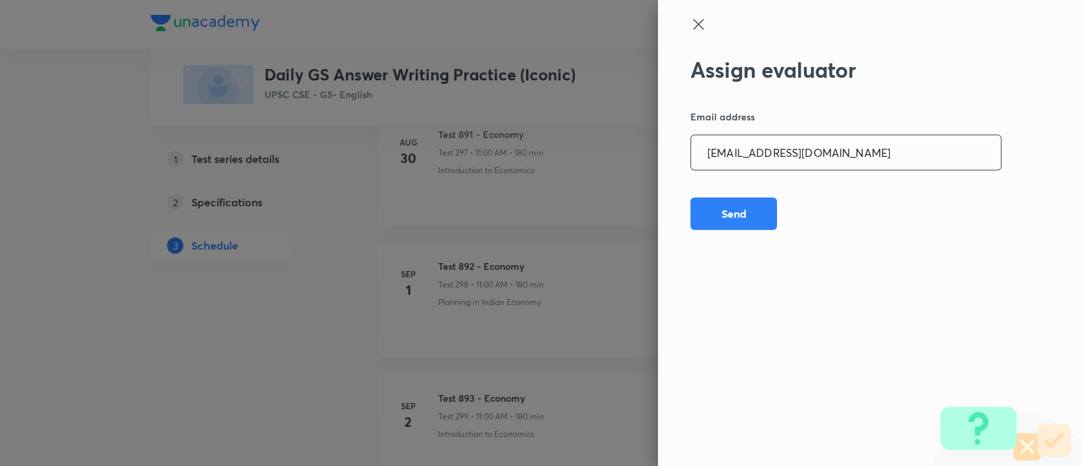
click at [902, 157] on input "[EMAIL_ADDRESS][DOMAIN_NAME]" at bounding box center [846, 152] width 310 height 34
paste input "sheetalbhambhu"
type input "[EMAIL_ADDRESS][DOMAIN_NAME]"
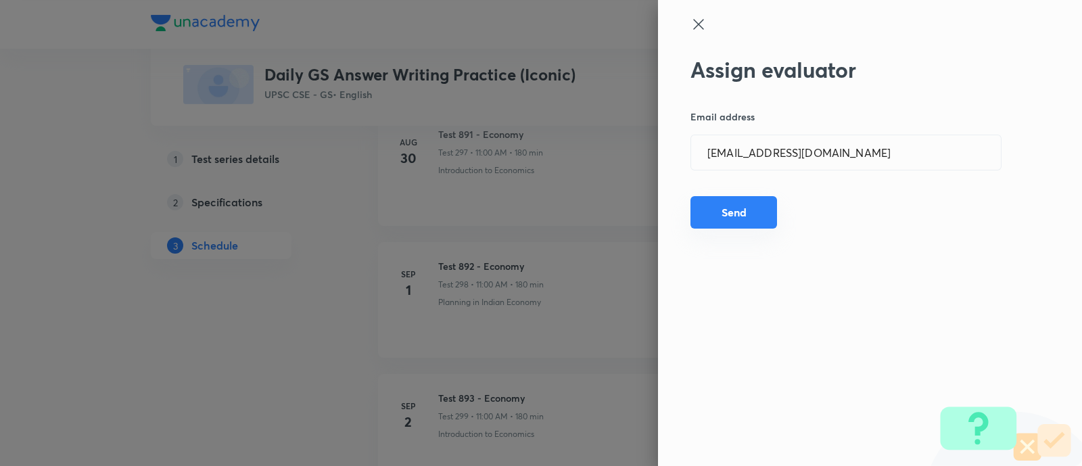
click at [745, 208] on button "Send" at bounding box center [734, 212] width 87 height 32
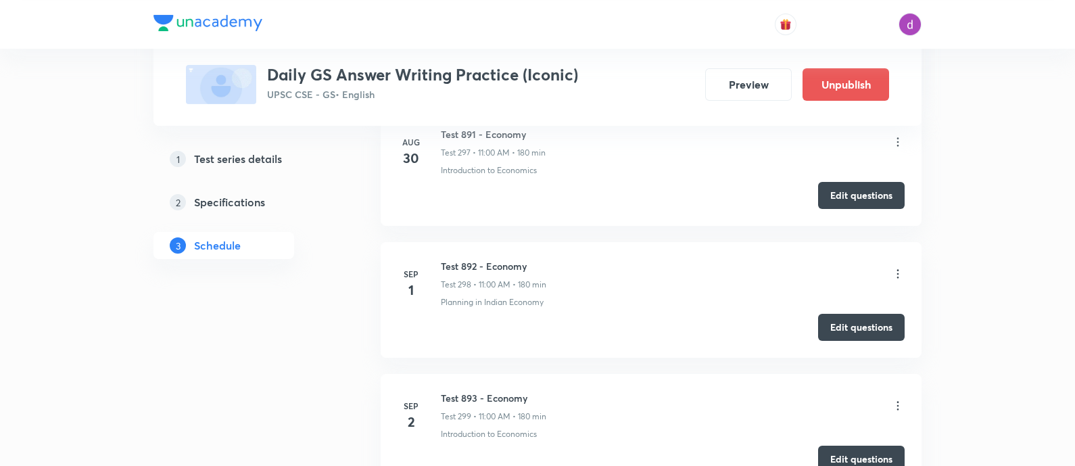
click at [897, 259] on div "Test 892 - Economy Test 298 • 11:00 AM • 180 min" at bounding box center [673, 275] width 464 height 32
click at [893, 267] on icon at bounding box center [898, 274] width 14 height 14
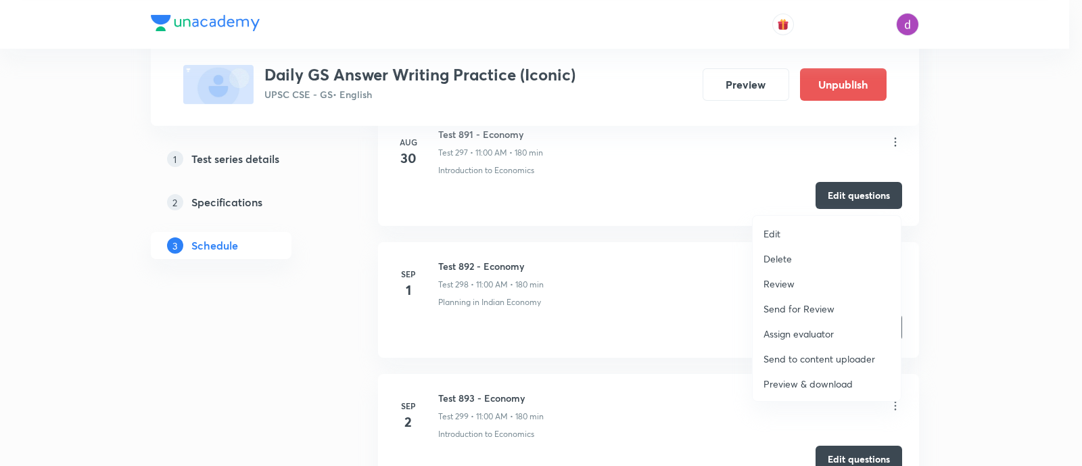
click at [816, 327] on p "Assign evaluator" at bounding box center [799, 334] width 70 height 14
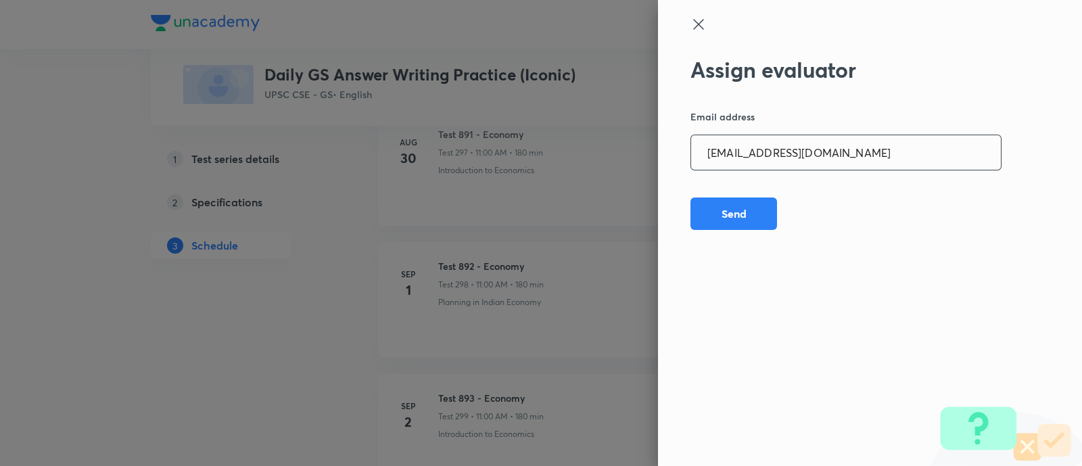
click at [862, 151] on input "[EMAIL_ADDRESS][DOMAIN_NAME]" at bounding box center [846, 152] width 310 height 34
paste input "rahulagrawal23476"
type input "[EMAIL_ADDRESS][DOMAIN_NAME]"
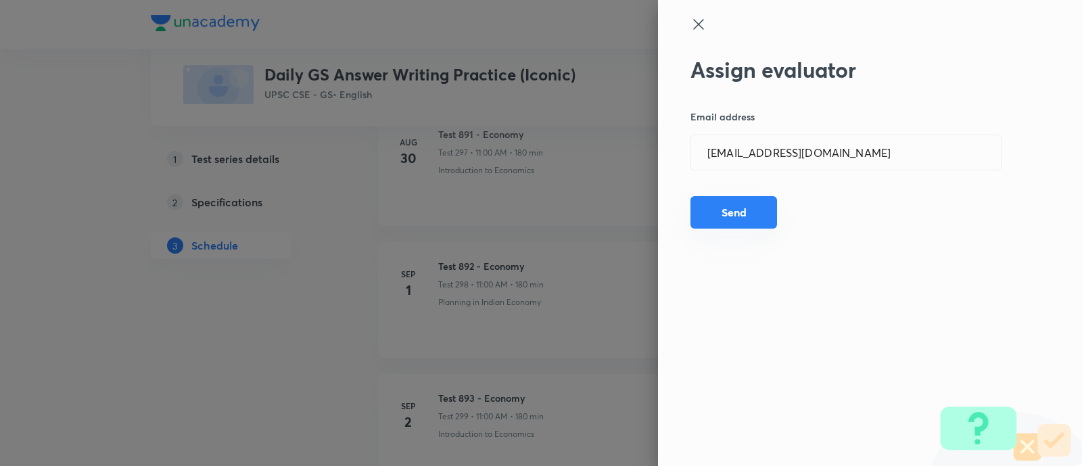
click at [739, 210] on button "Send" at bounding box center [734, 212] width 87 height 32
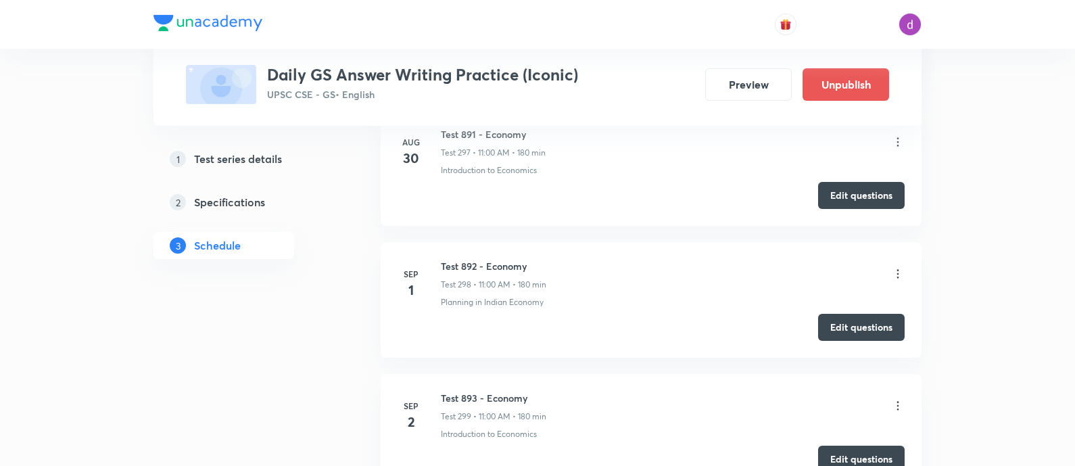
click at [891, 267] on icon at bounding box center [898, 274] width 14 height 14
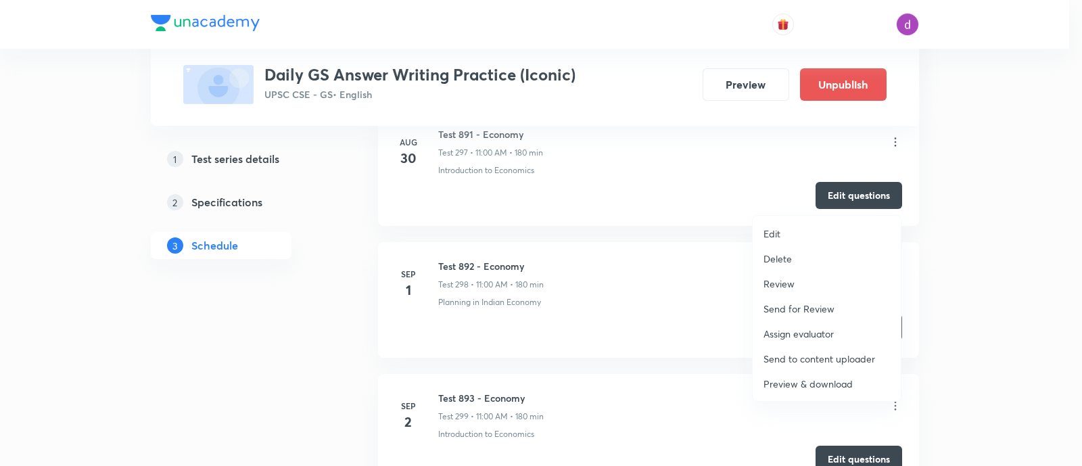
click at [789, 330] on p "Assign evaluator" at bounding box center [799, 334] width 70 height 14
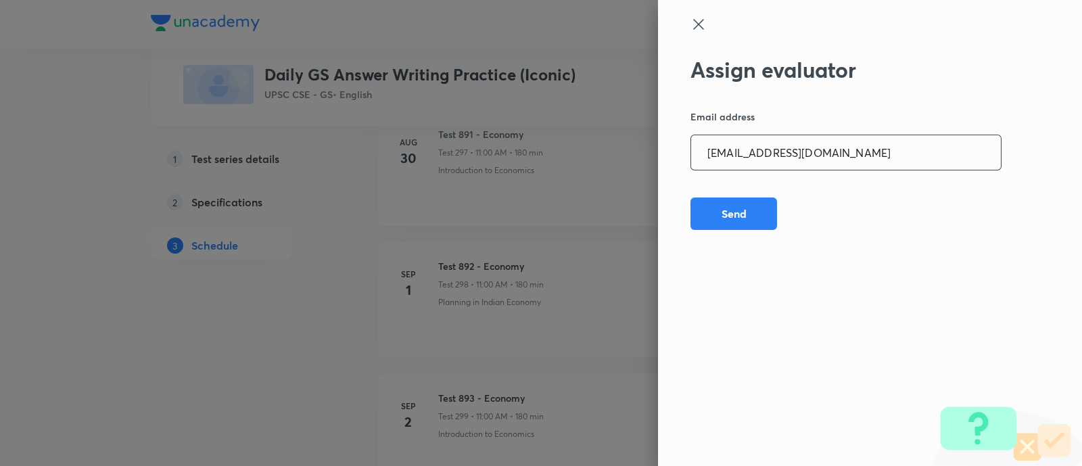
click at [895, 150] on input "[EMAIL_ADDRESS][DOMAIN_NAME]" at bounding box center [846, 152] width 310 height 34
paste input "npmainsevaluation"
type input "[EMAIL_ADDRESS][DOMAIN_NAME]"
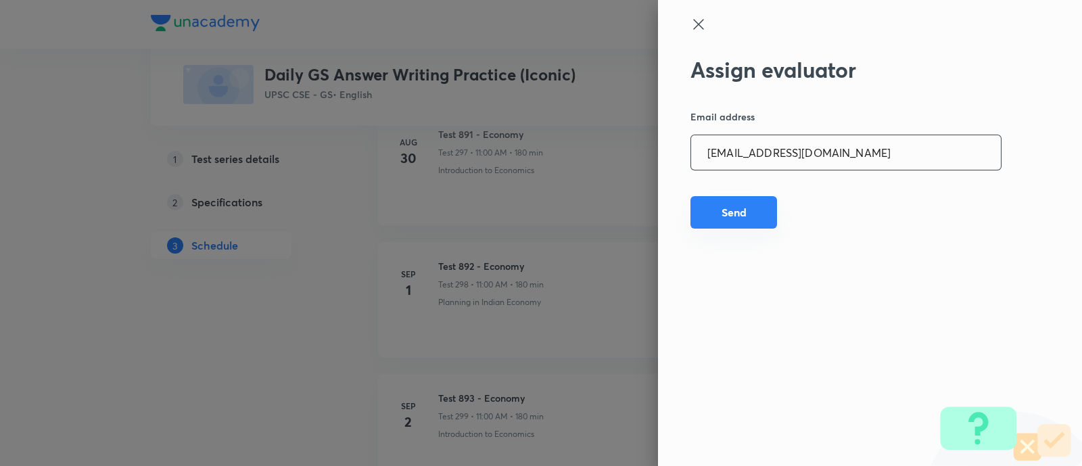
click at [745, 213] on button "Send" at bounding box center [734, 212] width 87 height 32
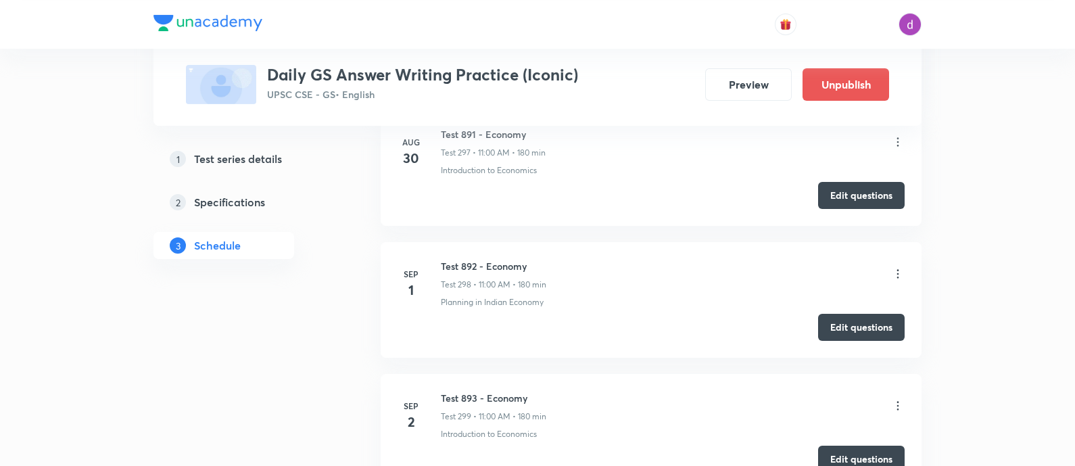
click at [891, 267] on icon at bounding box center [898, 274] width 14 height 14
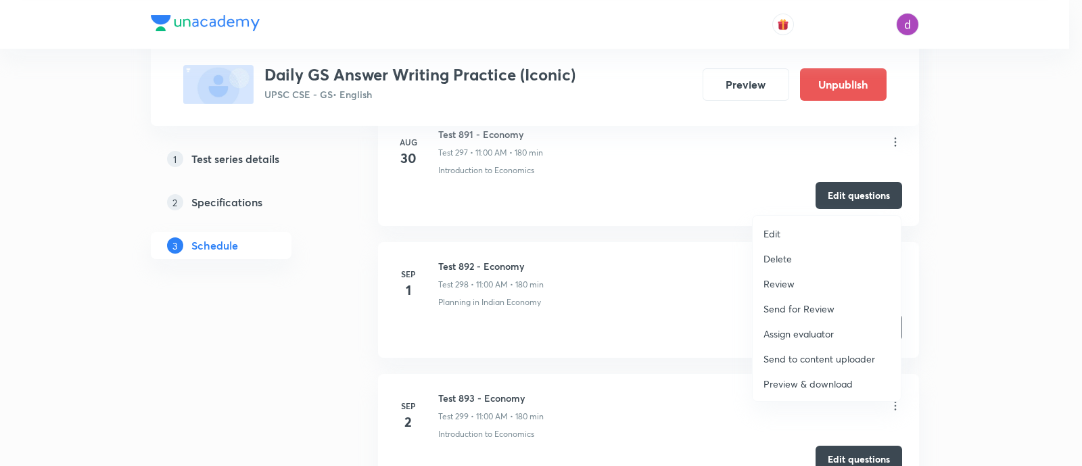
click at [781, 329] on p "Assign evaluator" at bounding box center [799, 334] width 70 height 14
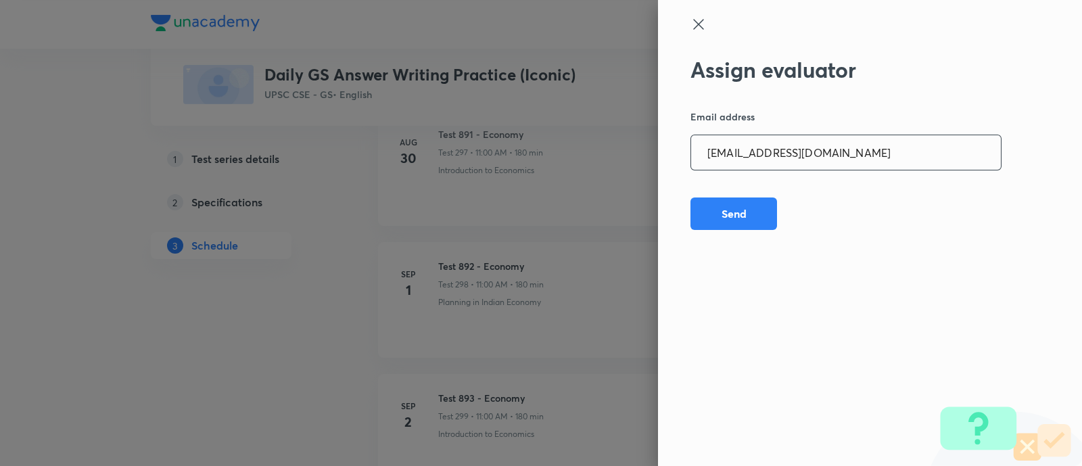
click at [842, 154] on input "[EMAIL_ADDRESS][DOMAIN_NAME]" at bounding box center [846, 152] width 310 height 34
paste input "sharuyadavias2021"
type input "[EMAIL_ADDRESS][DOMAIN_NAME]"
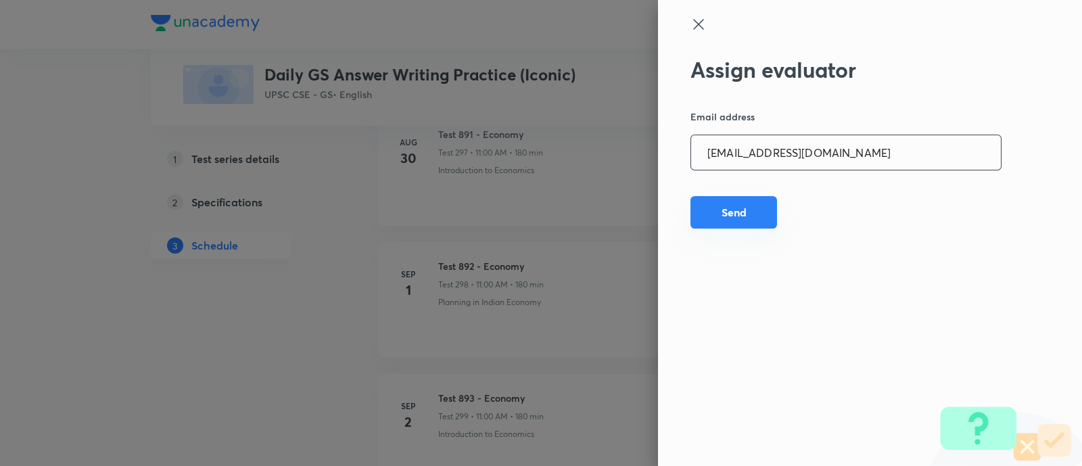
click at [709, 209] on button "Send" at bounding box center [734, 212] width 87 height 32
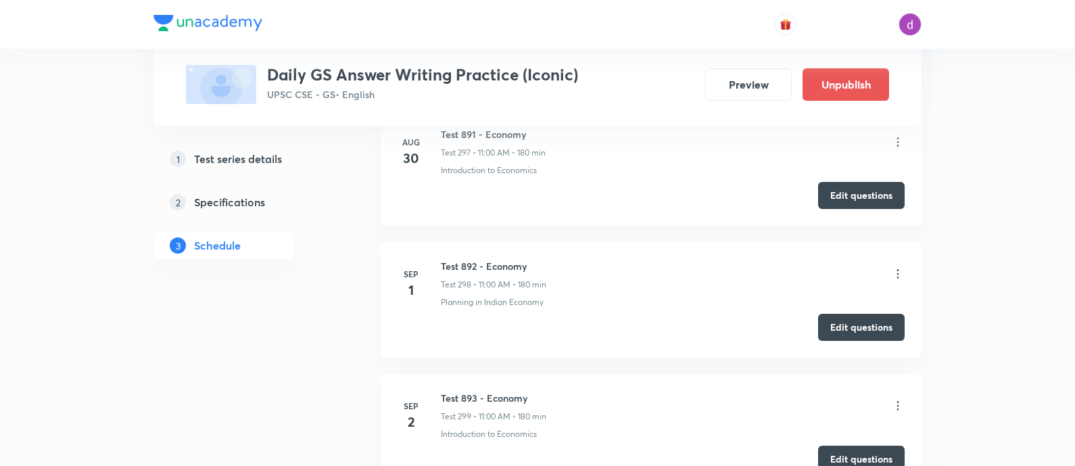
click at [893, 267] on icon at bounding box center [898, 274] width 14 height 14
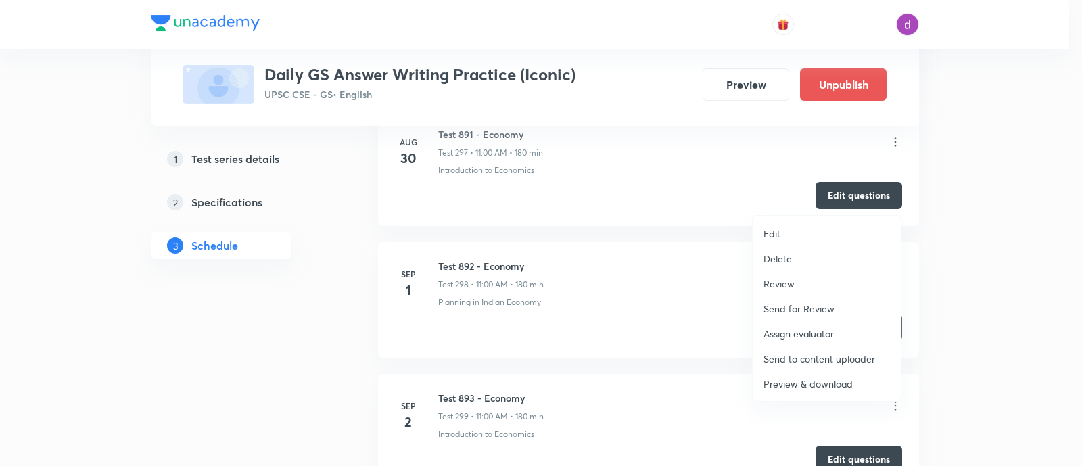
drag, startPoint x: 893, startPoint y: 193, endPoint x: 984, endPoint y: 272, distance: 120.3
click at [984, 272] on div at bounding box center [541, 233] width 1082 height 466
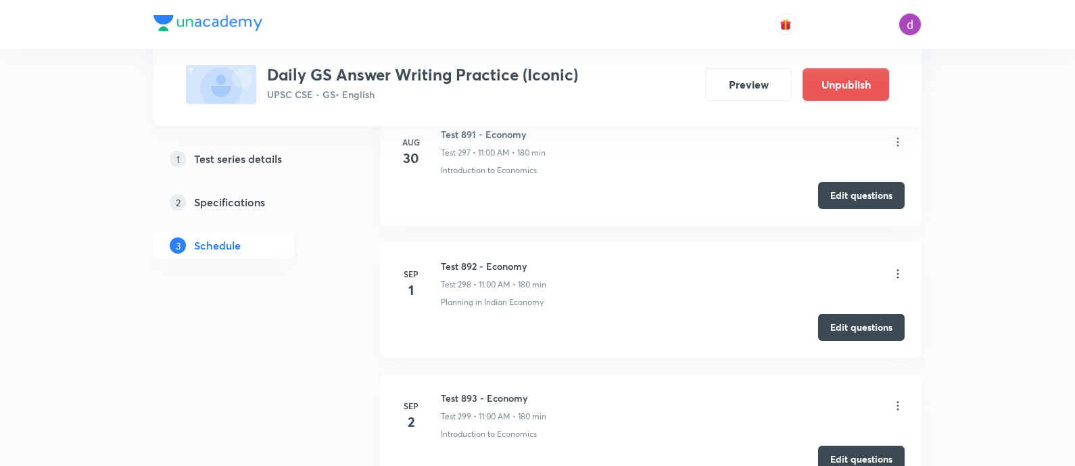
click at [895, 267] on icon at bounding box center [898, 274] width 14 height 14
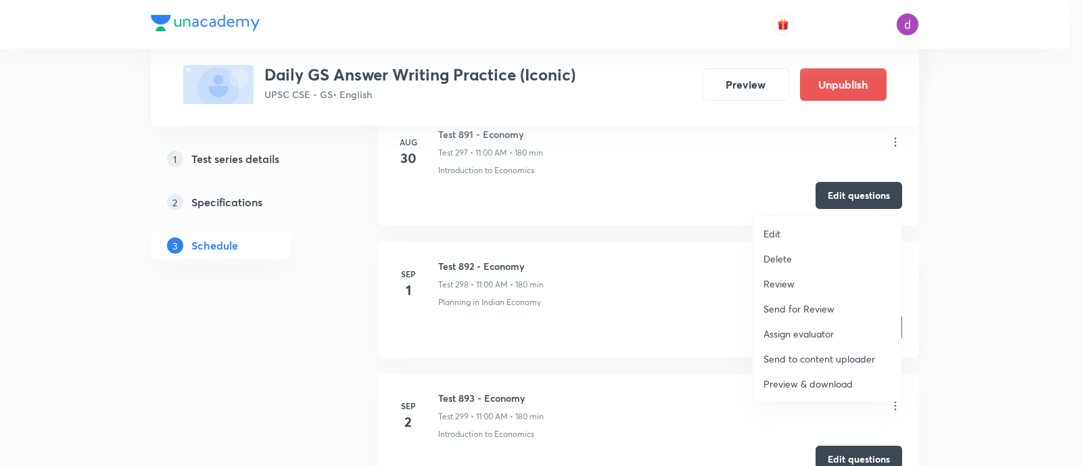
click at [794, 327] on p "Assign evaluator" at bounding box center [799, 334] width 70 height 14
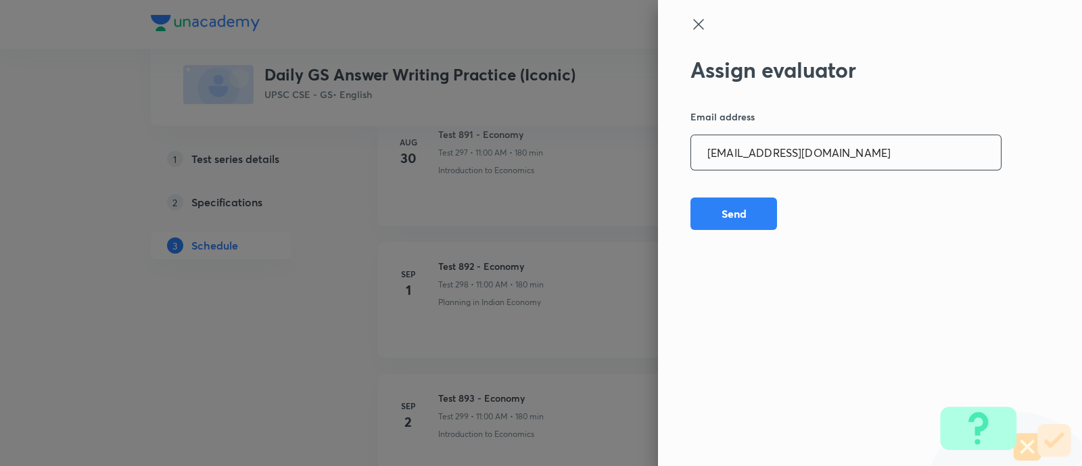
click at [827, 158] on input "[EMAIL_ADDRESS][DOMAIN_NAME]" at bounding box center [846, 152] width 310 height 34
paste input "adarshkraao"
type input "[EMAIL_ADDRESS][DOMAIN_NAME]"
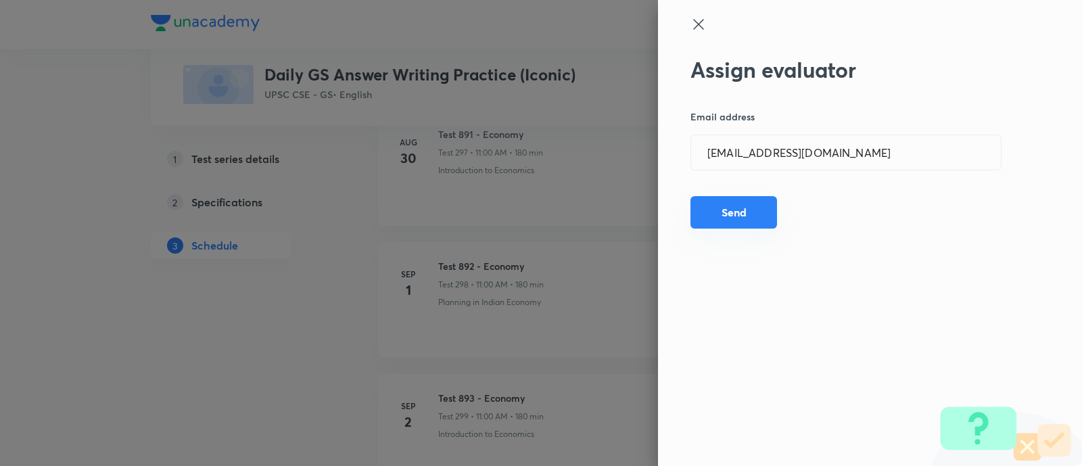
click at [710, 212] on button "Send" at bounding box center [734, 212] width 87 height 32
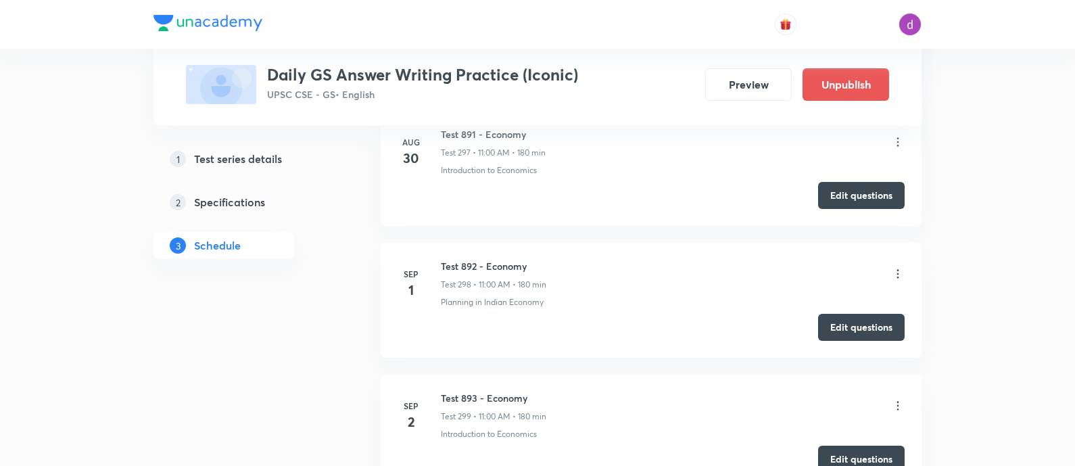
click at [893, 267] on icon at bounding box center [898, 274] width 14 height 14
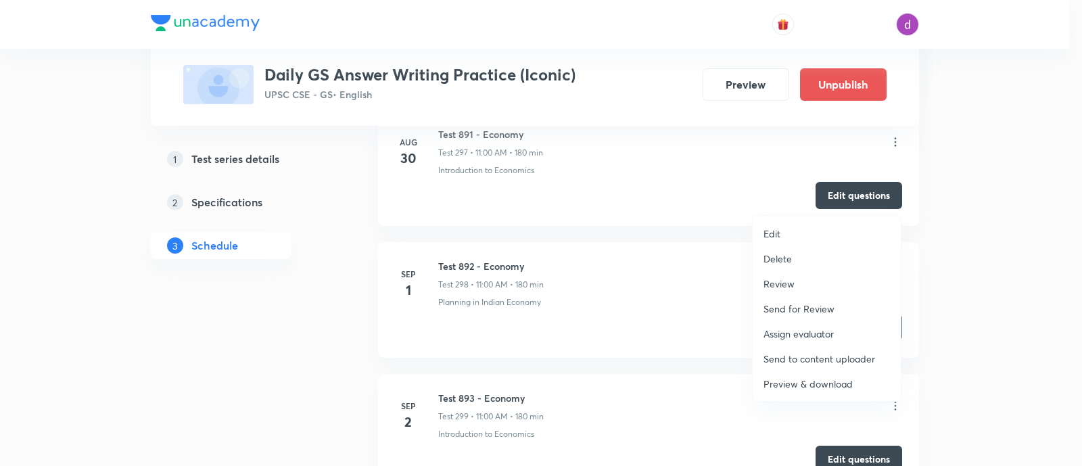
click at [816, 327] on p "Assign evaluator" at bounding box center [799, 334] width 70 height 14
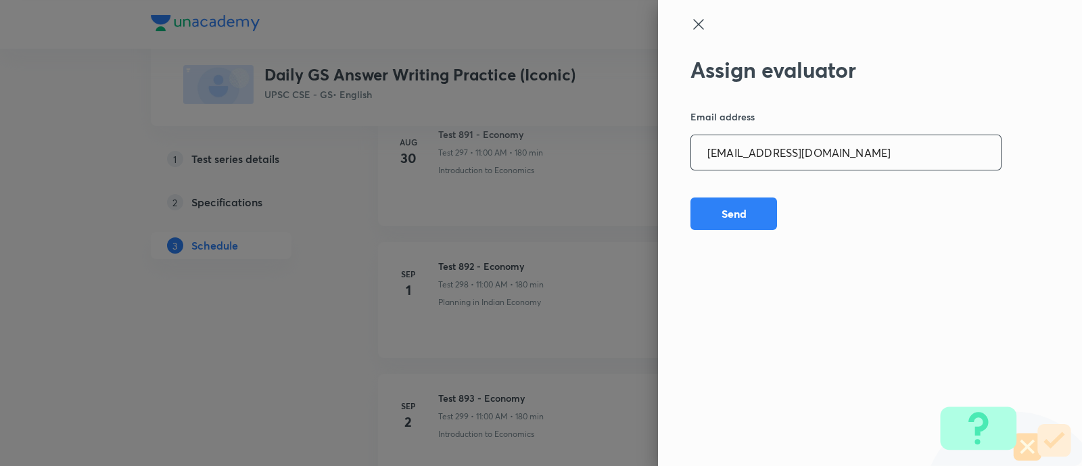
click at [874, 155] on input "[EMAIL_ADDRESS][DOMAIN_NAME]" at bounding box center [846, 152] width 310 height 34
paste input "Mailspratyush"
type input "[EMAIL_ADDRESS][DOMAIN_NAME]"
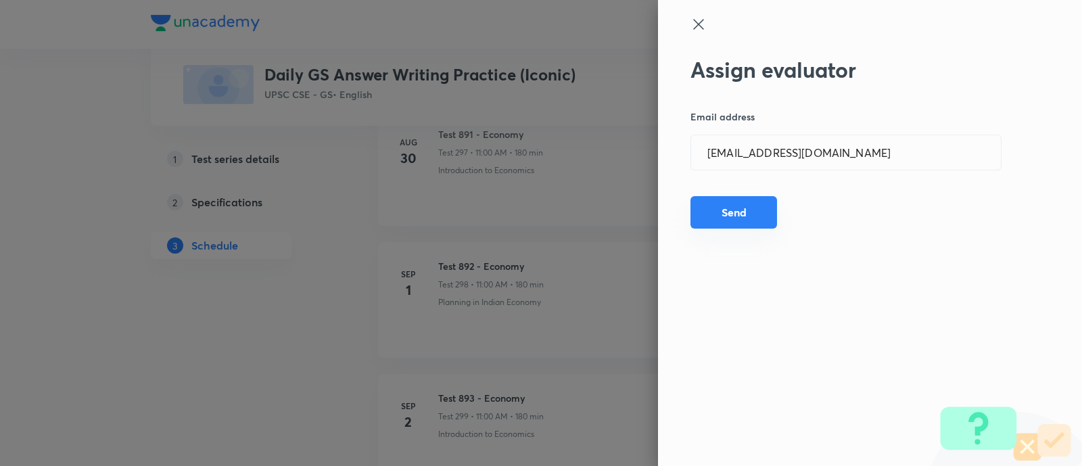
click at [741, 212] on button "Send" at bounding box center [734, 212] width 87 height 32
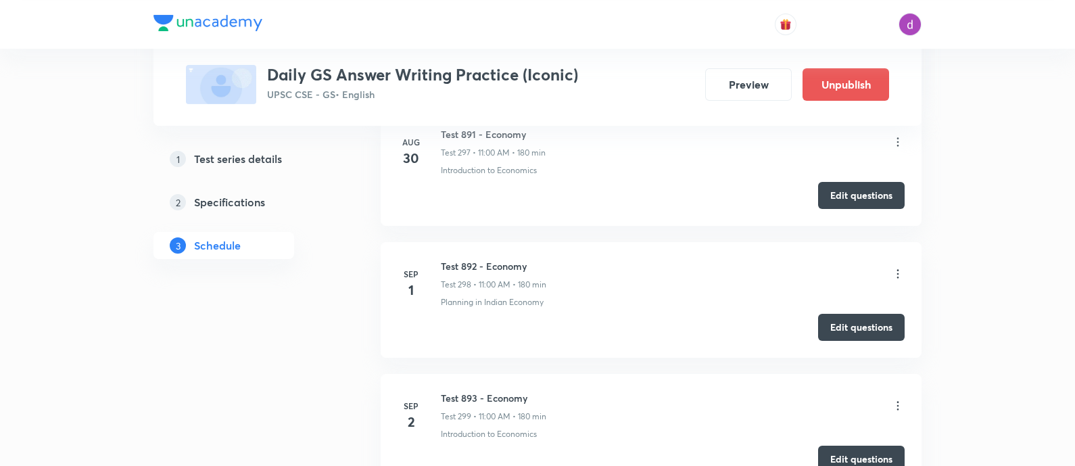
click at [480, 259] on h6 "Test 892 - Economy" at bounding box center [494, 266] width 106 height 14
copy h6 "Test 892 - Economy"
